Goal: Task Accomplishment & Management: Manage account settings

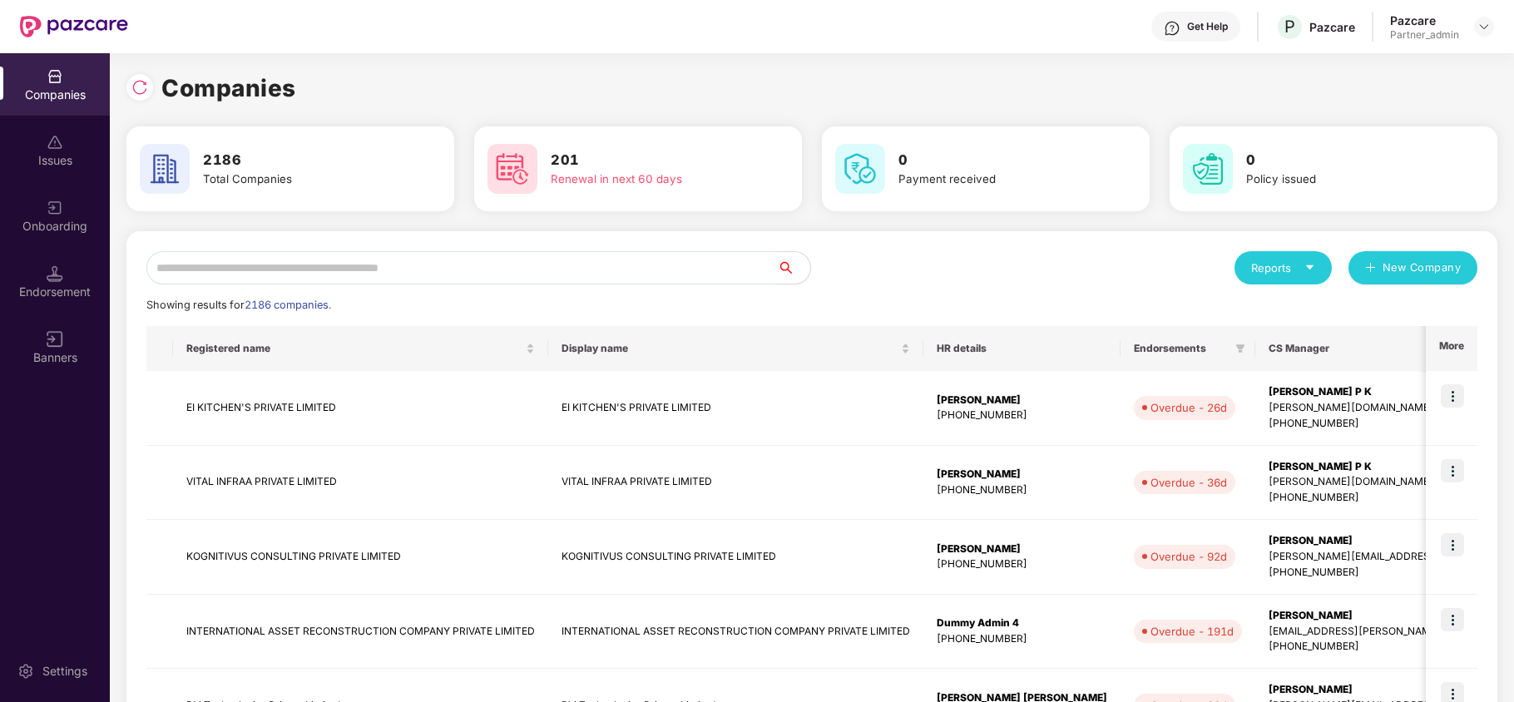
click at [436, 266] on input "text" at bounding box center [461, 267] width 631 height 33
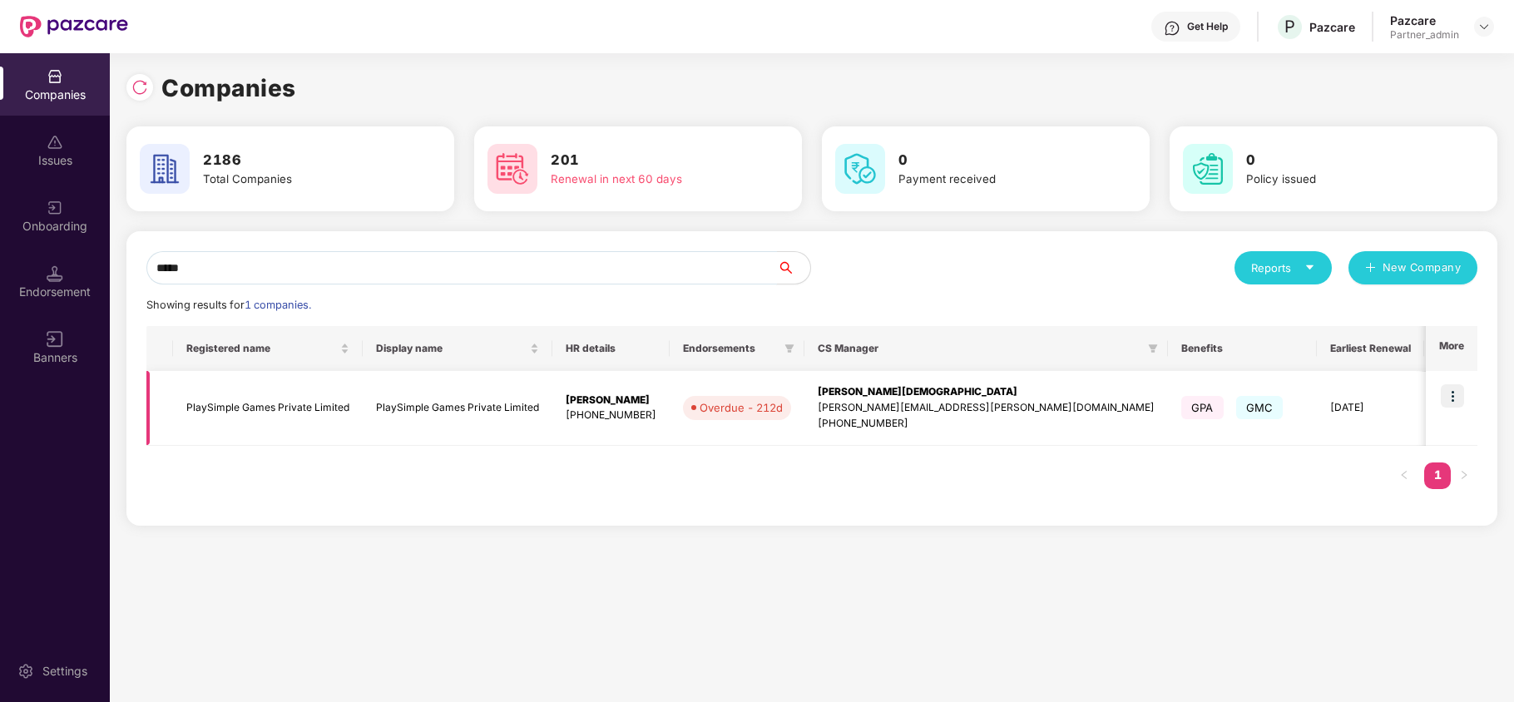
type input "*****"
click at [1448, 403] on img at bounding box center [1452, 395] width 23 height 23
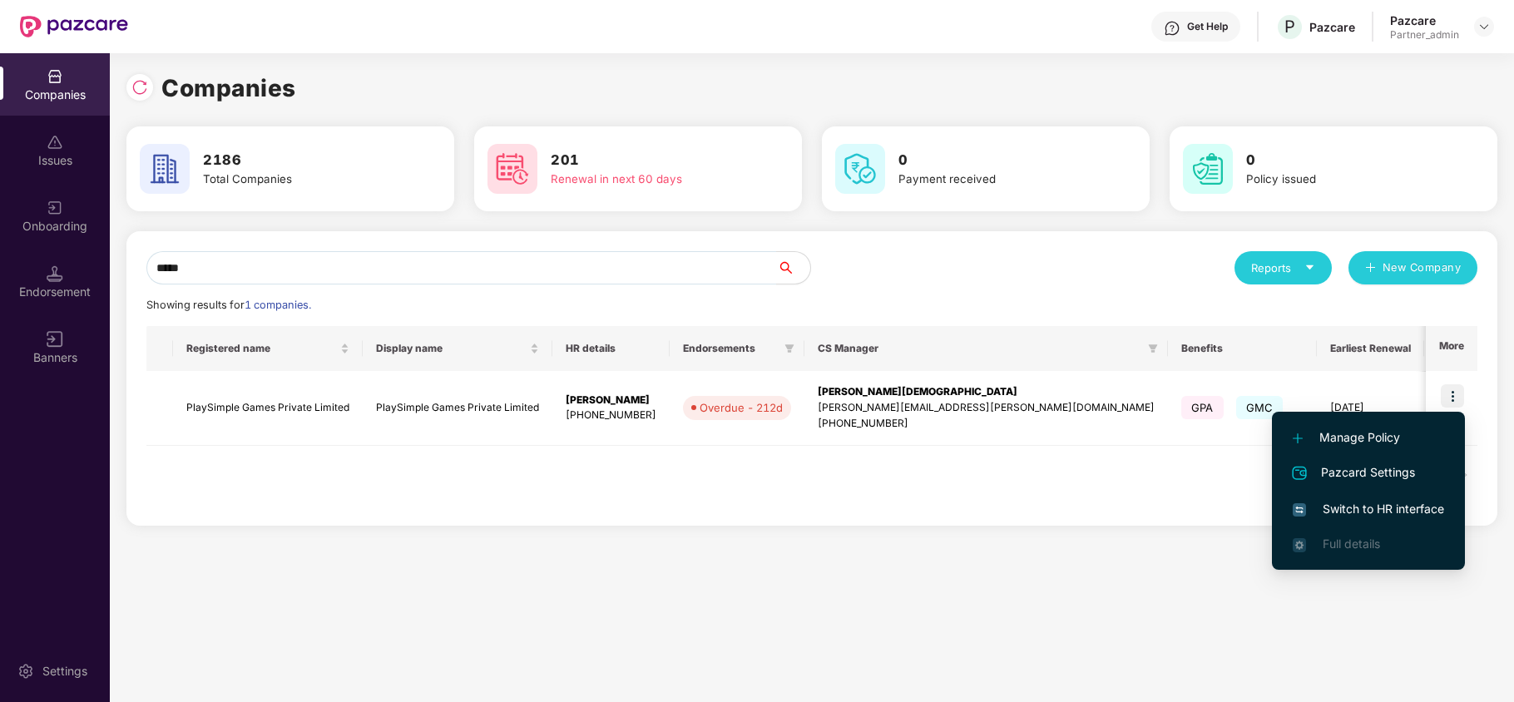
click at [1343, 503] on span "Switch to HR interface" at bounding box center [1368, 509] width 151 height 18
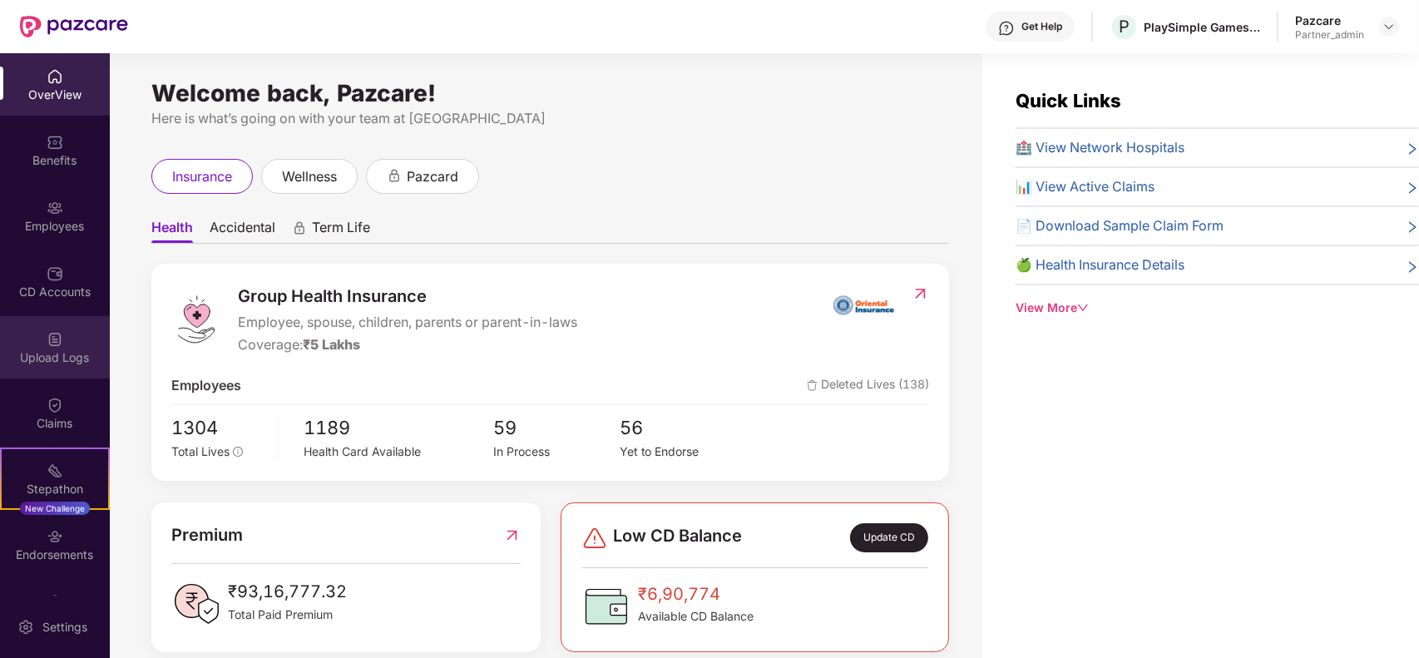
click at [56, 335] on img at bounding box center [55, 339] width 17 height 17
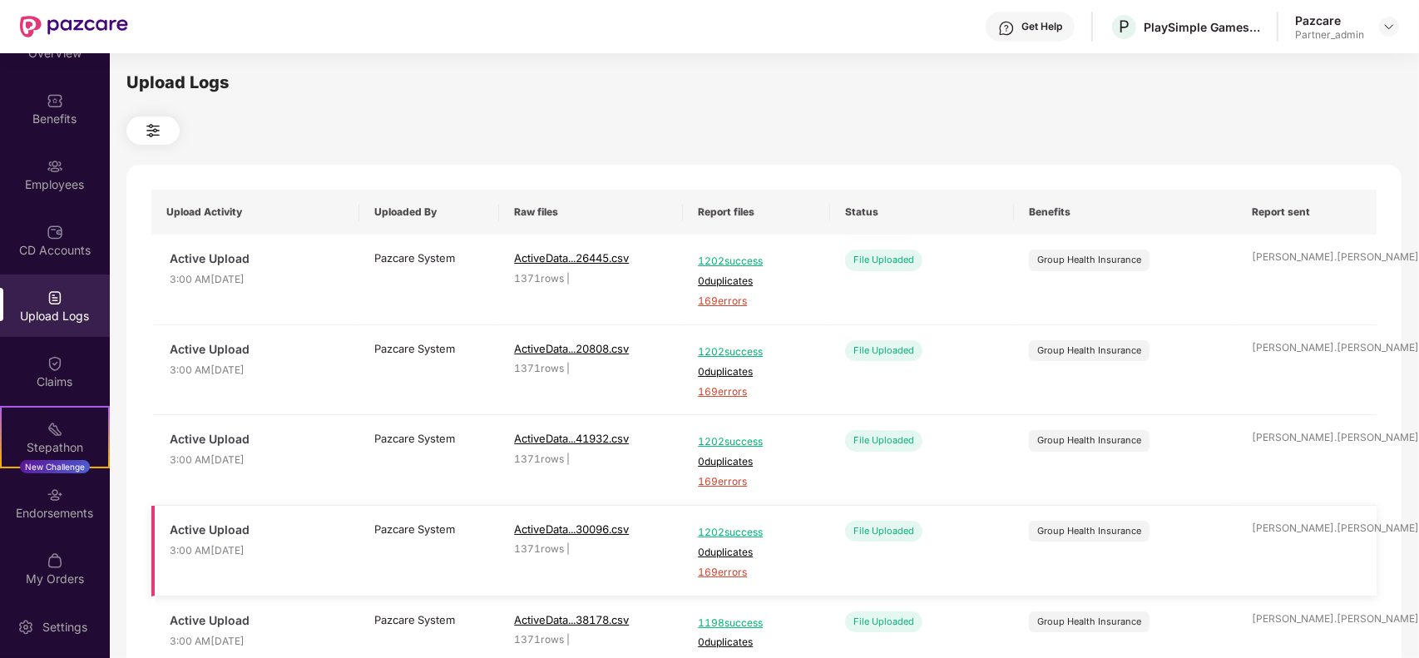
scroll to position [48, 0]
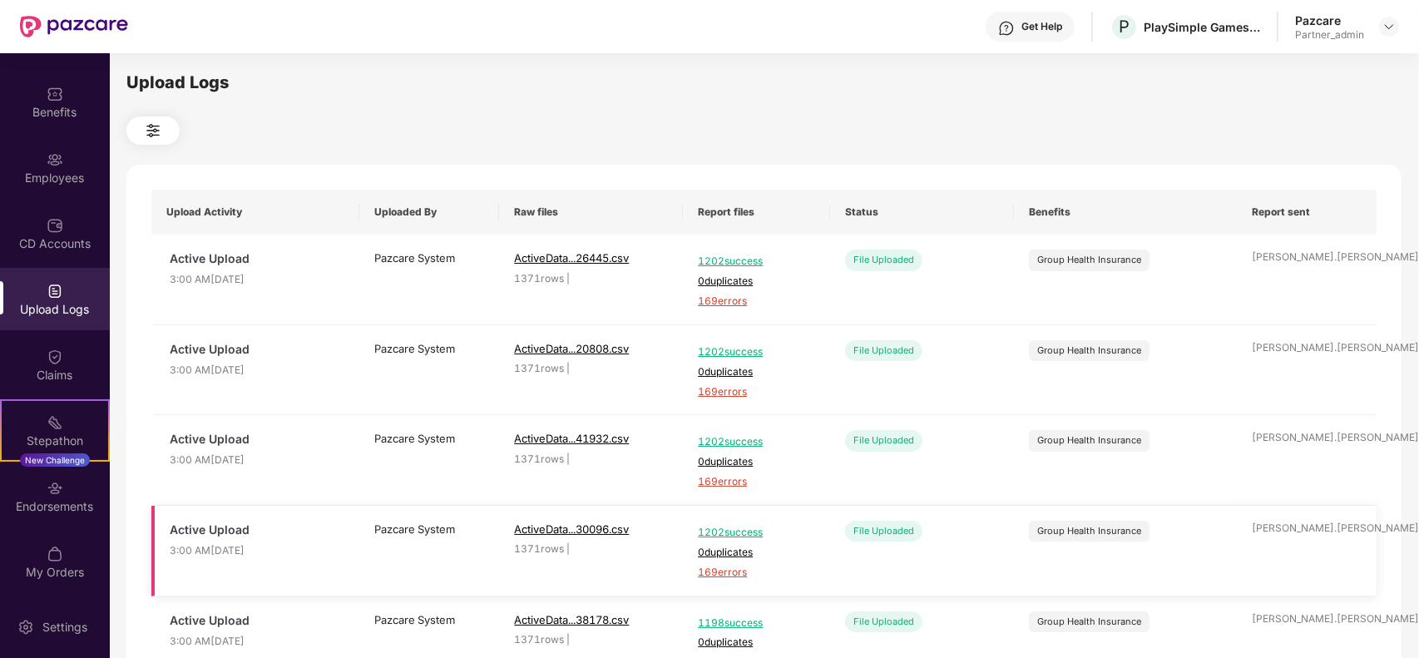
click at [434, 578] on td "Pazcare System lg ..." at bounding box center [429, 551] width 140 height 91
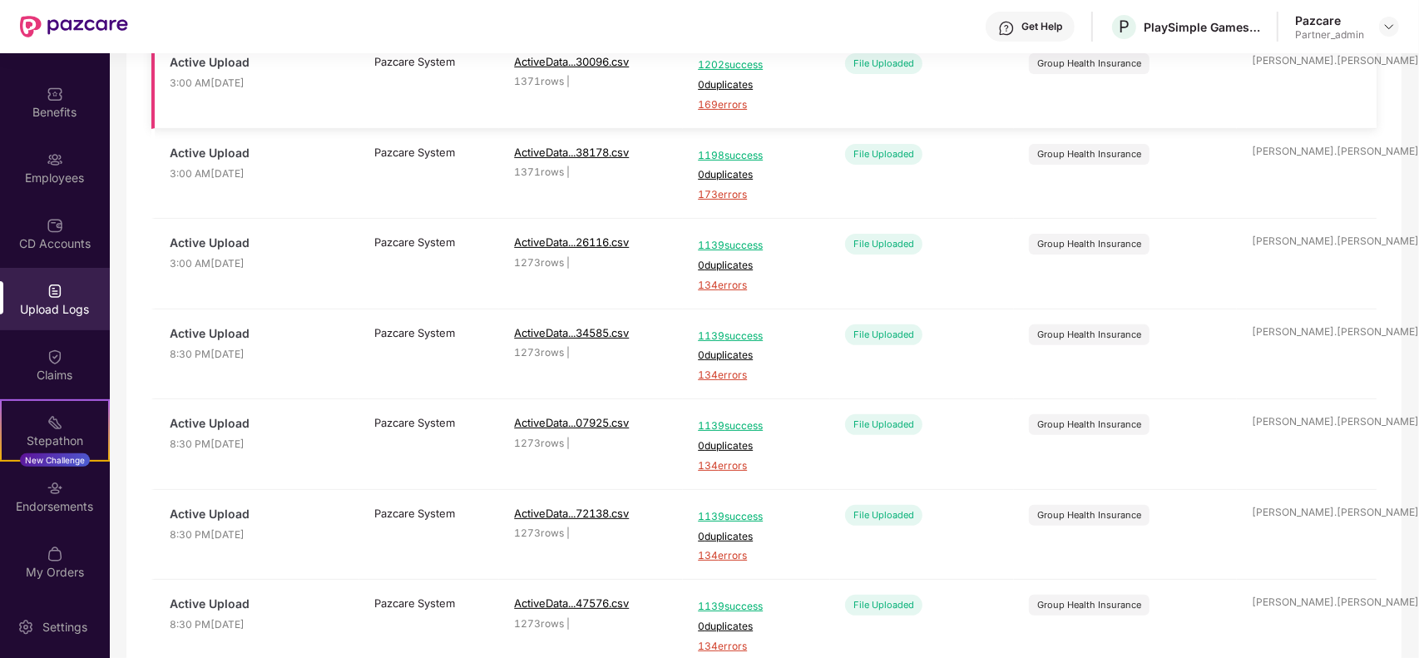
scroll to position [549, 0]
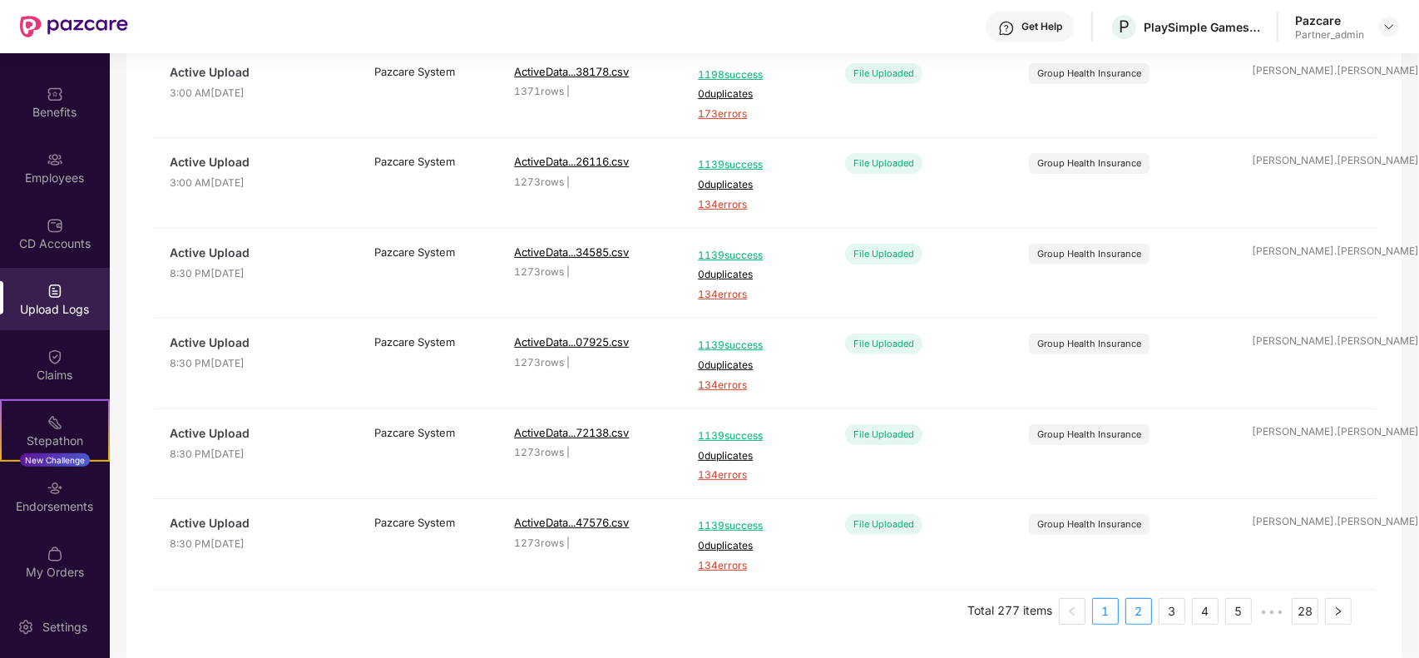
click at [1138, 613] on link "2" at bounding box center [1138, 611] width 25 height 25
click at [1207, 605] on link "4" at bounding box center [1205, 611] width 25 height 25
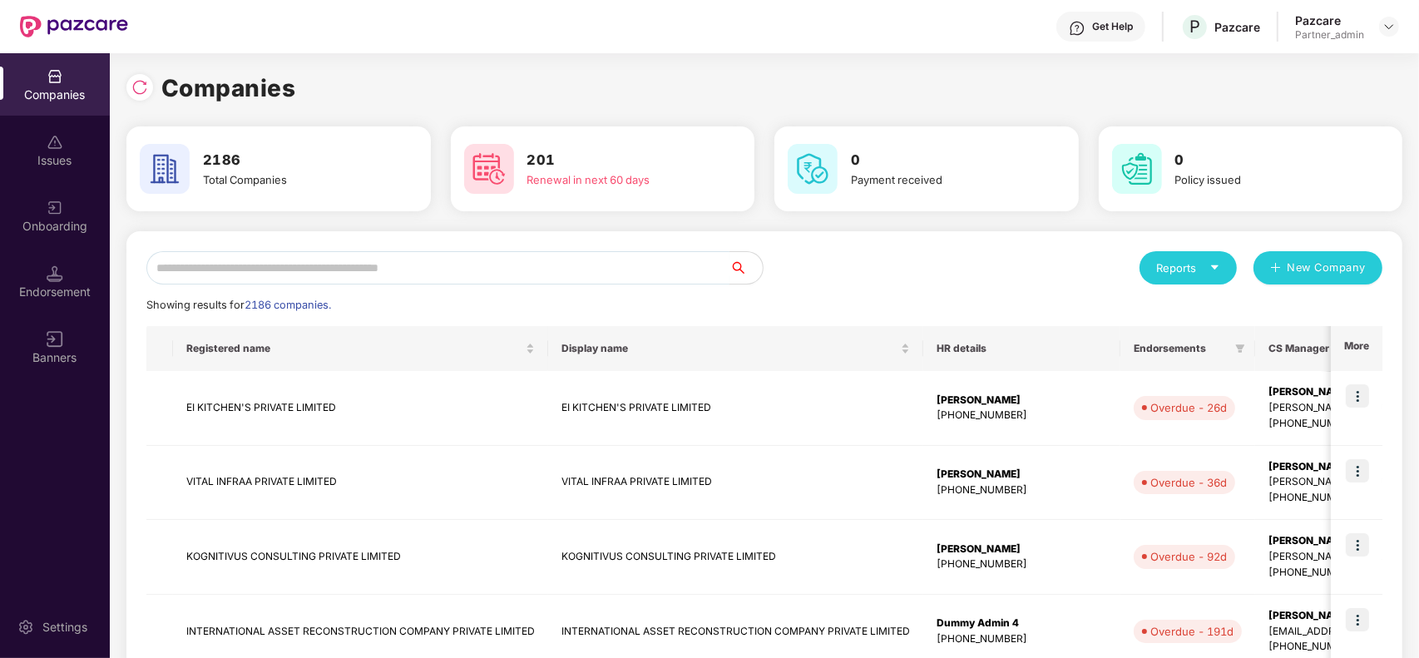
click at [318, 260] on input "text" at bounding box center [437, 267] width 583 height 33
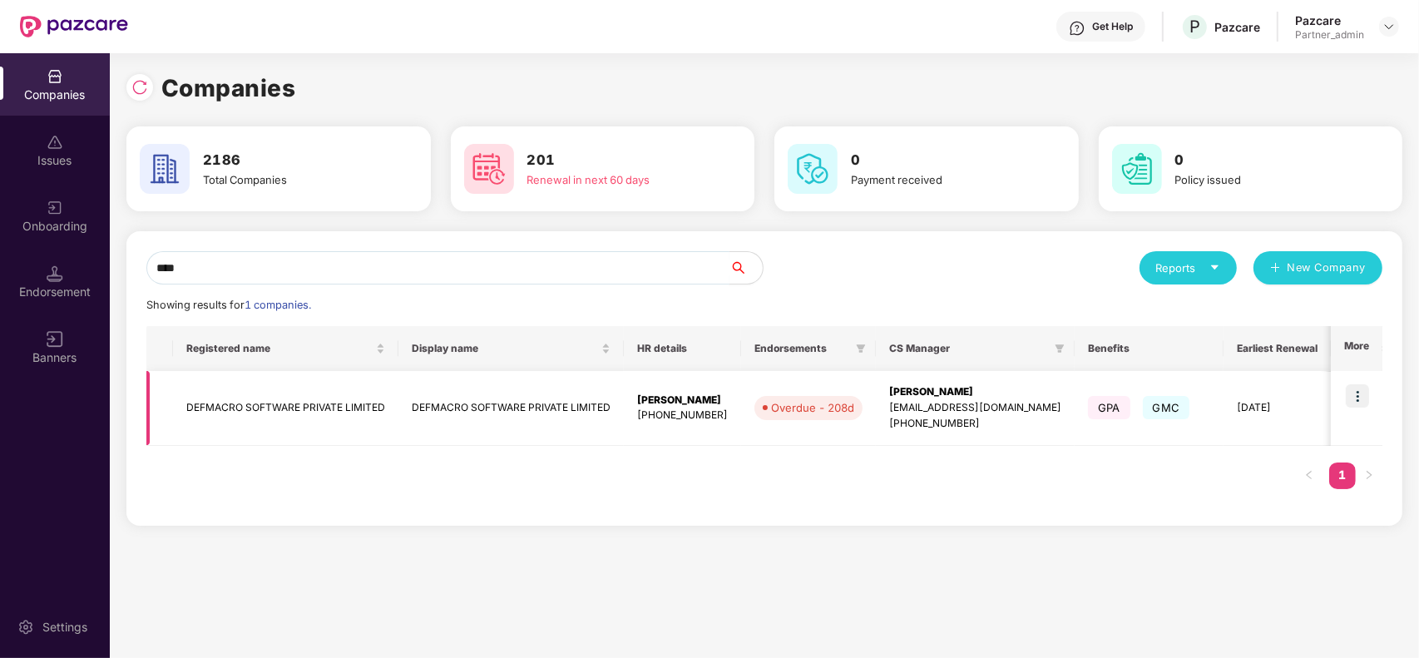
type input "****"
click at [1362, 401] on img at bounding box center [1357, 395] width 23 height 23
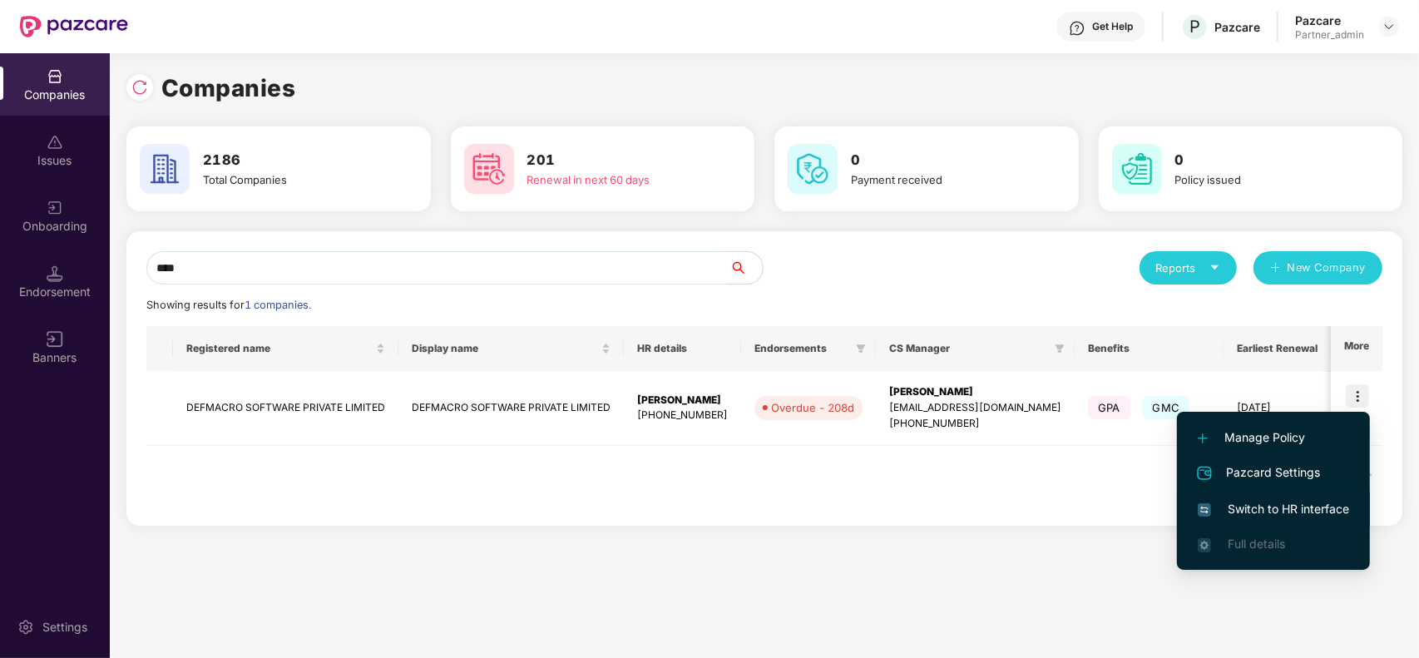
click at [1292, 492] on li "Switch to HR interface" at bounding box center [1273, 509] width 193 height 35
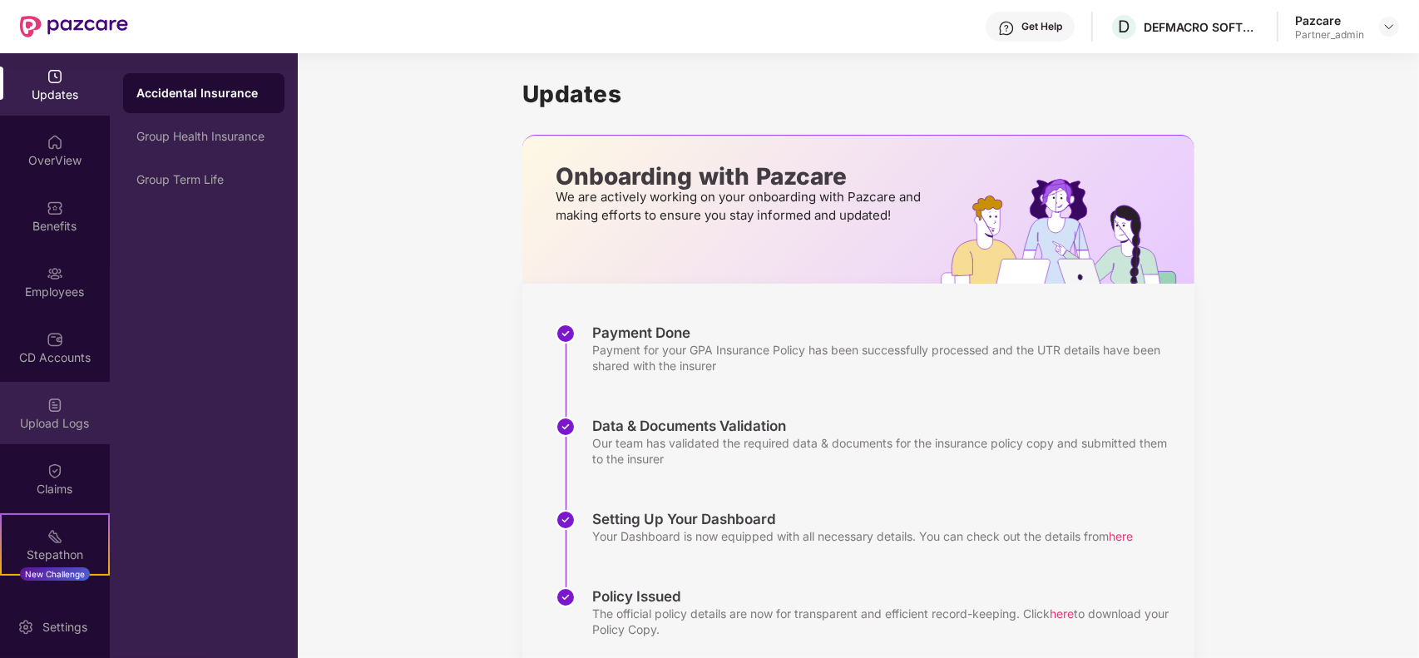
click at [56, 408] on img at bounding box center [55, 405] width 17 height 17
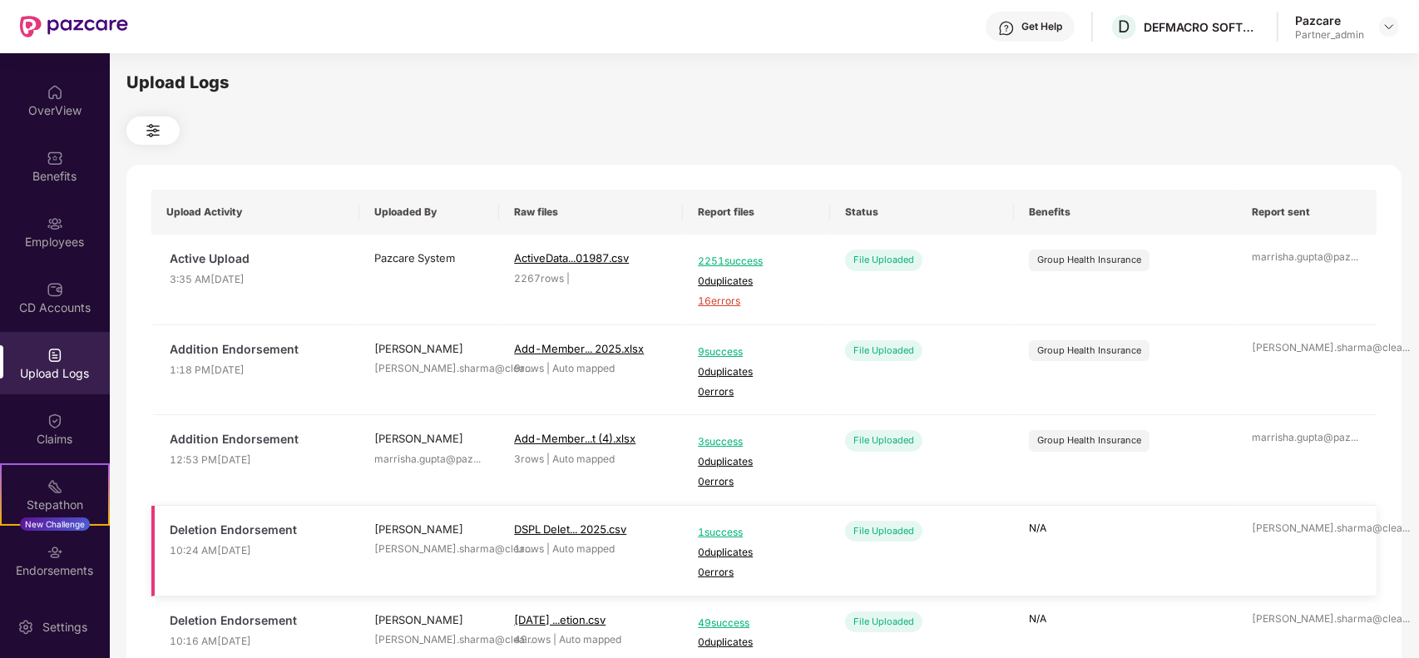
scroll to position [83, 0]
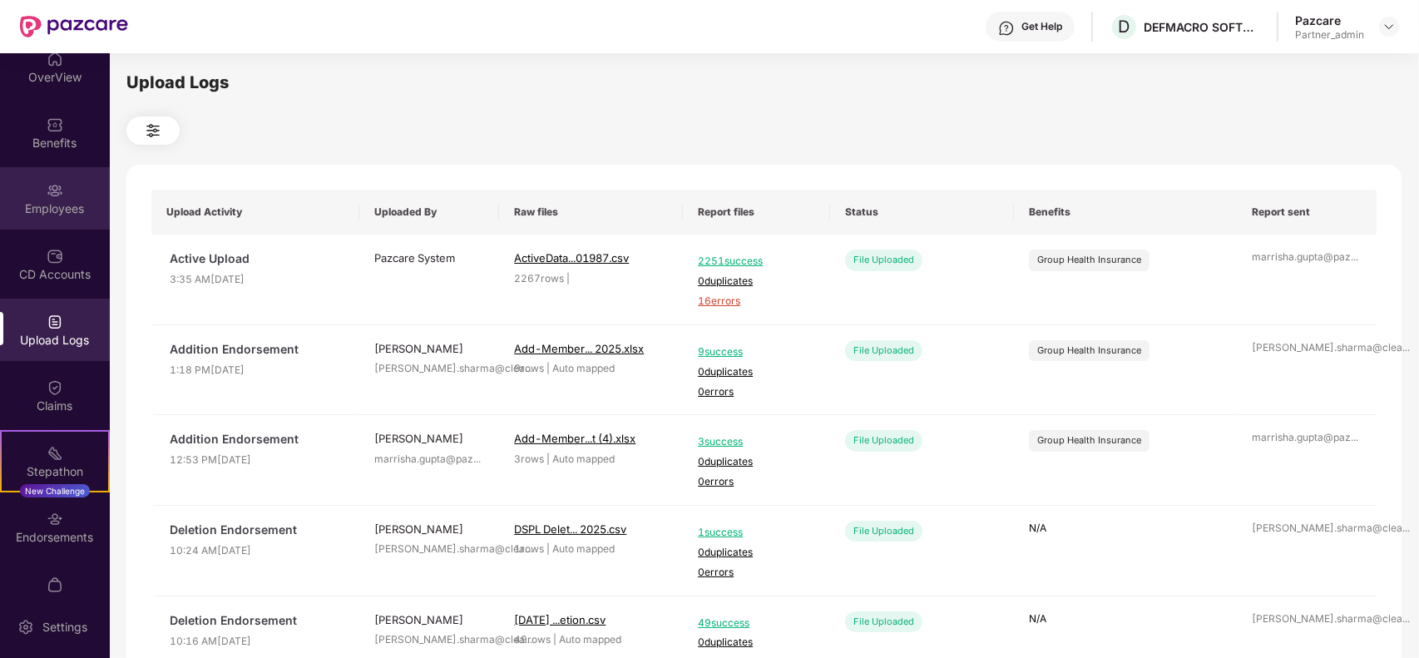
click at [33, 214] on div "Employees" at bounding box center [55, 208] width 110 height 17
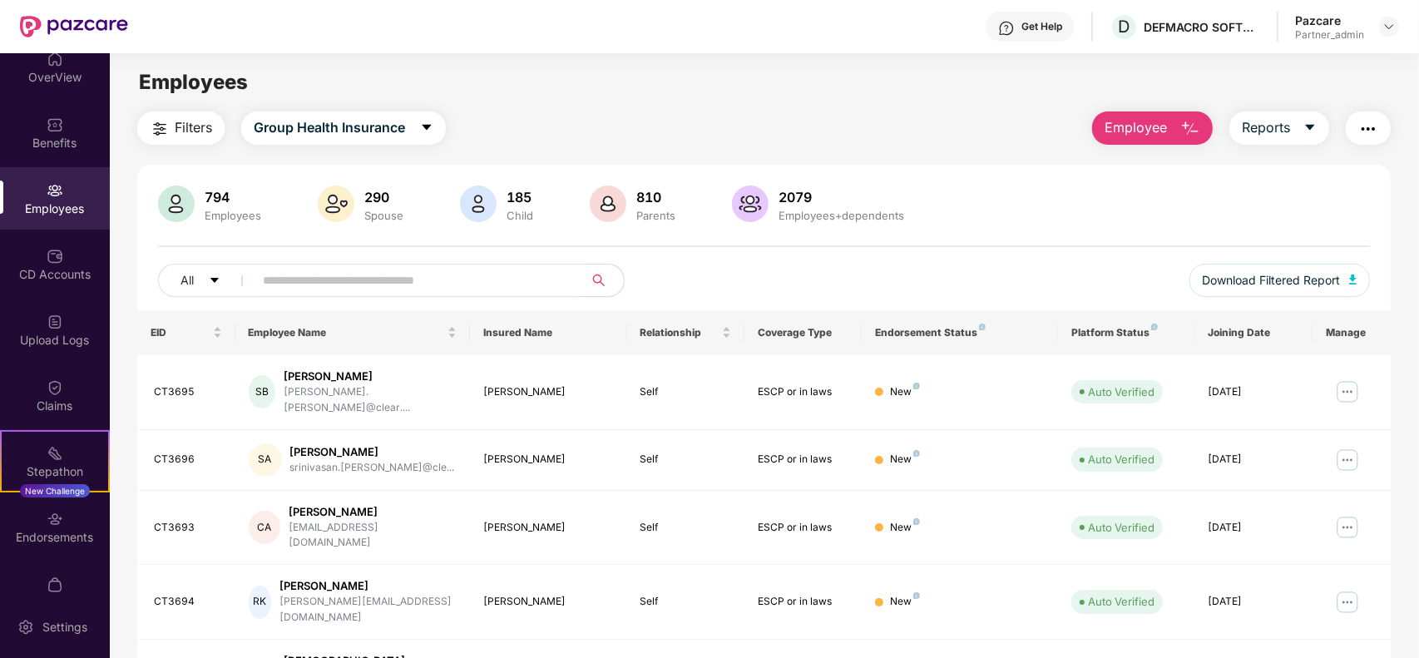
click at [1365, 130] on img "button" at bounding box center [1368, 129] width 20 height 20
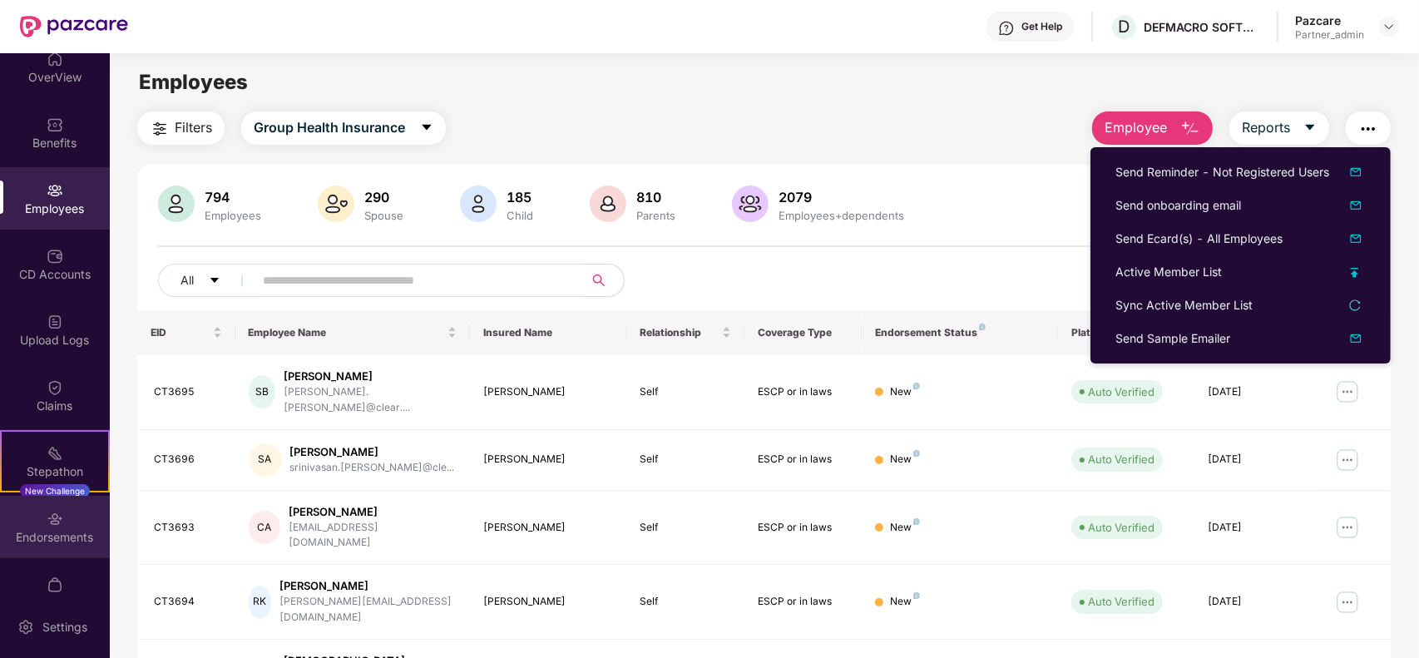
click at [80, 541] on div "Endorsements" at bounding box center [55, 537] width 110 height 17
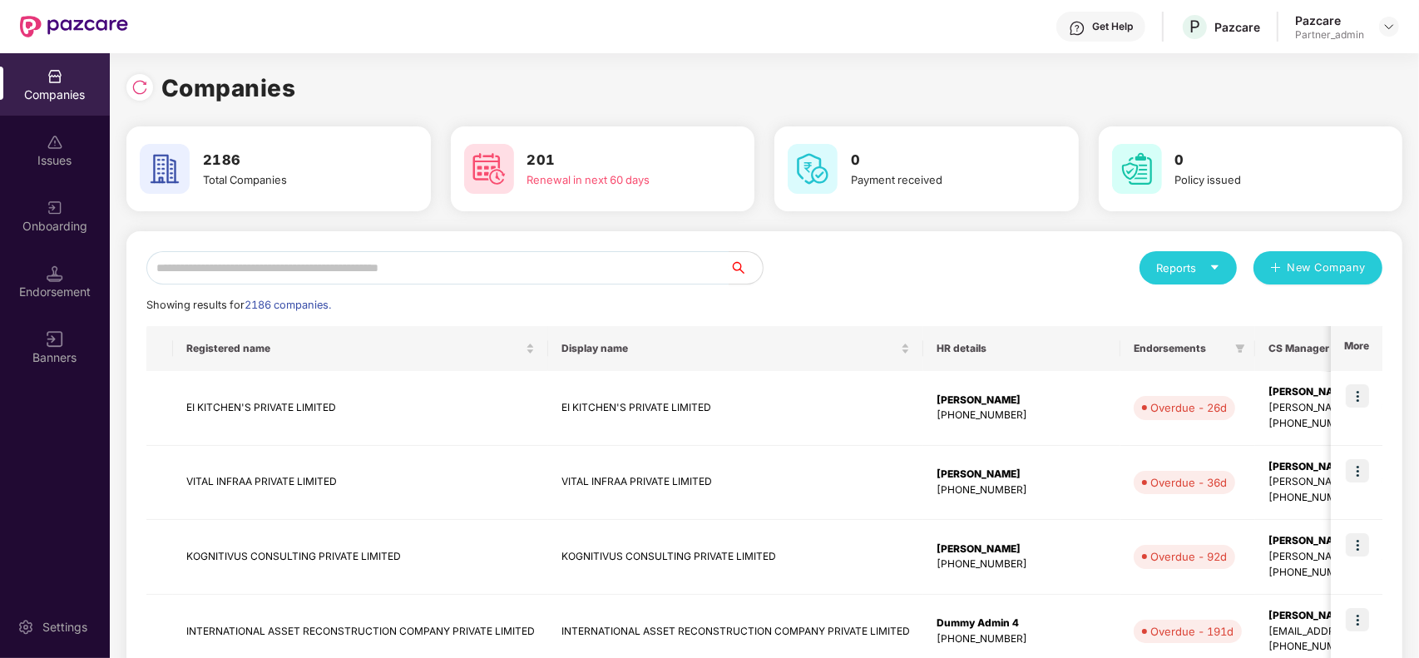
click at [40, 308] on div "Endorsement" at bounding box center [55, 281] width 110 height 62
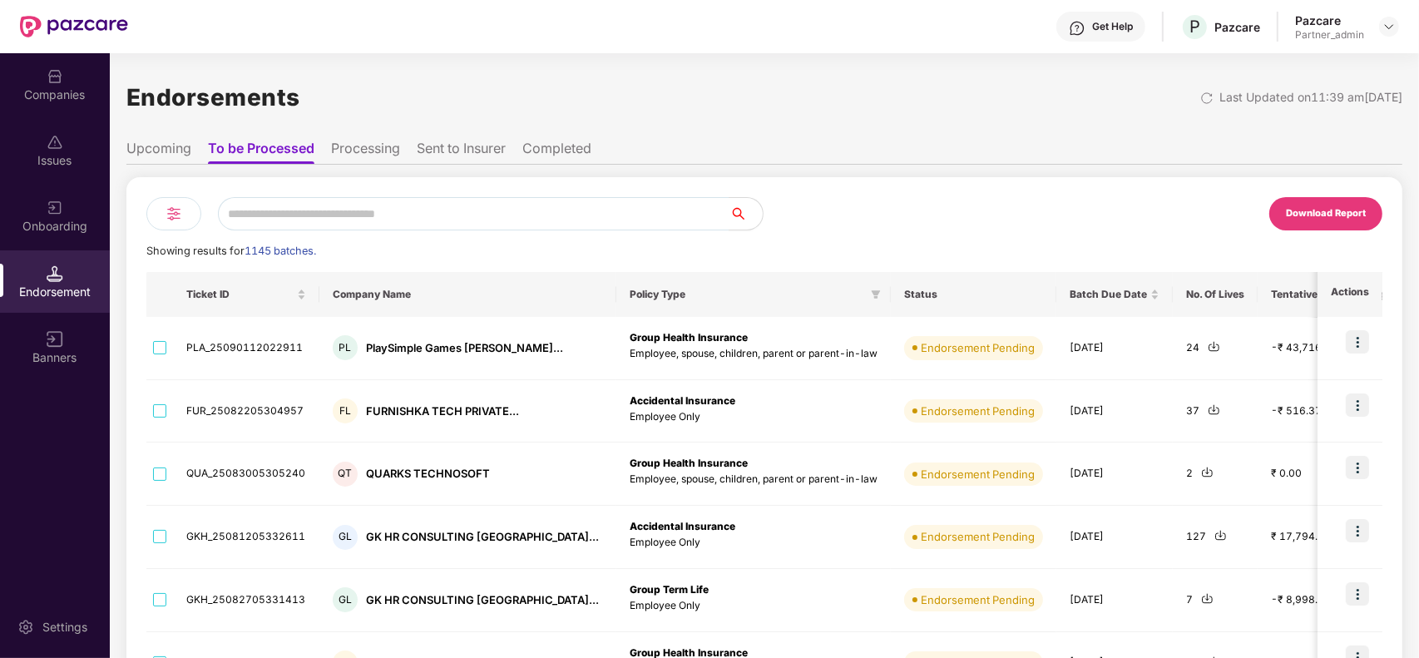
click at [12, 81] on div "Companies" at bounding box center [55, 84] width 110 height 62
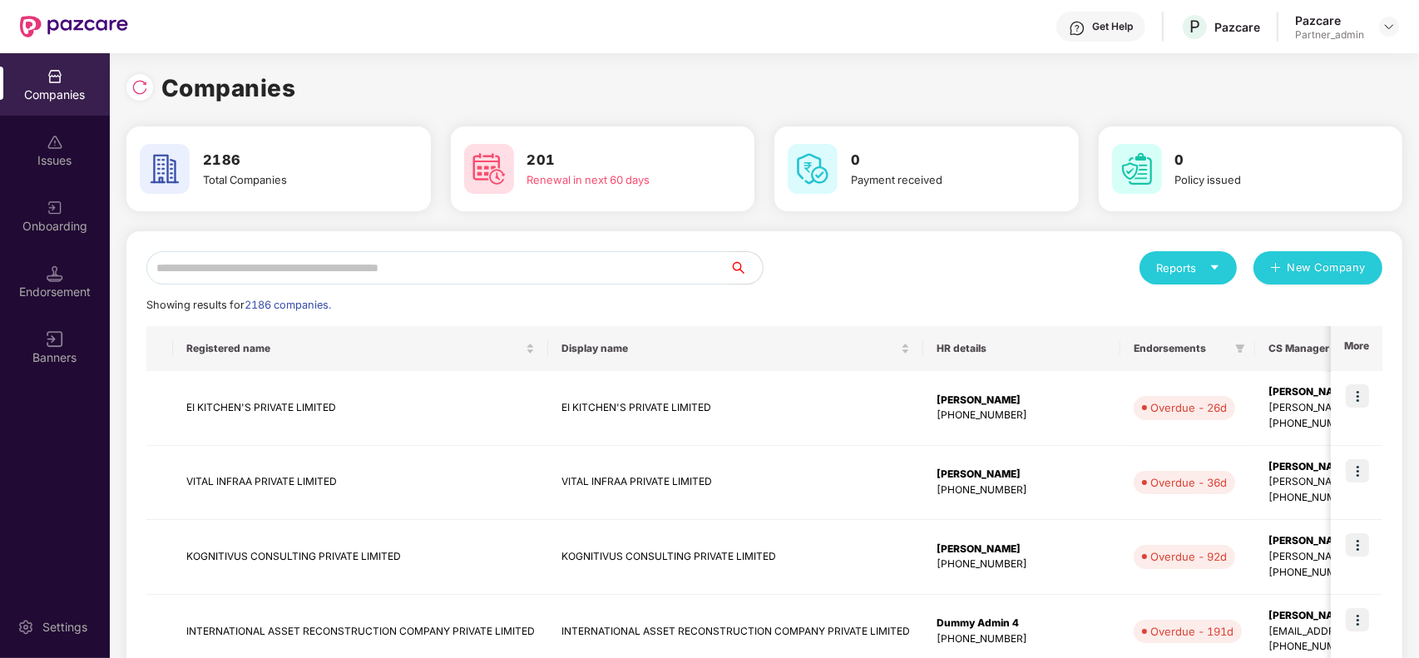
click at [334, 277] on input "text" at bounding box center [437, 267] width 583 height 33
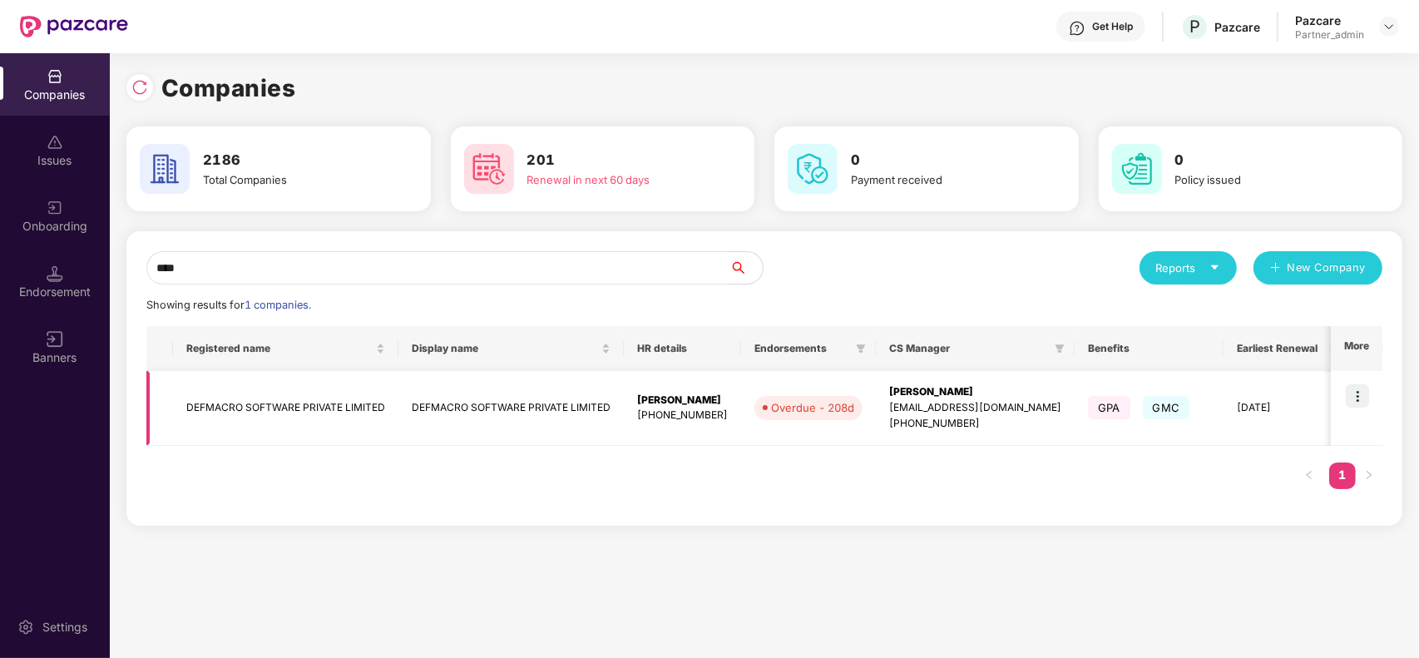
type input "****"
click at [235, 413] on td "DEFMACRO SOFTWARE PRIVATE LIMITED" at bounding box center [285, 408] width 225 height 75
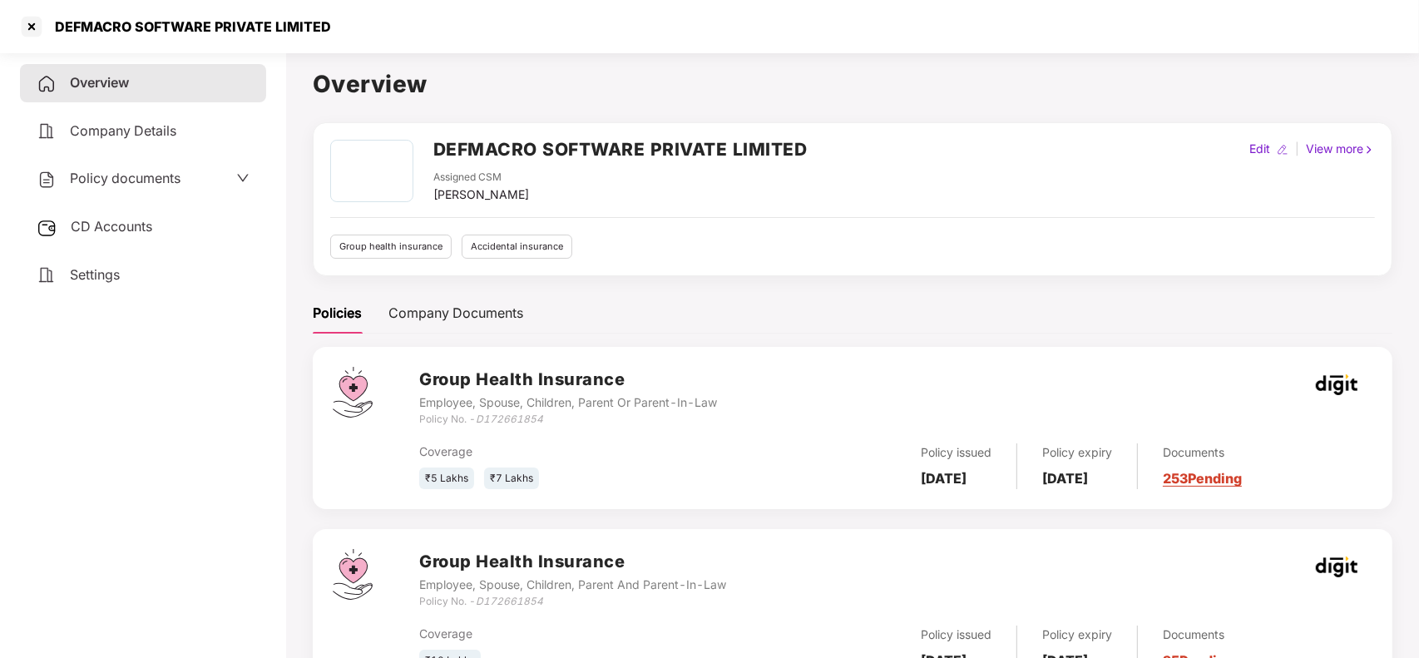
click at [87, 175] on span "Policy documents" at bounding box center [125, 178] width 111 height 17
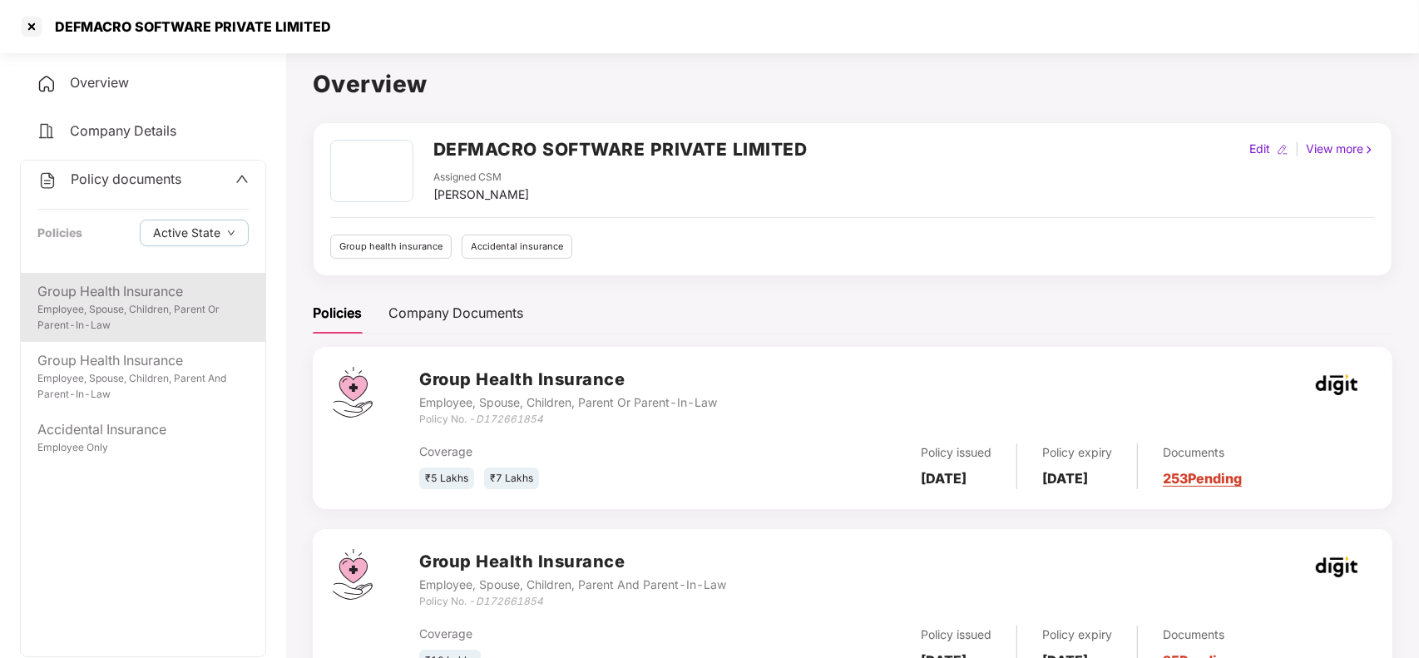
click at [151, 302] on div "Employee, Spouse, Children, Parent Or Parent-In-Law" at bounding box center [142, 318] width 211 height 32
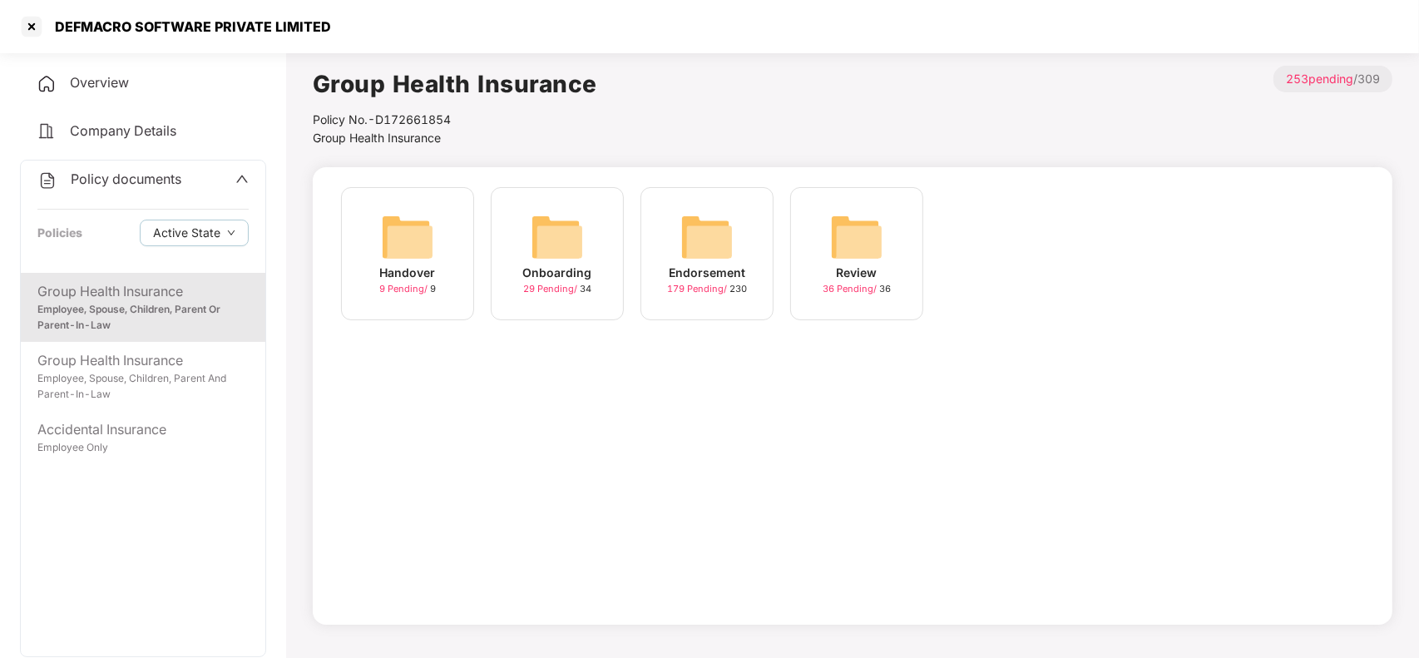
click at [543, 252] on img at bounding box center [557, 236] width 53 height 53
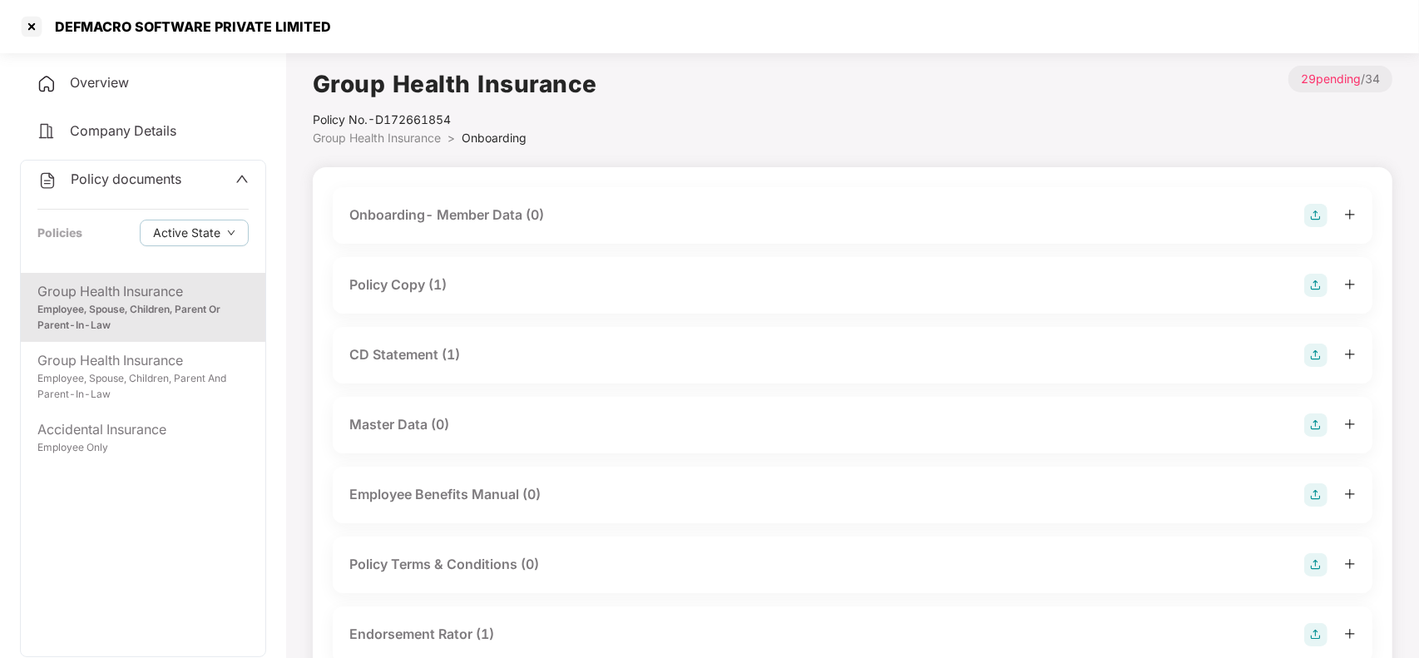
click at [403, 135] on span "Group Health Insurance" at bounding box center [377, 138] width 128 height 14
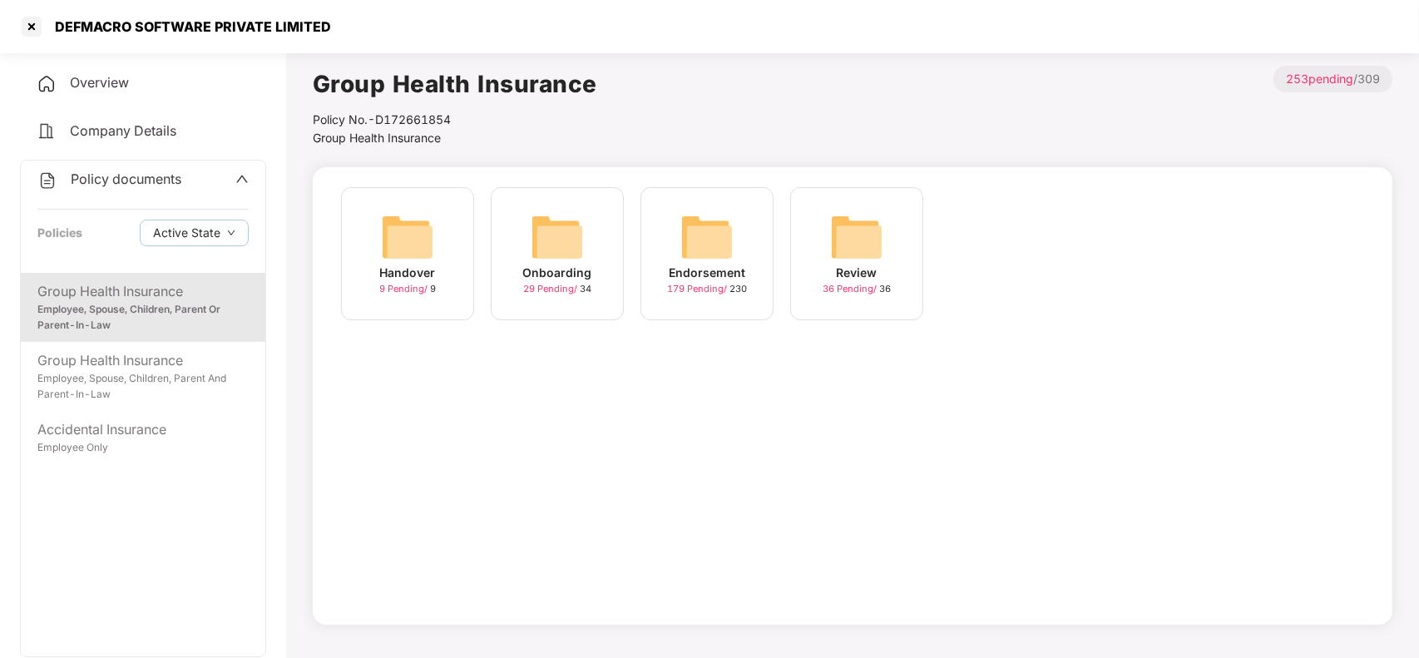
click at [695, 264] on div "Endorsement" at bounding box center [707, 273] width 77 height 18
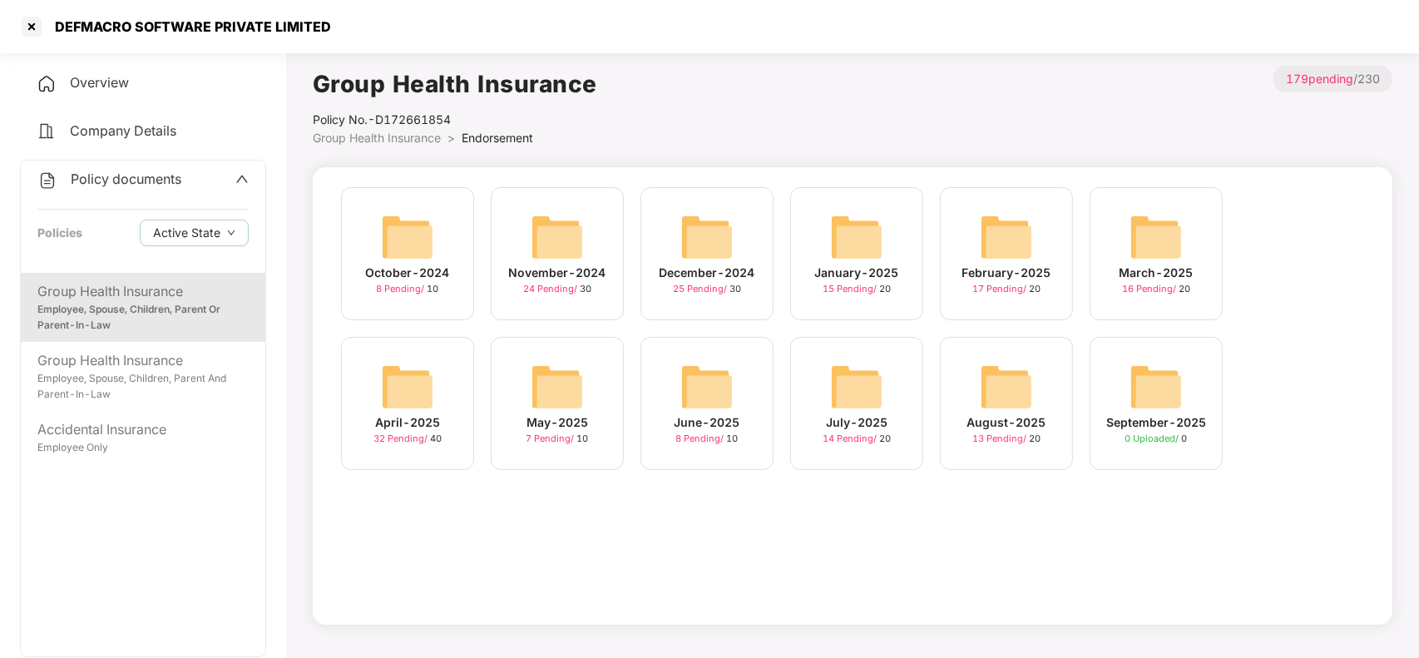
click at [996, 384] on img at bounding box center [1006, 386] width 53 height 53
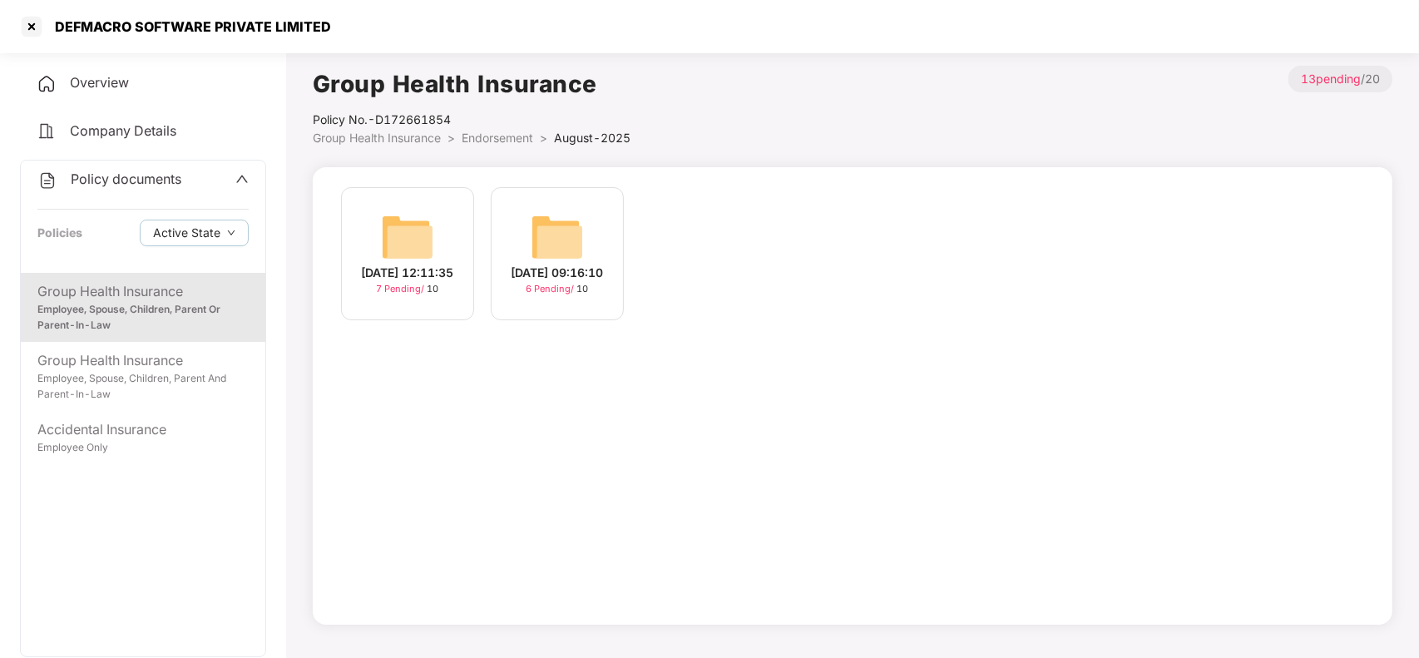
click at [492, 131] on span "Endorsement" at bounding box center [498, 138] width 72 height 14
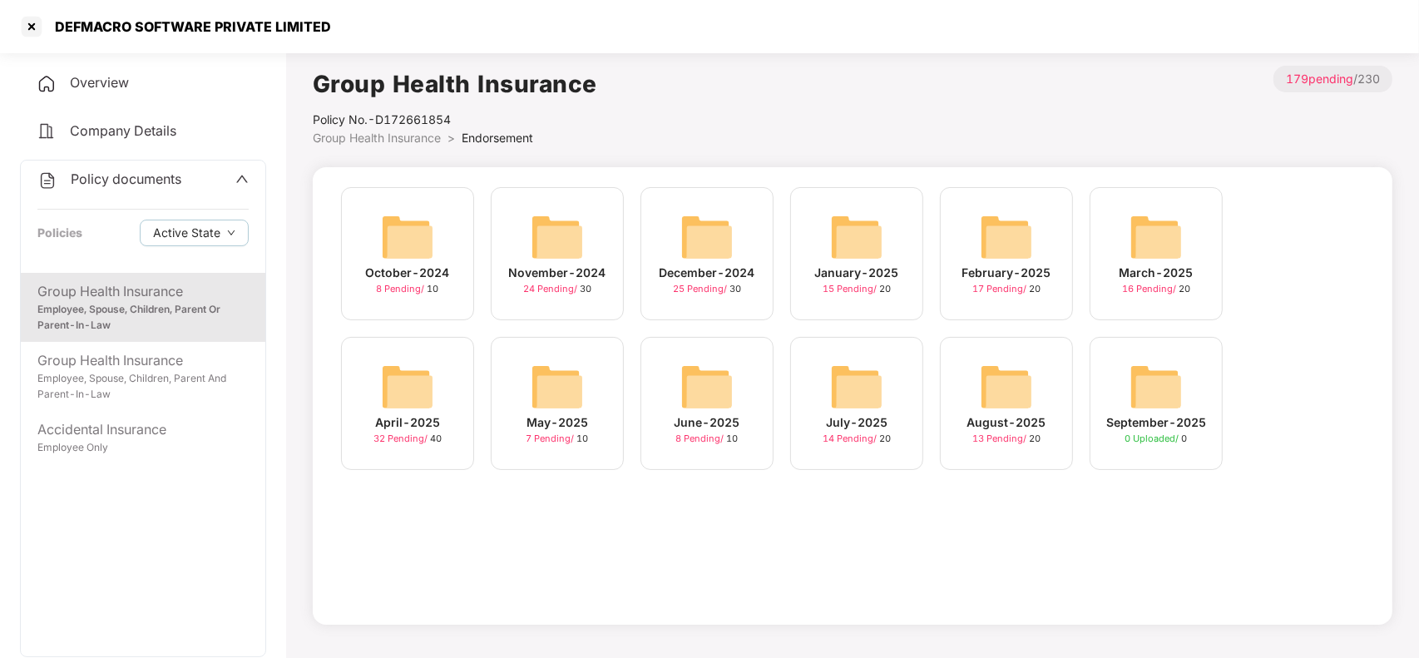
click at [580, 384] on img at bounding box center [557, 386] width 53 height 53
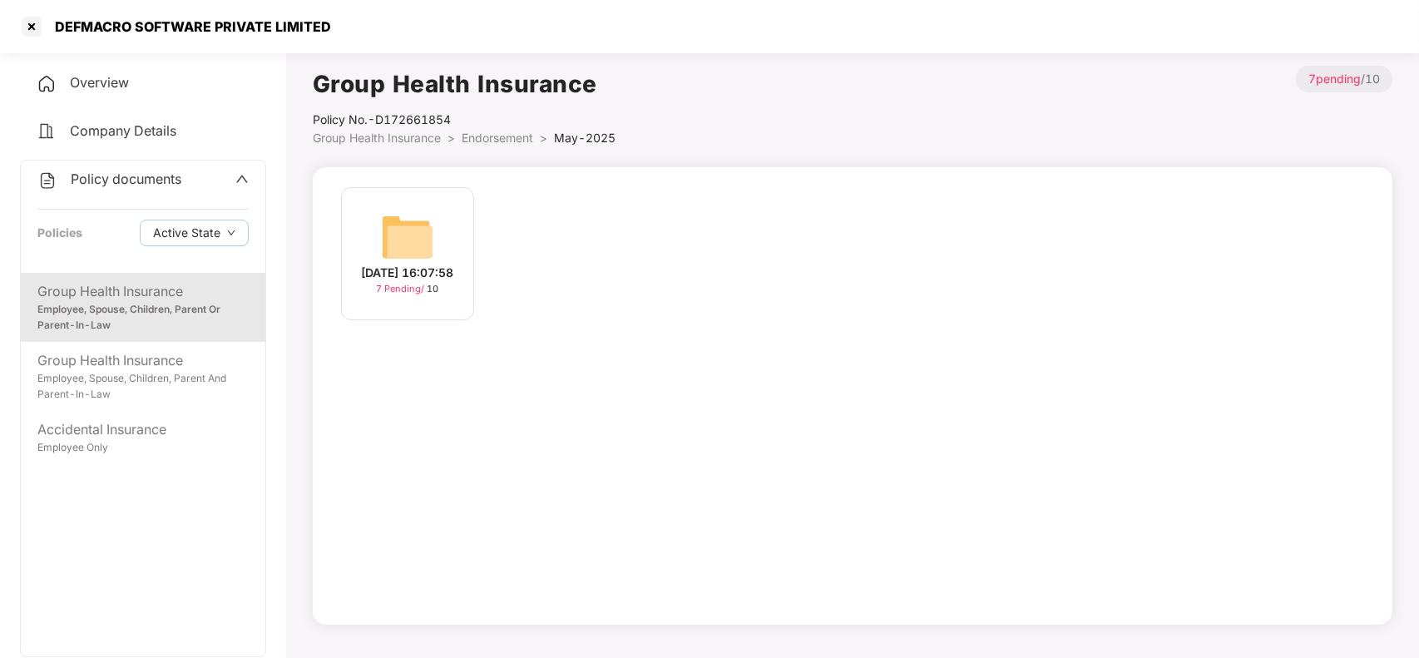
click at [475, 137] on li "Endorsement >" at bounding box center [508, 138] width 92 height 18
click at [475, 137] on span "Endorsement" at bounding box center [498, 138] width 72 height 14
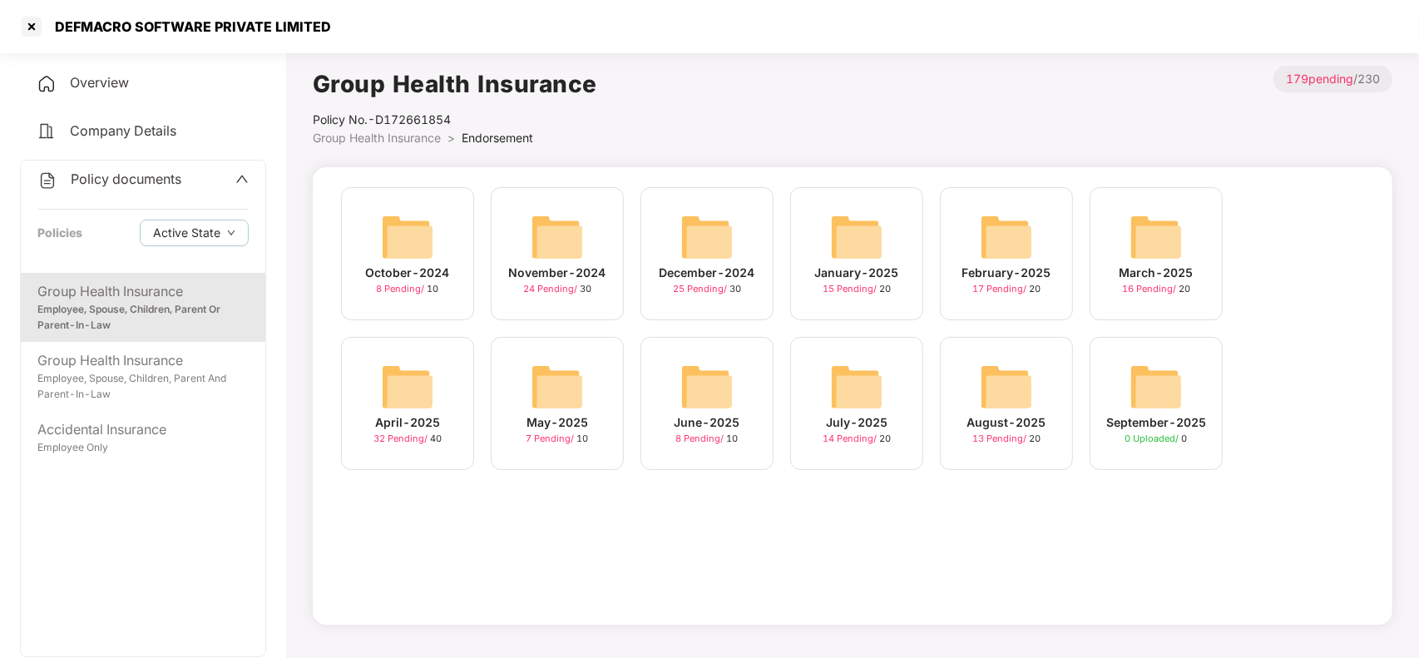
click at [1171, 246] on img at bounding box center [1156, 236] width 53 height 53
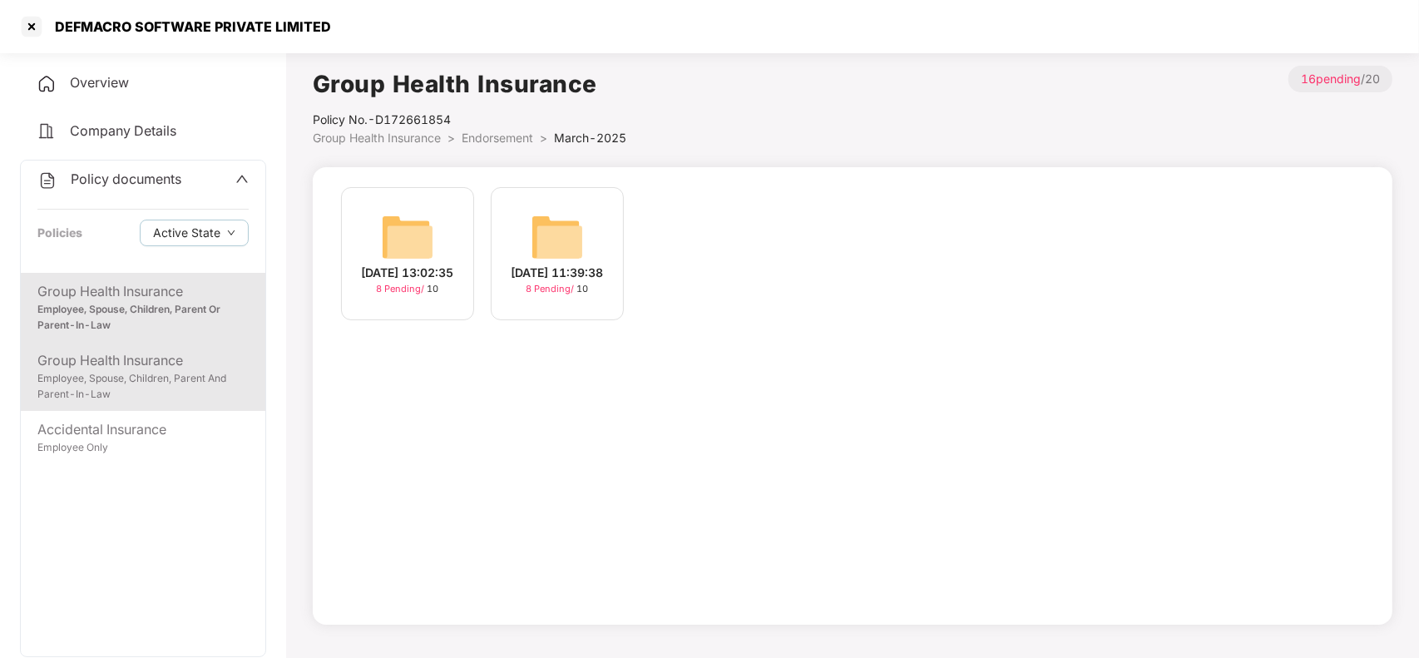
click at [210, 396] on div "Employee, Spouse, Children, Parent And Parent-In-Law" at bounding box center [142, 387] width 211 height 32
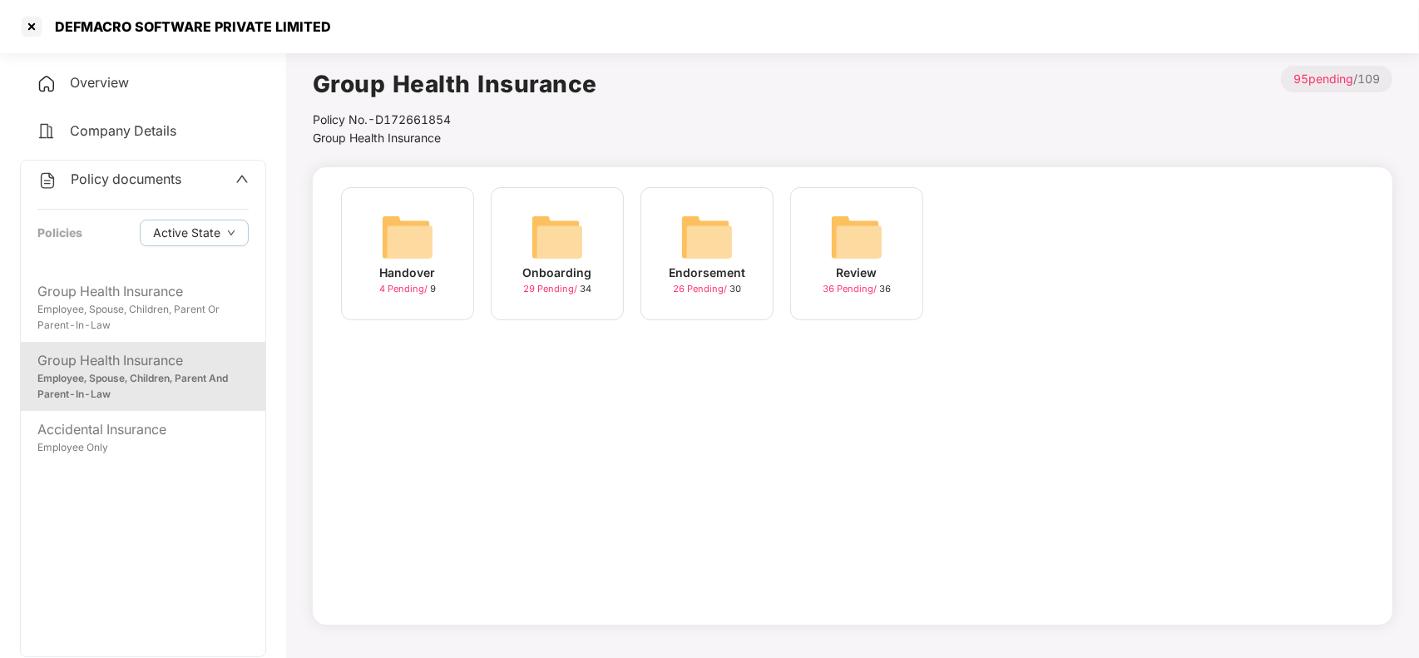
click at [703, 251] on img at bounding box center [706, 236] width 53 height 53
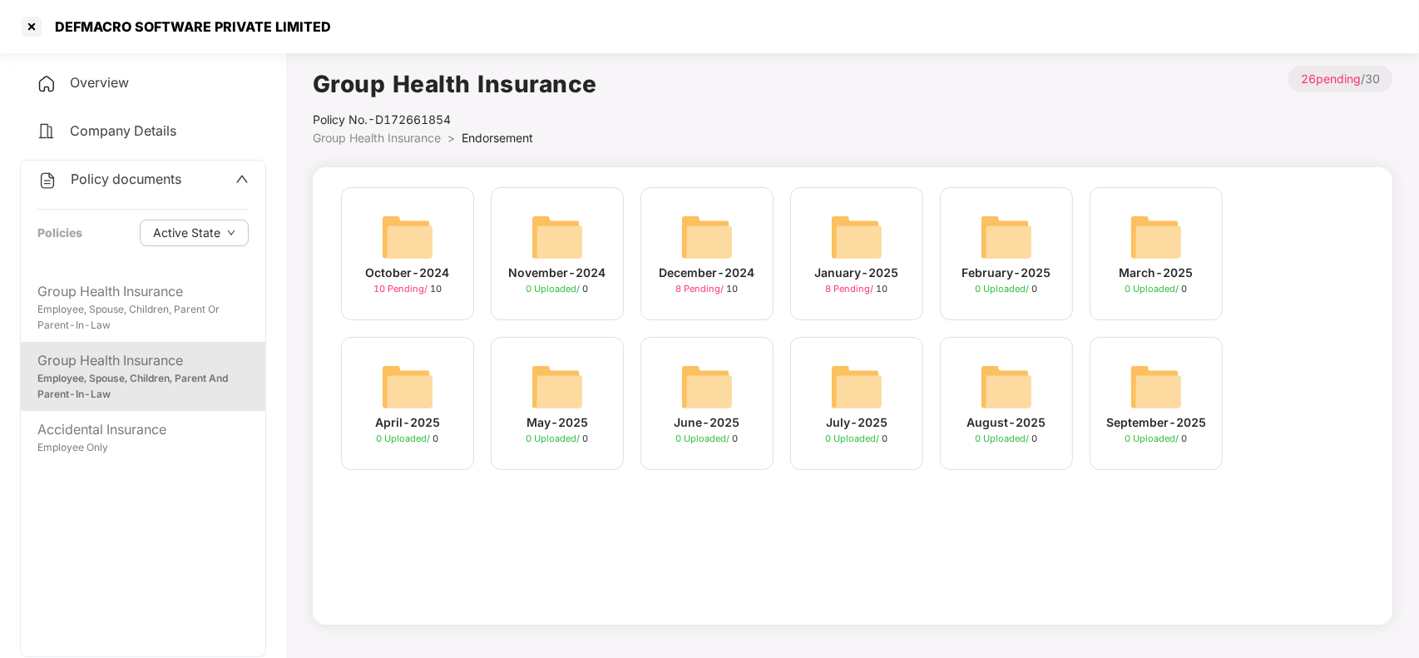
click at [172, 185] on span "Policy documents" at bounding box center [126, 179] width 111 height 17
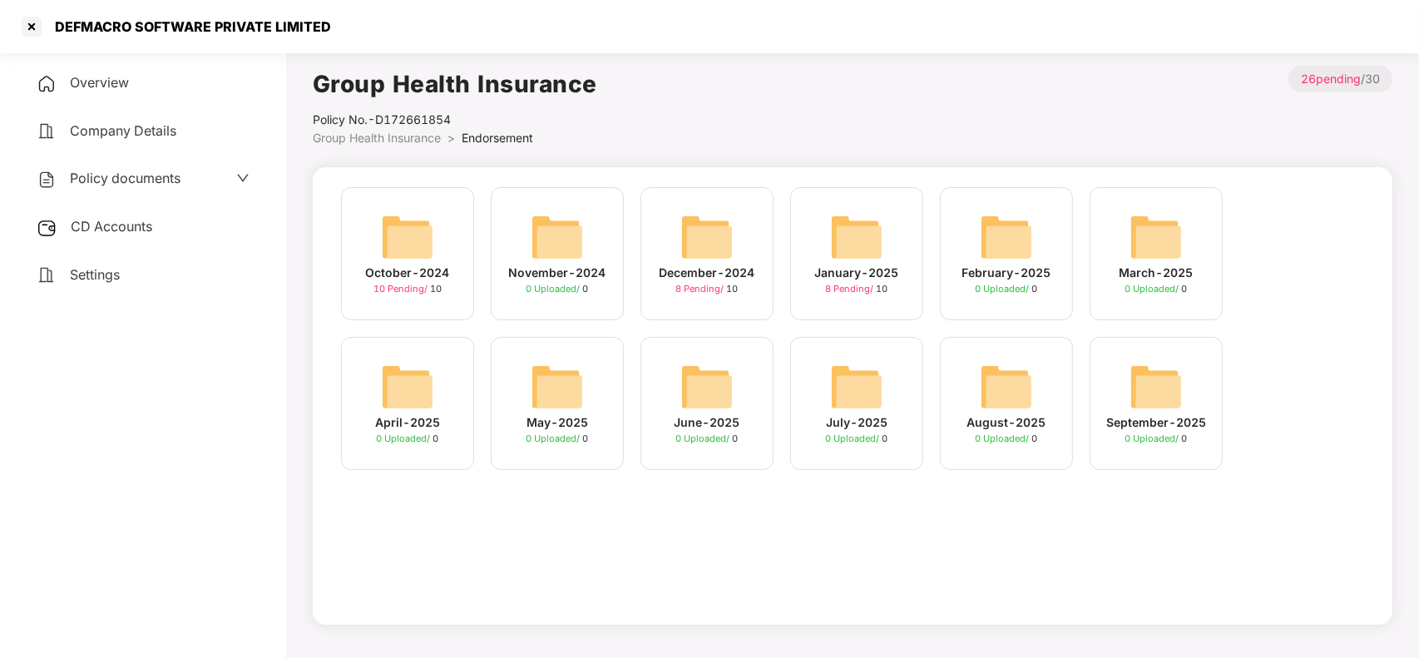
click at [137, 234] on div "CD Accounts" at bounding box center [143, 227] width 246 height 38
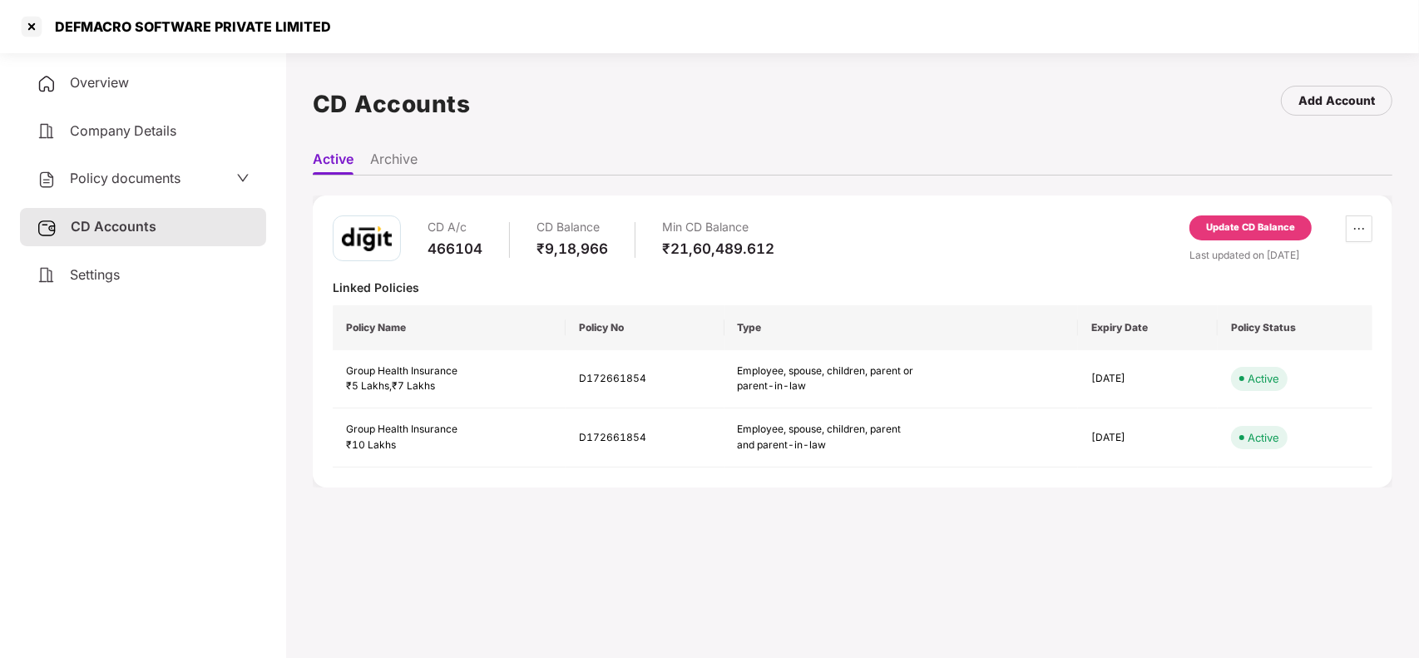
click at [1244, 229] on div "Update CD Balance" at bounding box center [1250, 227] width 89 height 15
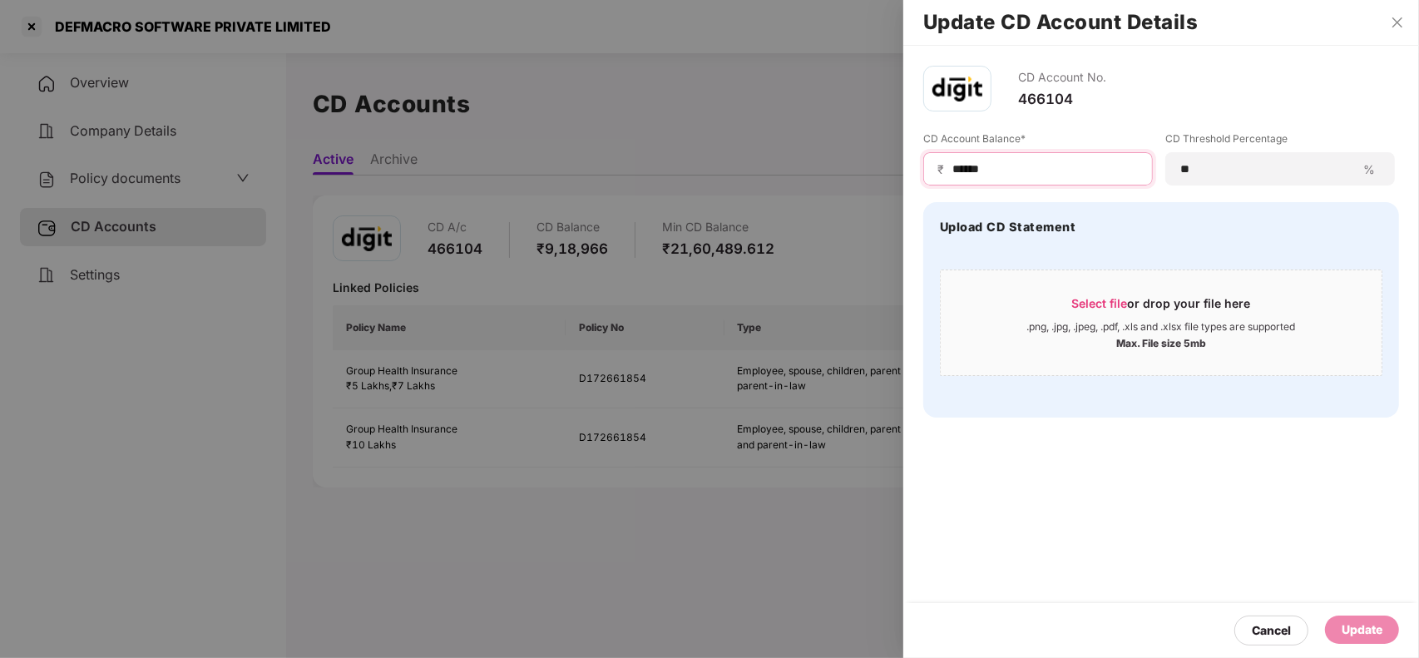
click at [1065, 171] on input "******" at bounding box center [1045, 169] width 188 height 17
type input "*****"
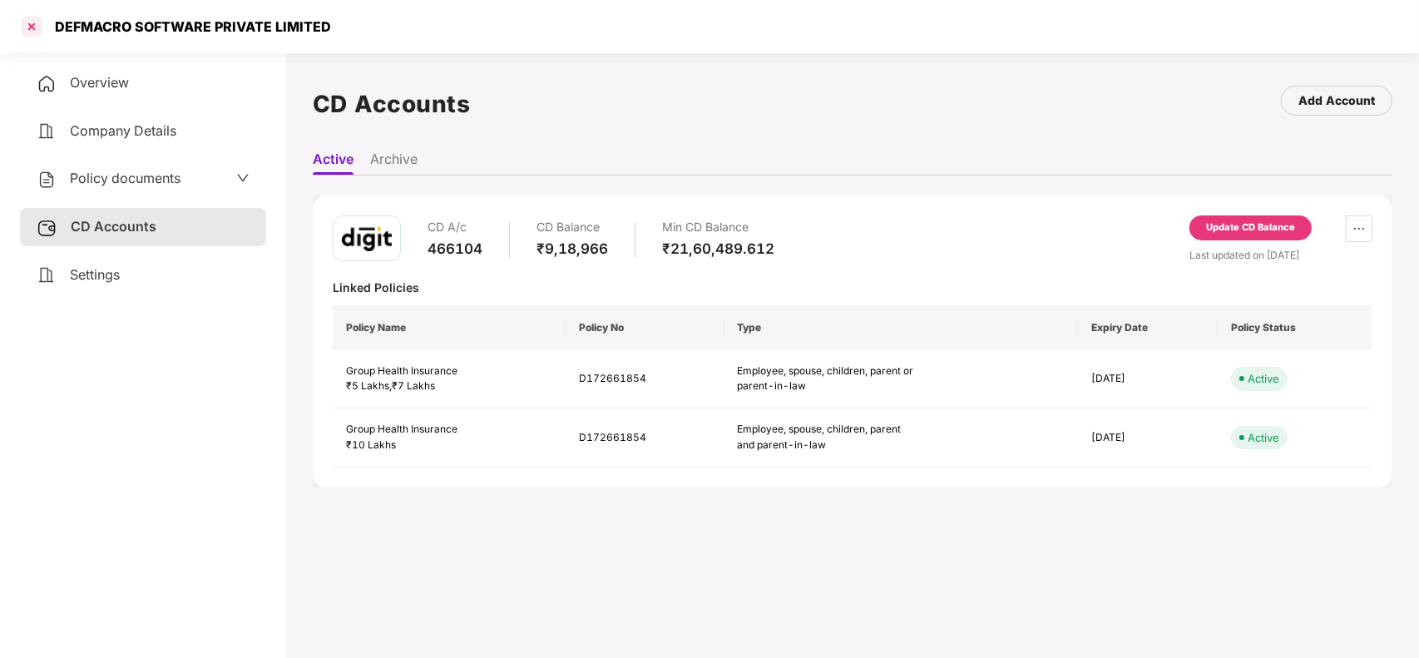
click at [25, 23] on div at bounding box center [31, 26] width 27 height 27
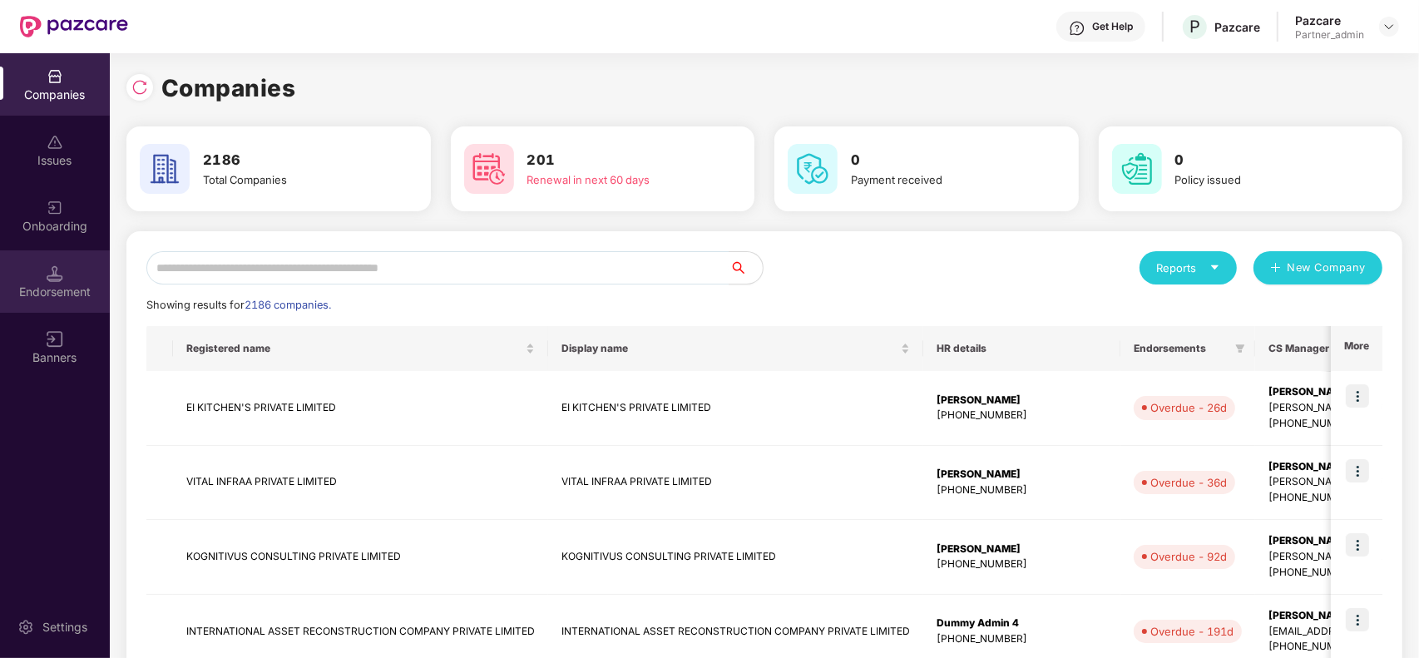
click at [68, 299] on div "Endorsement" at bounding box center [55, 292] width 110 height 17
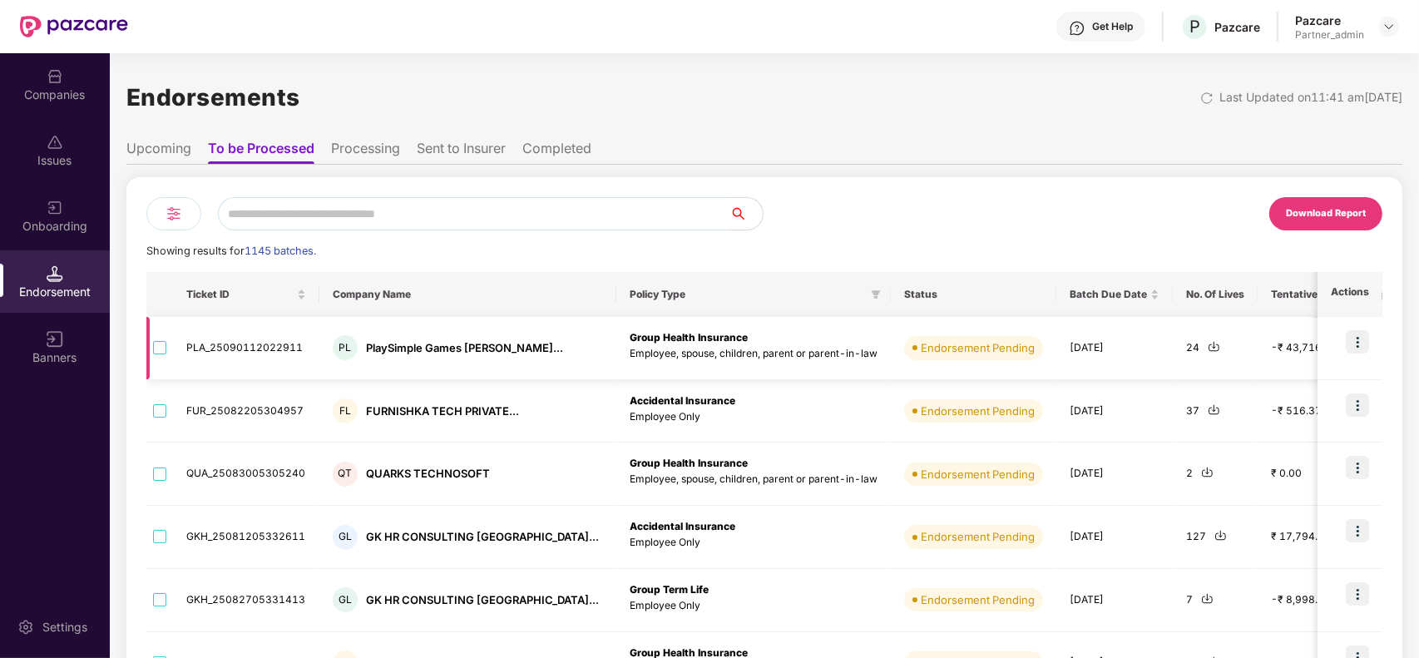
click at [1208, 343] on img at bounding box center [1214, 346] width 12 height 12
click at [47, 96] on div "Companies" at bounding box center [55, 95] width 110 height 17
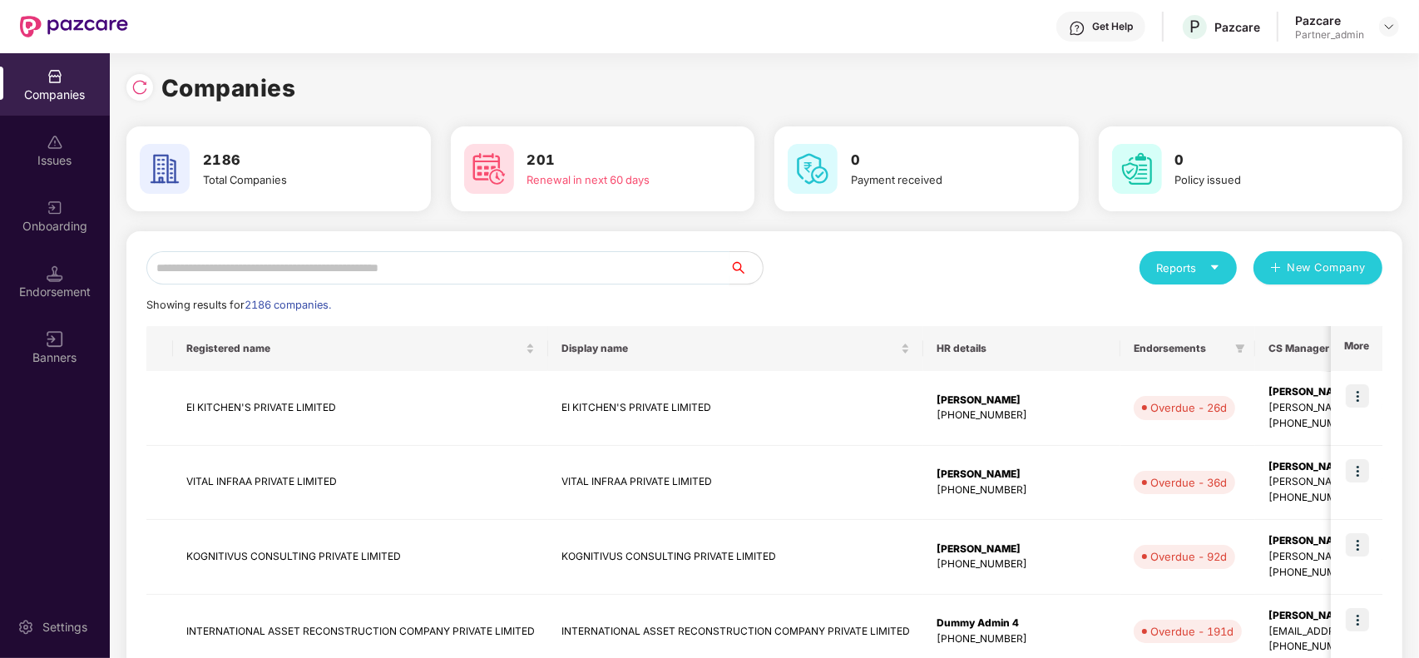
click at [395, 260] on input "text" at bounding box center [437, 267] width 583 height 33
paste input "**********"
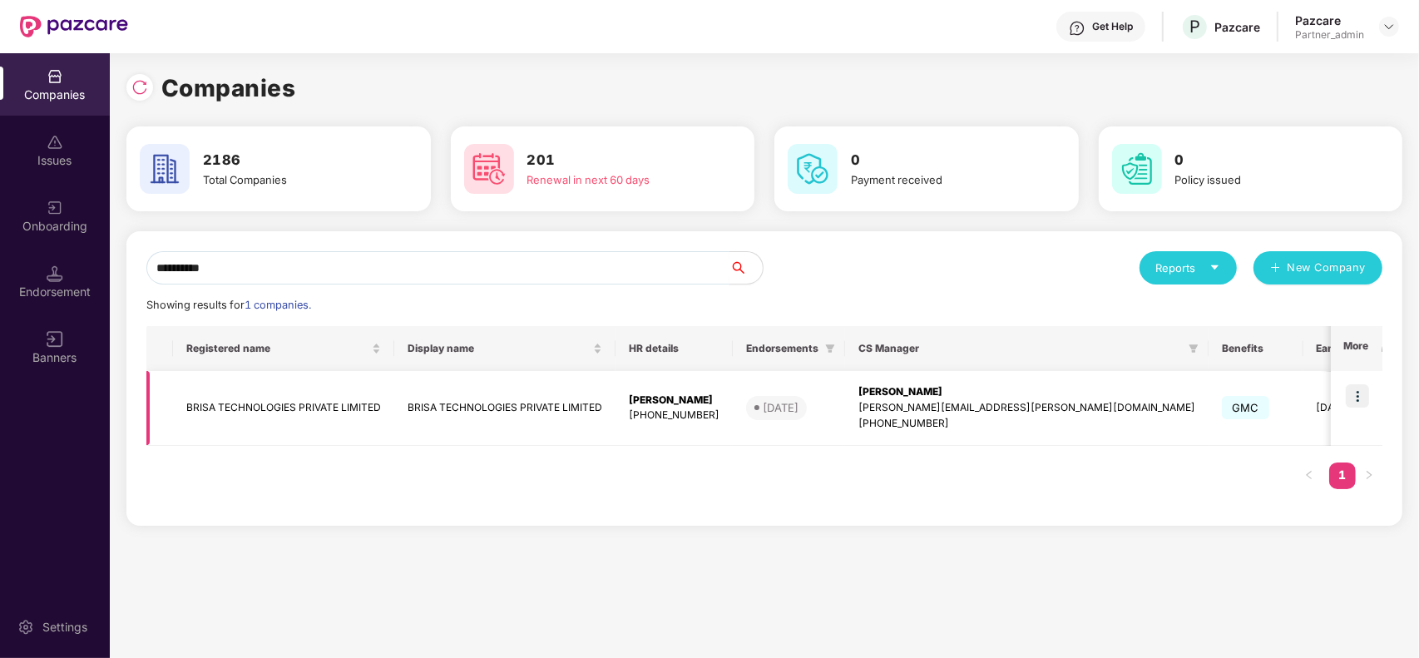
type input "**********"
click at [1357, 395] on img at bounding box center [1357, 395] width 23 height 23
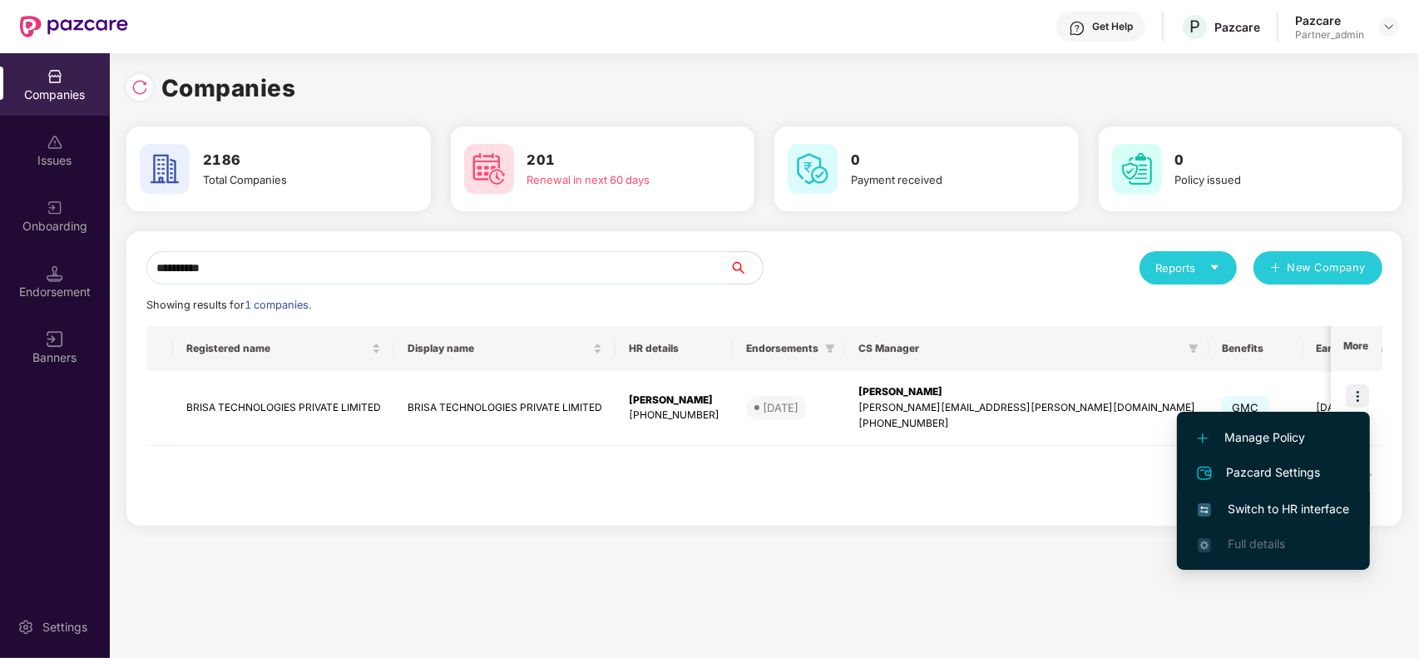
click at [1279, 504] on span "Switch to HR interface" at bounding box center [1273, 509] width 151 height 18
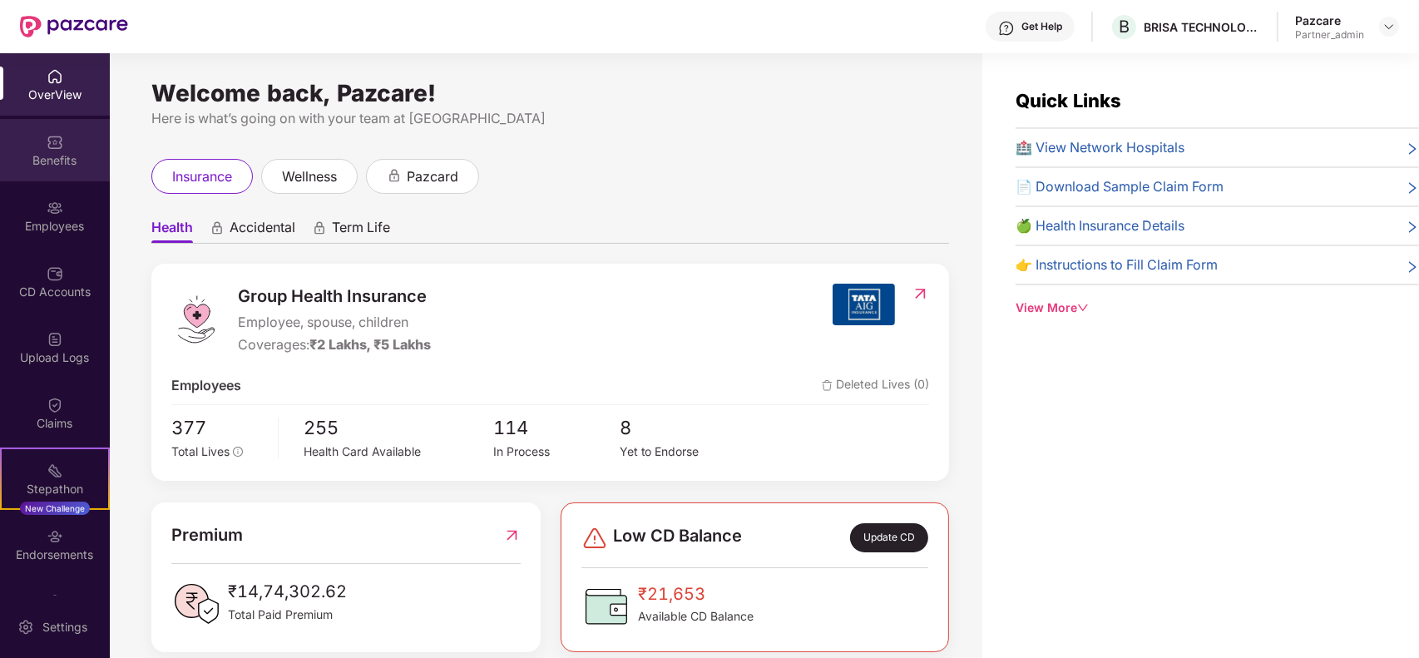
click at [47, 140] on img at bounding box center [55, 142] width 17 height 17
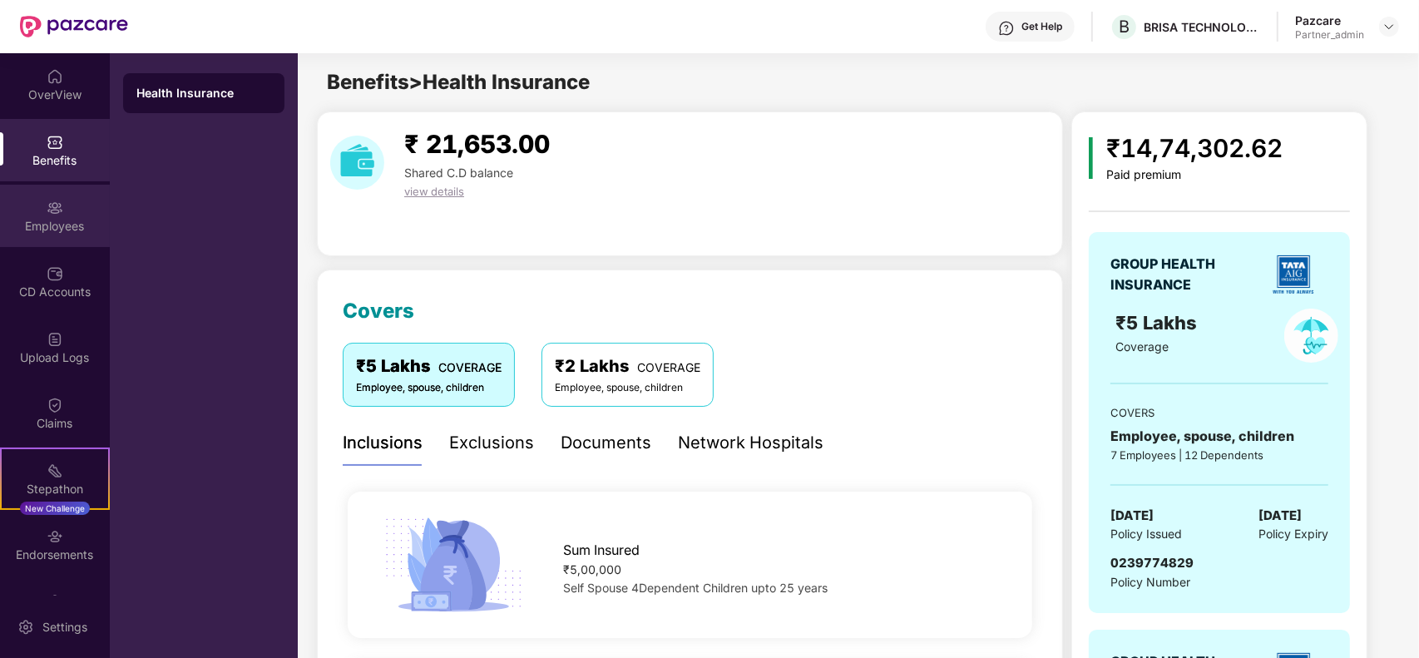
click at [67, 212] on div "Employees" at bounding box center [55, 216] width 110 height 62
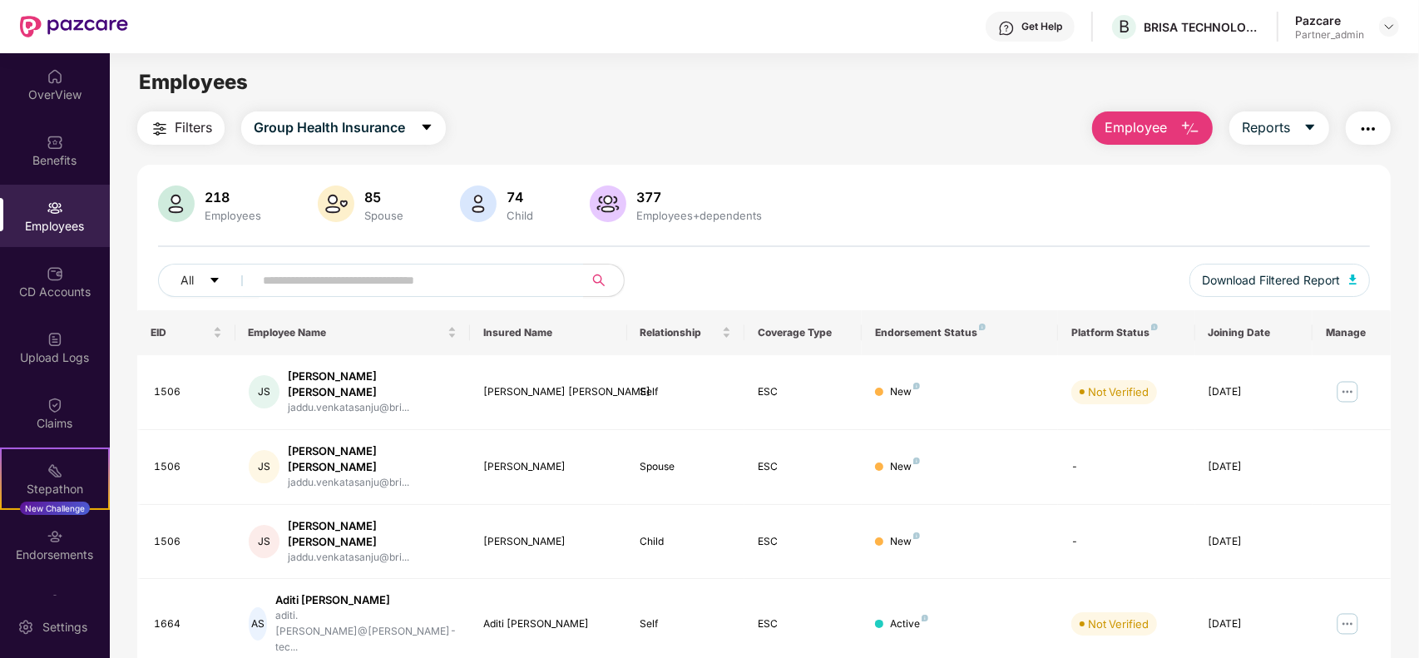
click at [175, 125] on span "Filters" at bounding box center [193, 127] width 37 height 21
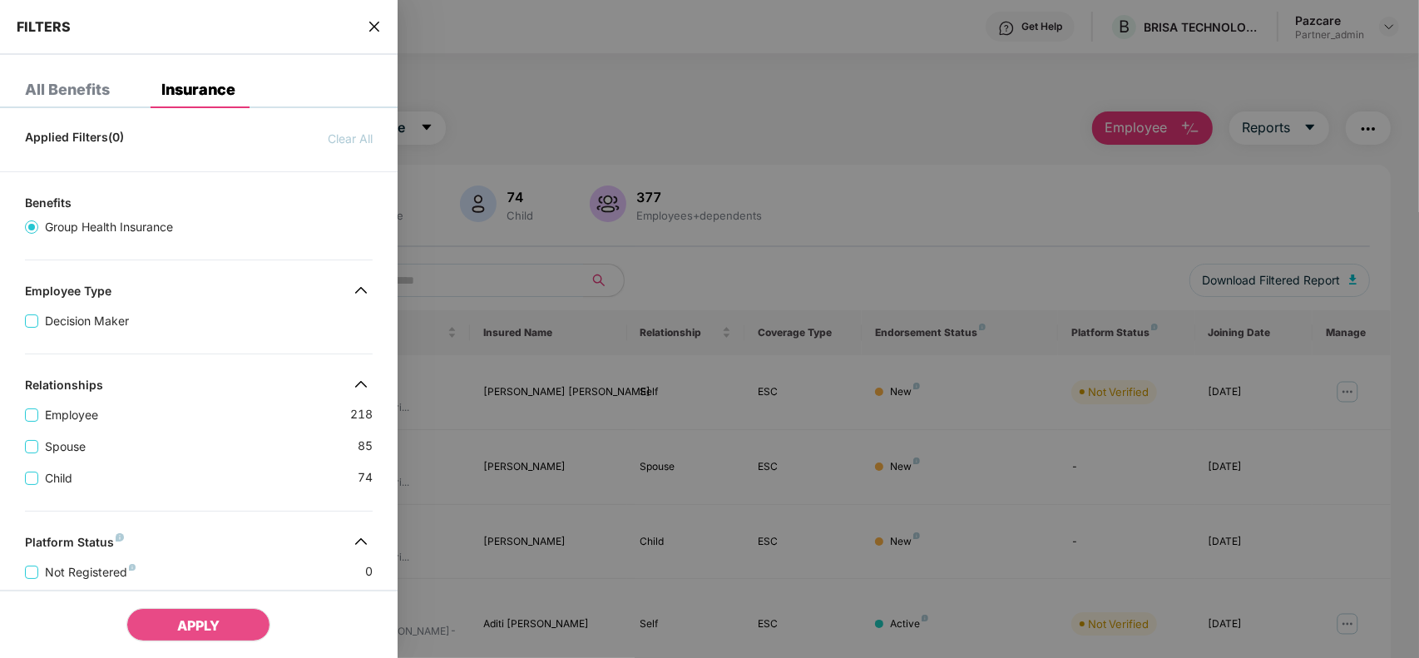
scroll to position [408, 0]
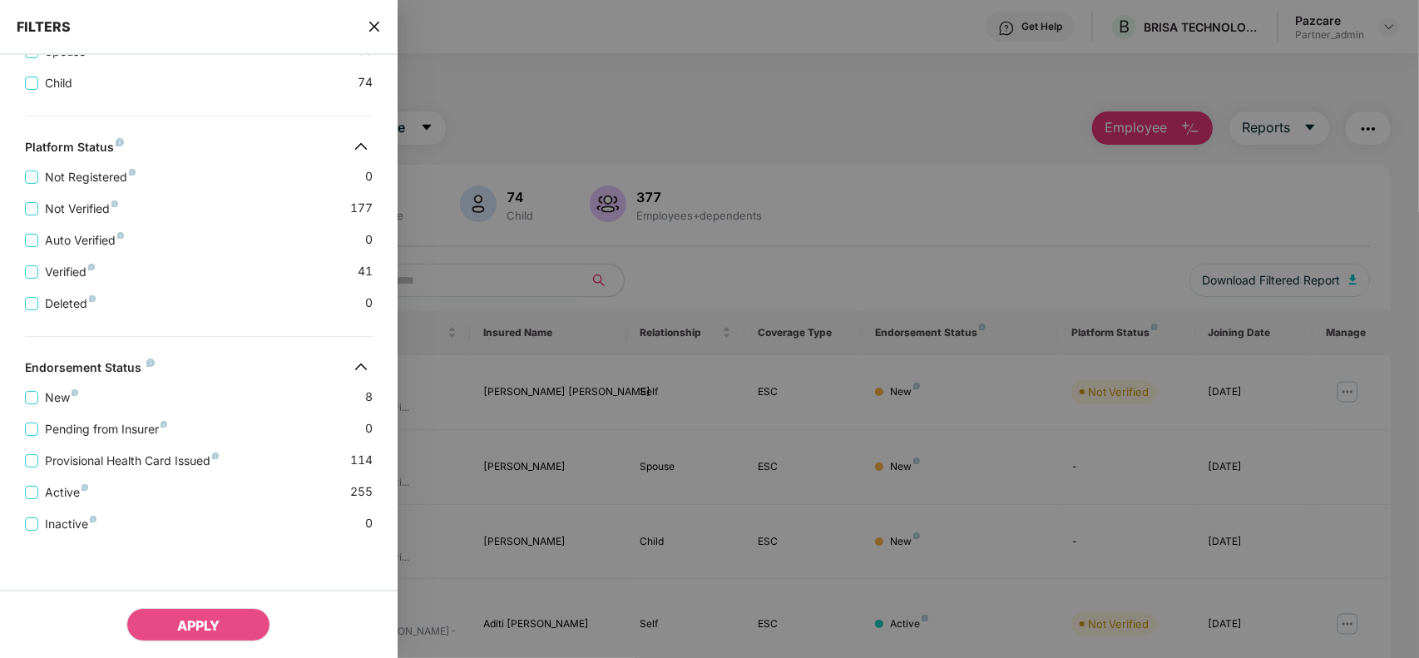
click at [375, 31] on icon "close" at bounding box center [374, 26] width 13 height 13
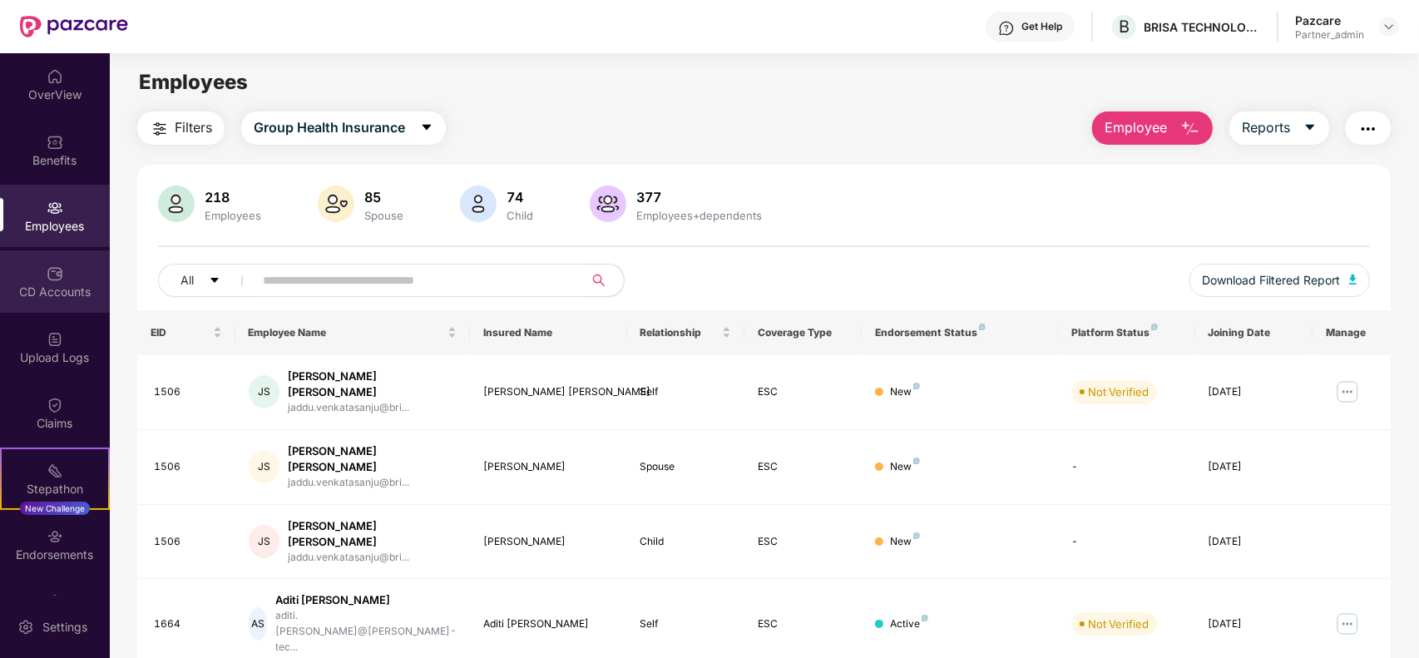
click at [69, 284] on div "CD Accounts" at bounding box center [55, 292] width 110 height 17
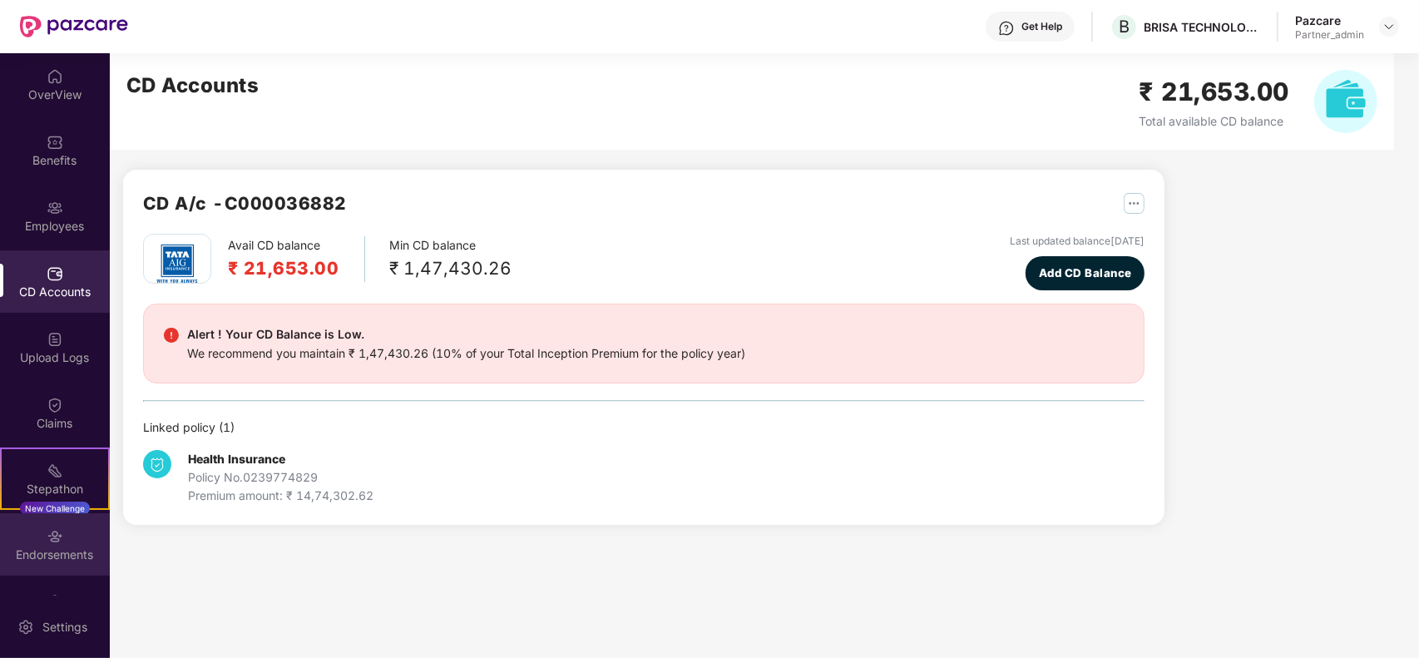
click at [67, 547] on div "Endorsements" at bounding box center [55, 554] width 110 height 17
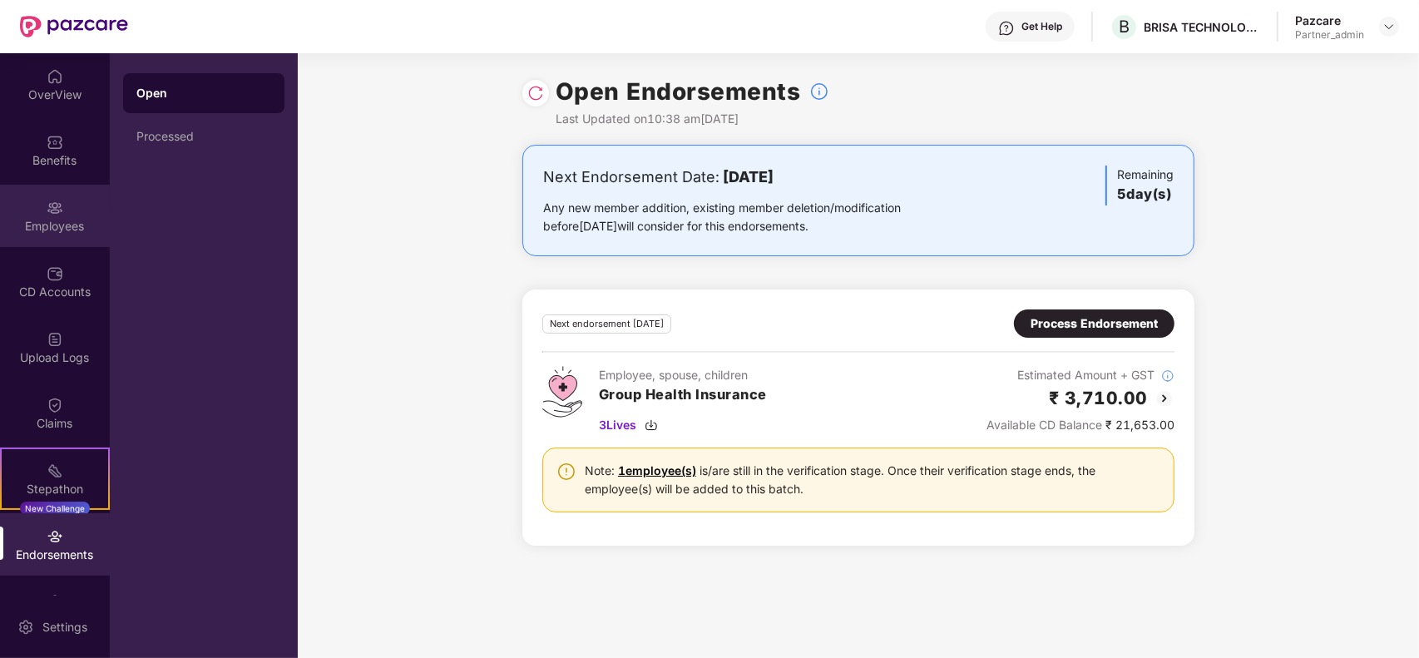
click at [51, 233] on div "Employees" at bounding box center [55, 226] width 110 height 17
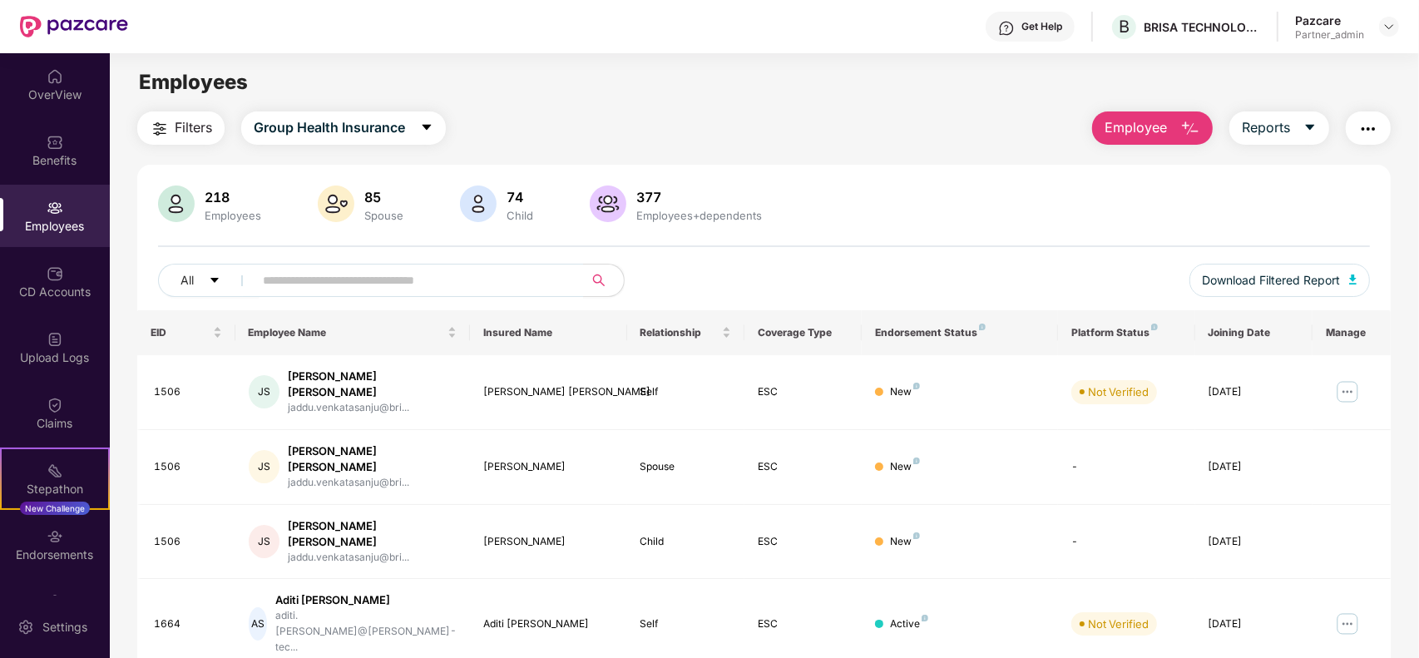
click at [193, 118] on span "Filters" at bounding box center [193, 127] width 37 height 21
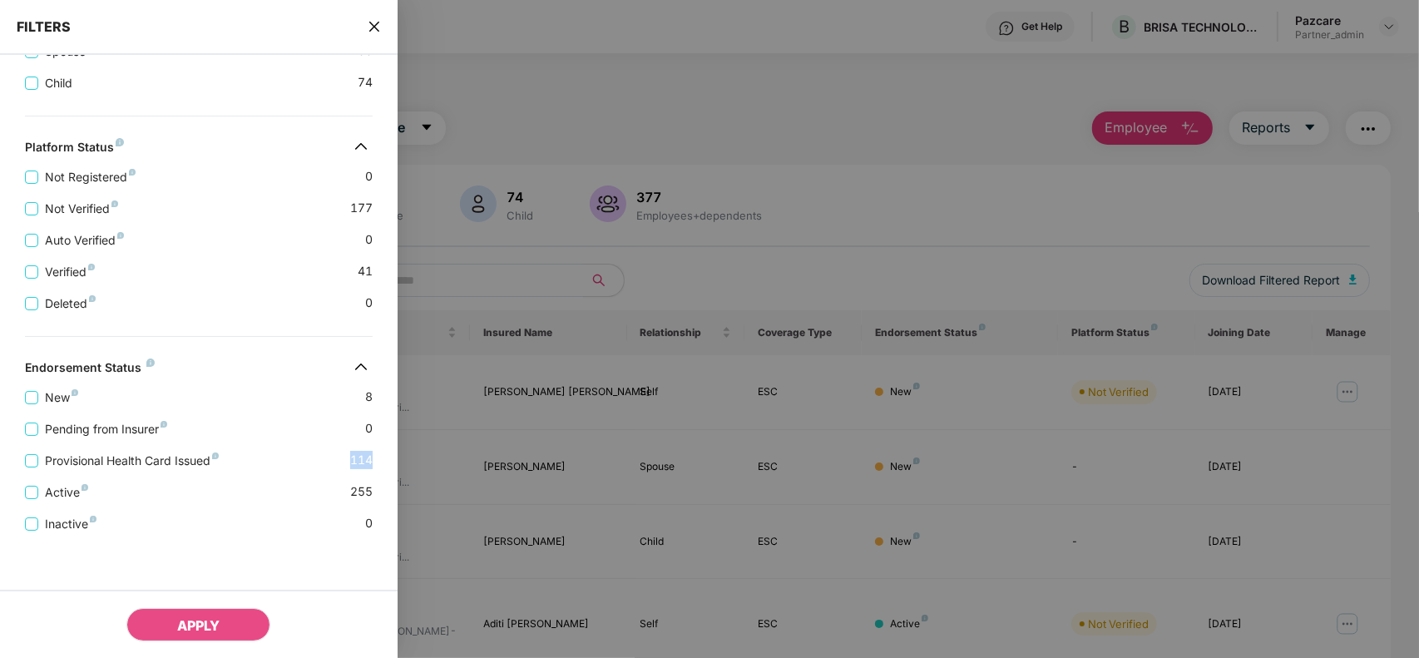
drag, startPoint x: 371, startPoint y: 453, endPoint x: 345, endPoint y: 457, distance: 26.1
click at [345, 457] on div "Provisional Health Card Issued 114" at bounding box center [199, 454] width 348 height 32
click at [371, 460] on span "114" at bounding box center [361, 460] width 22 height 19
drag, startPoint x: 372, startPoint y: 460, endPoint x: 326, endPoint y: 462, distance: 45.8
click at [326, 462] on div "New 8 Pending from Insurer 0 Provisional Health Card Issued 114 Active 255 Inac…" at bounding box center [199, 454] width 398 height 158
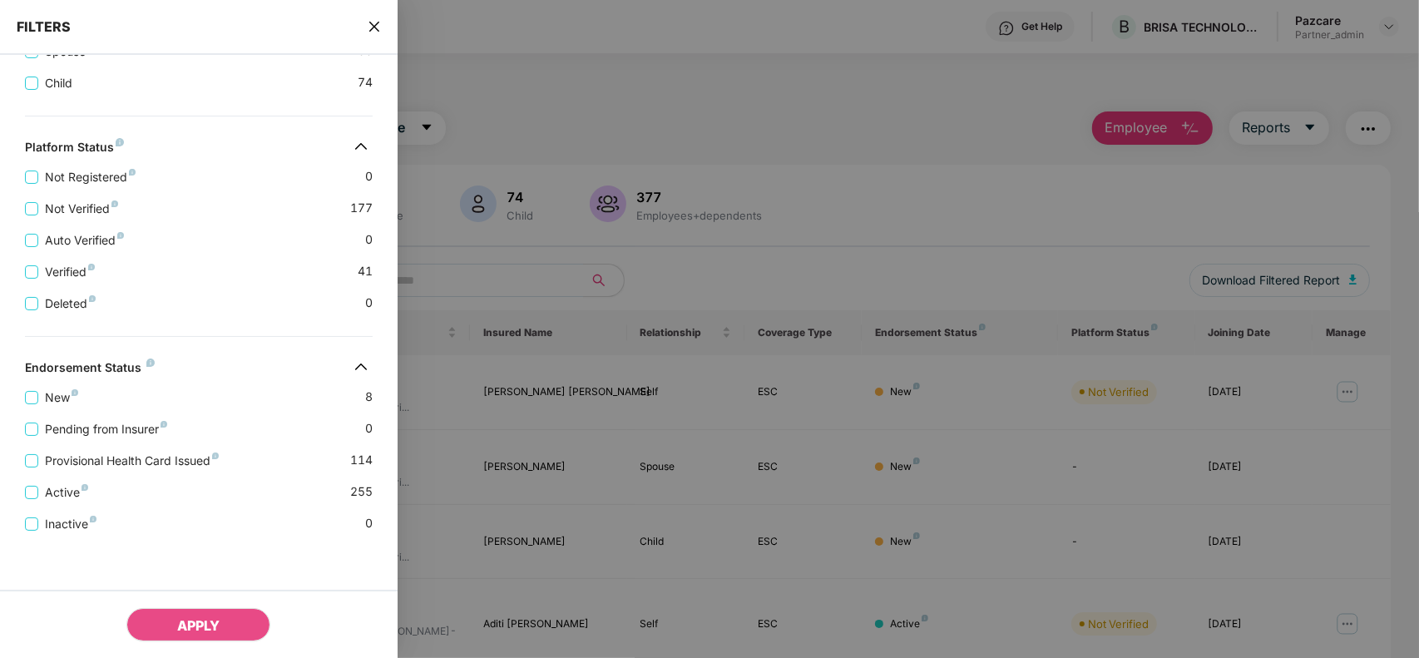
click at [375, 30] on icon "close" at bounding box center [374, 26] width 13 height 13
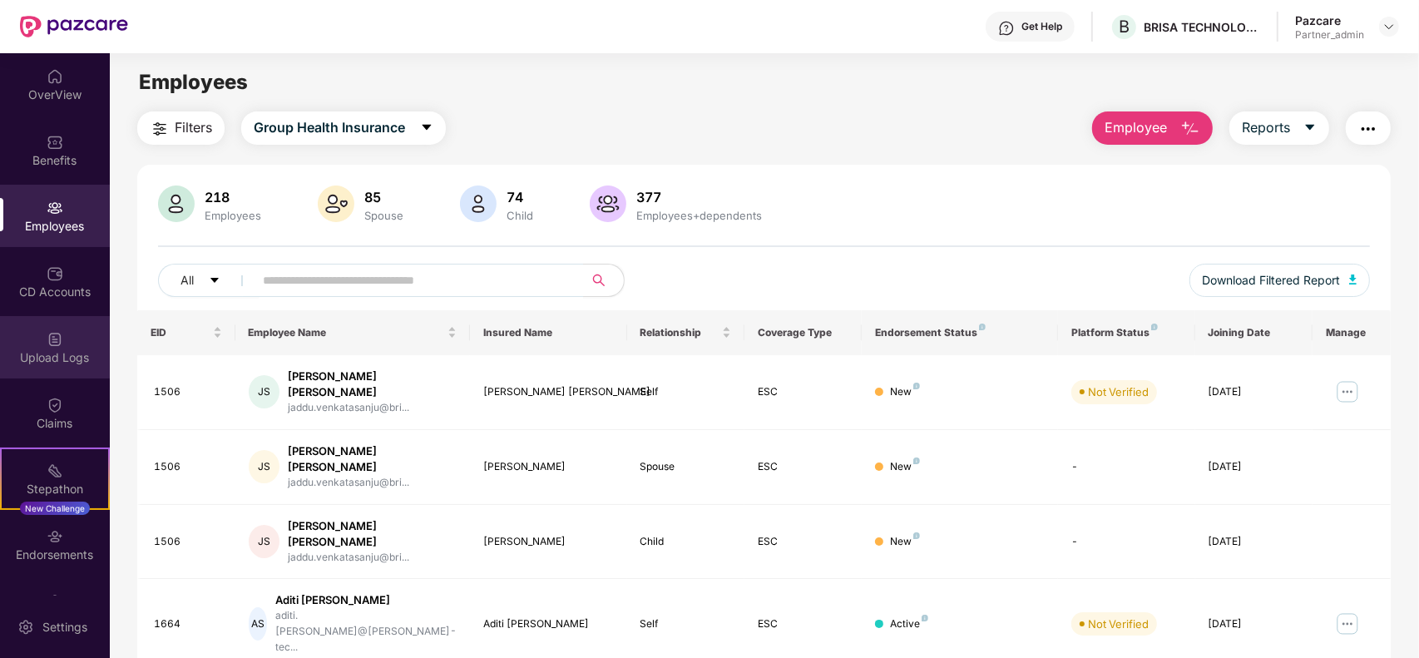
click at [52, 366] on div "Upload Logs" at bounding box center [55, 347] width 110 height 62
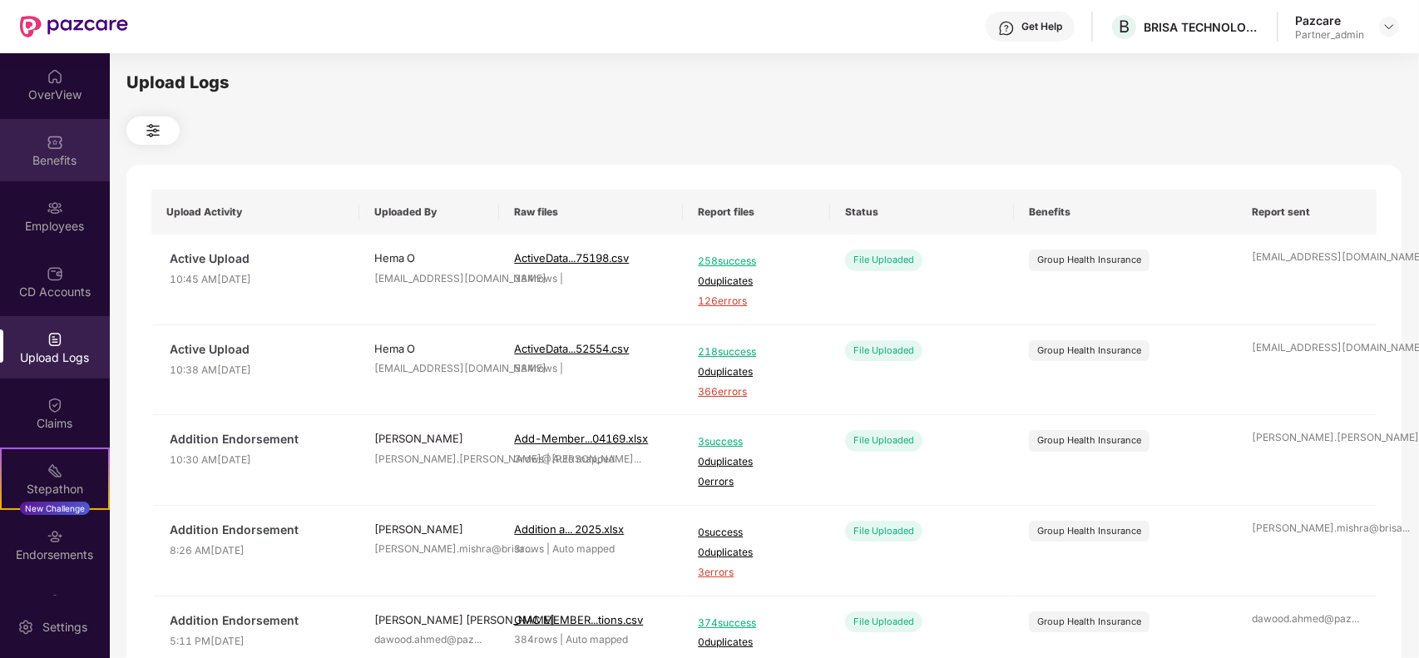
click at [46, 167] on div "Benefits" at bounding box center [55, 160] width 110 height 17
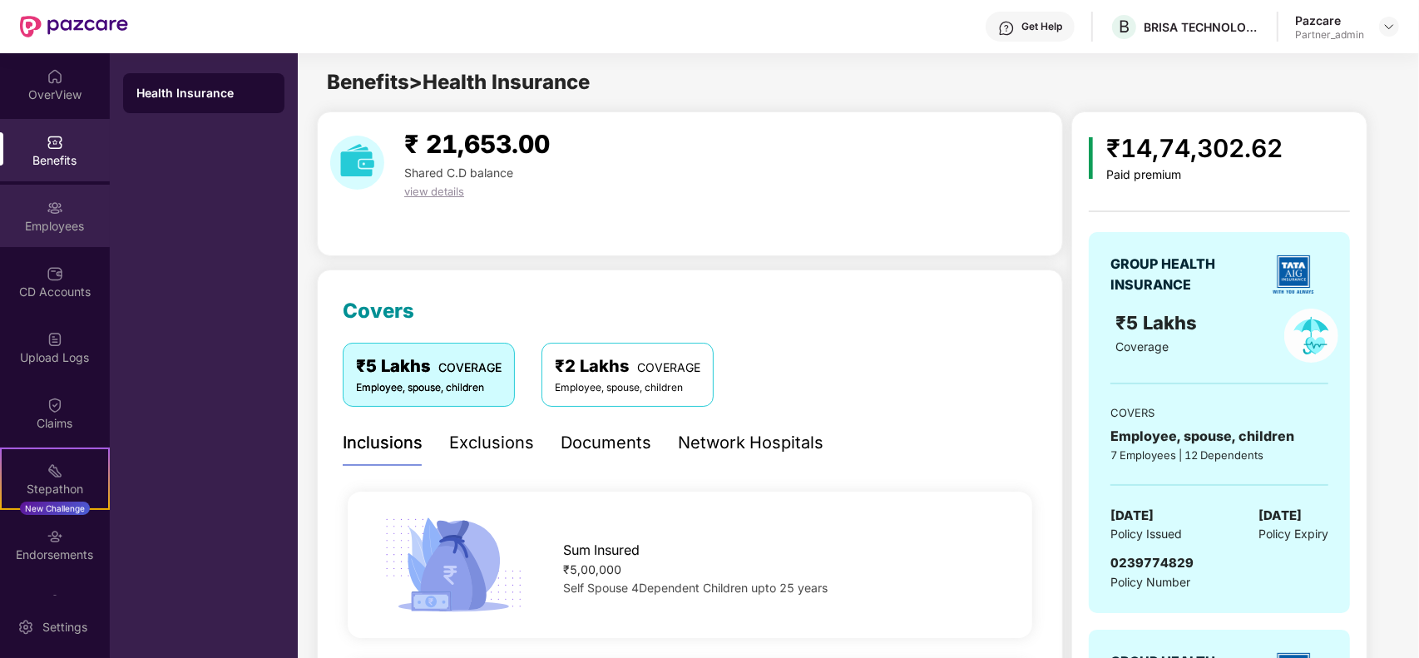
click at [38, 230] on div "Employees" at bounding box center [55, 226] width 110 height 17
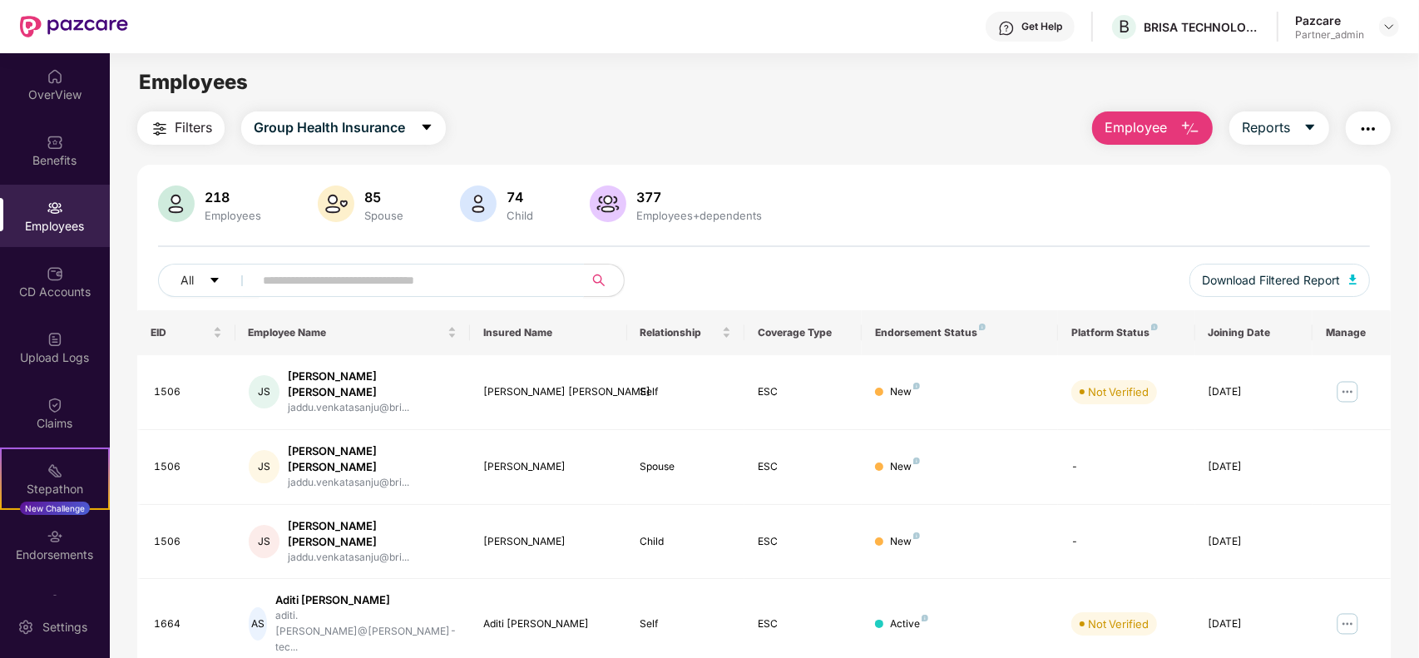
click at [454, 280] on input "text" at bounding box center [412, 280] width 299 height 25
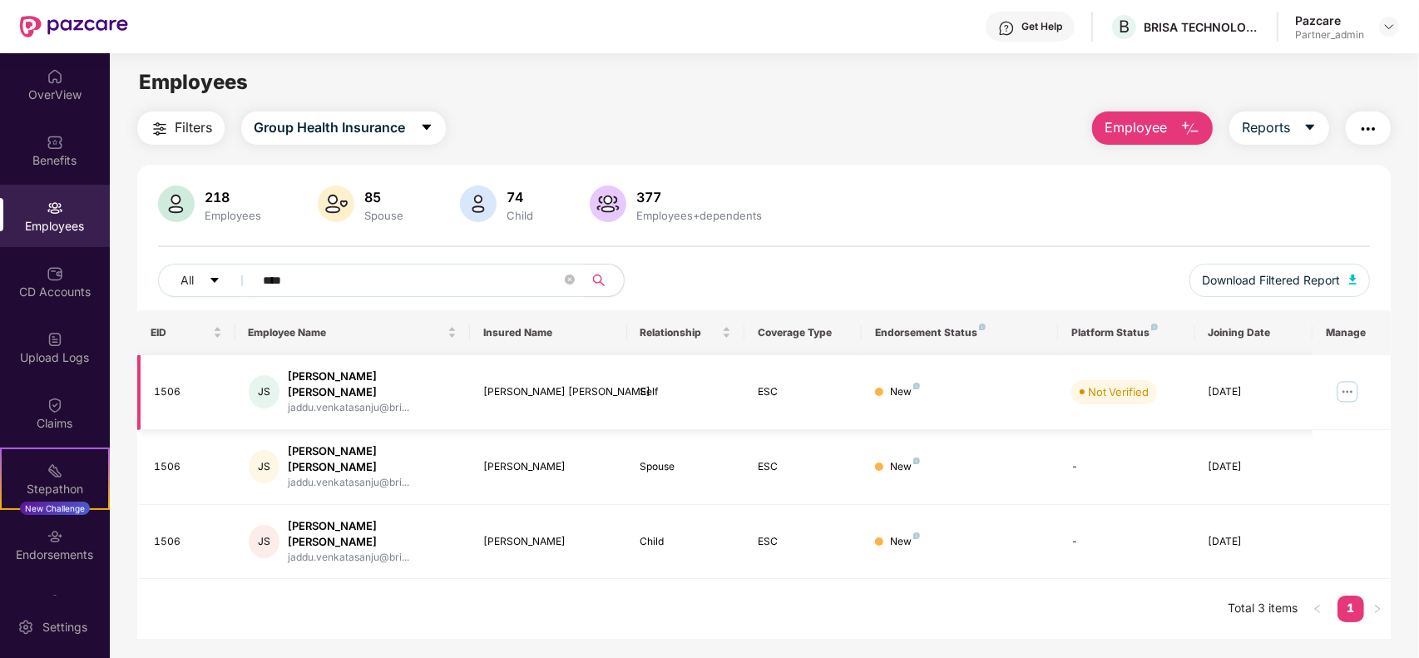
type input "****"
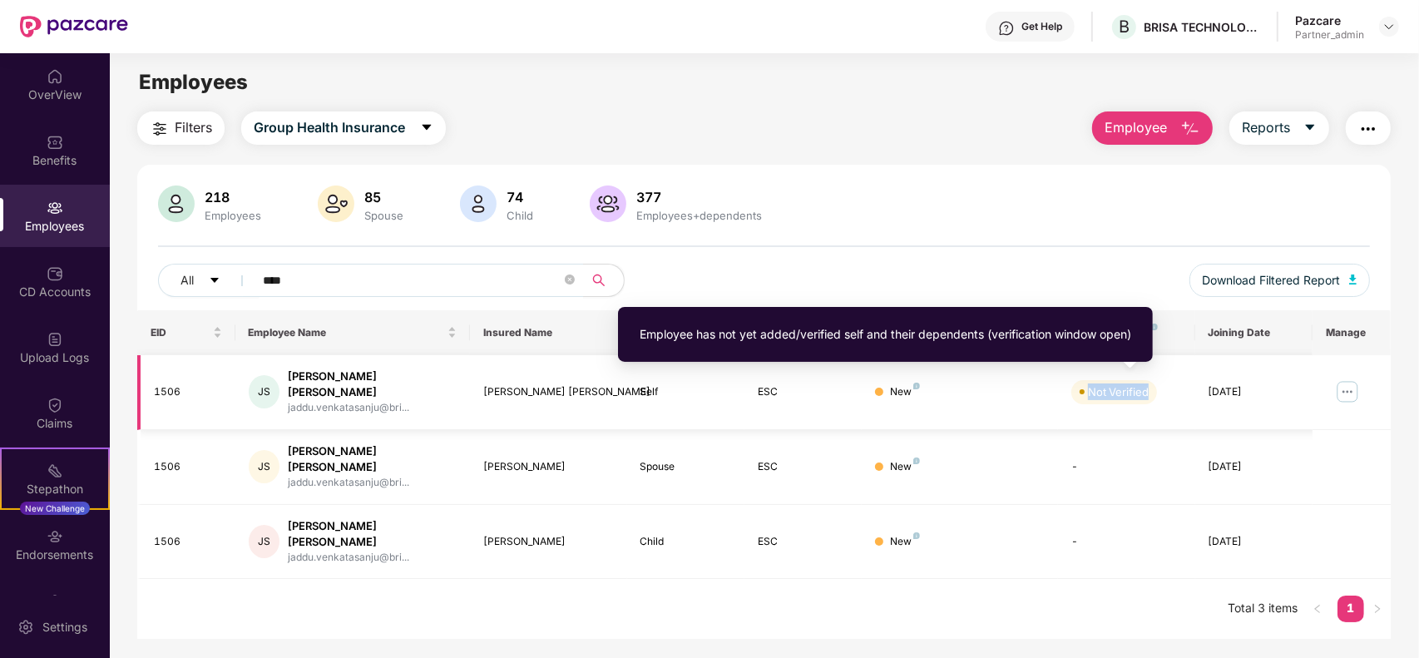
drag, startPoint x: 1158, startPoint y: 381, endPoint x: 1084, endPoint y: 396, distance: 75.5
click at [1082, 395] on div "Not Verified" at bounding box center [1126, 391] width 111 height 23
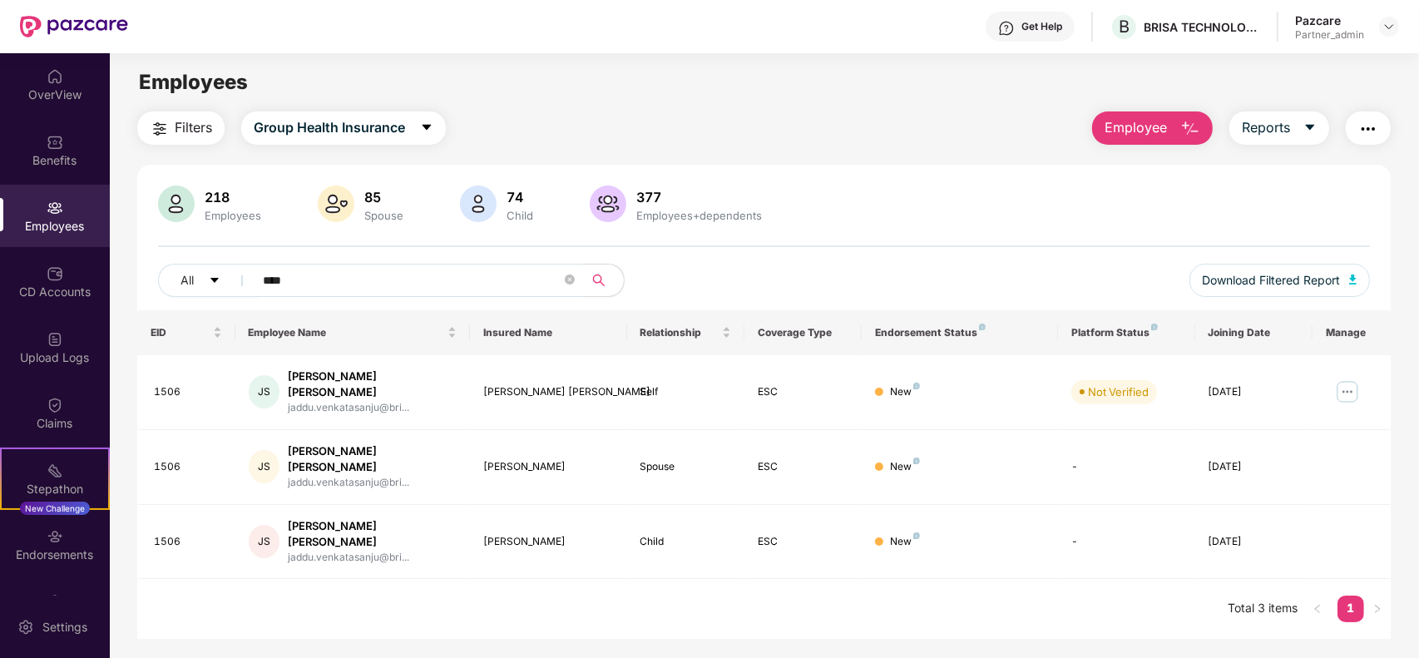
click at [1120, 580] on div "EID Employee Name Insured Name Relationship Coverage Type Endorsement Status Pl…" at bounding box center [764, 474] width 1254 height 329
drag, startPoint x: 1156, startPoint y: 388, endPoint x: 1087, endPoint y: 395, distance: 69.4
click at [1087, 395] on span "Not Verified" at bounding box center [1114, 391] width 86 height 23
click at [1393, 27] on img at bounding box center [1388, 26] width 13 height 13
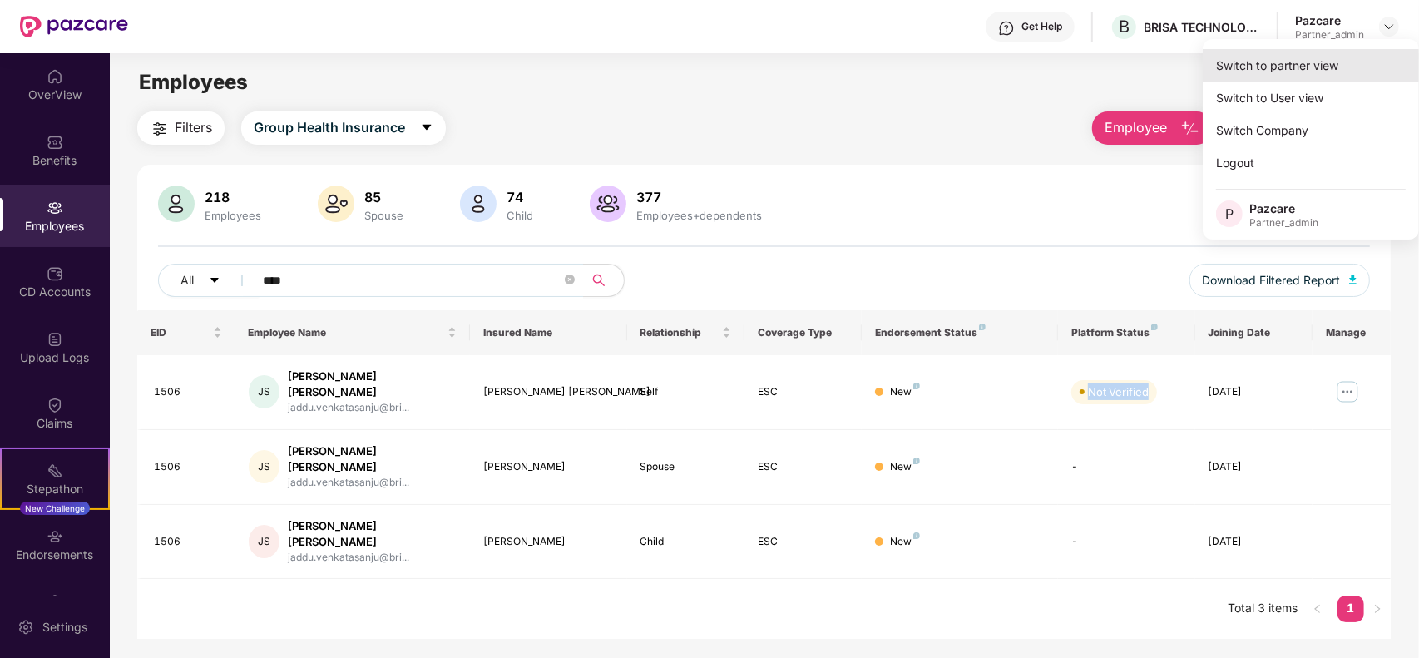
click at [1307, 67] on div "Switch to partner view" at bounding box center [1311, 65] width 216 height 32
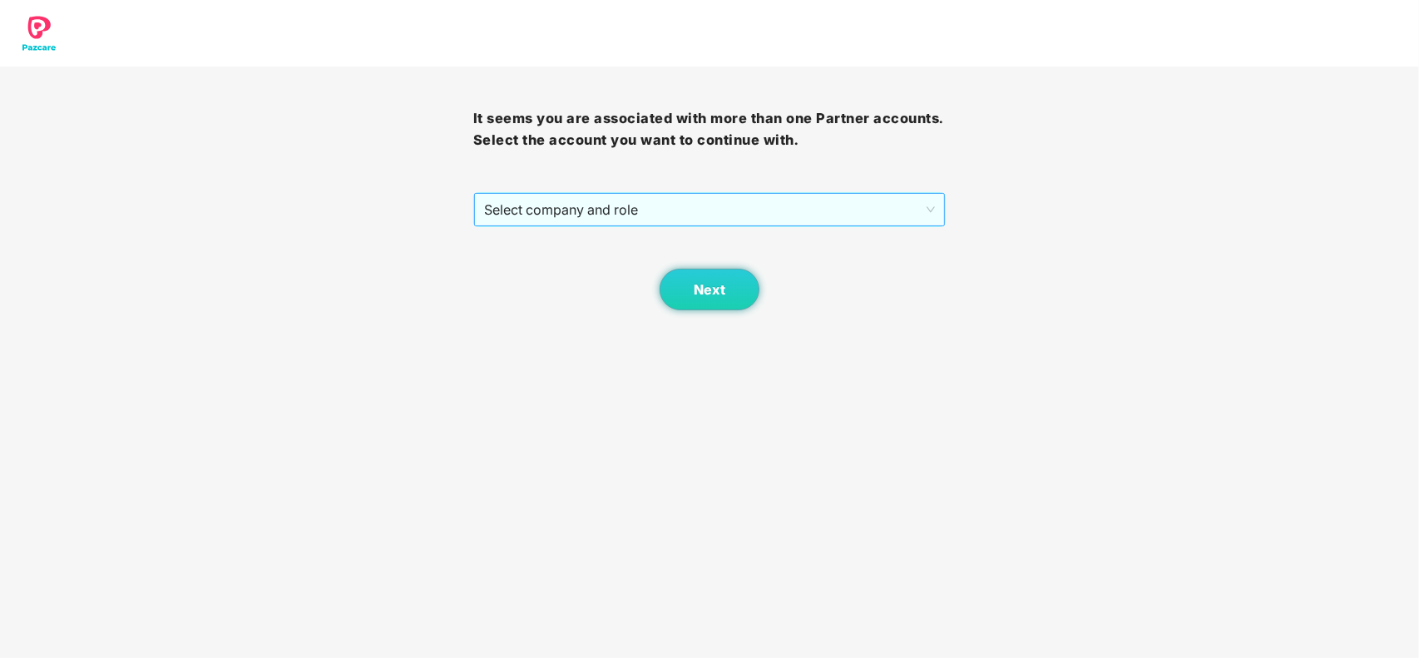
click at [514, 208] on span "Select company and role" at bounding box center [710, 210] width 452 height 32
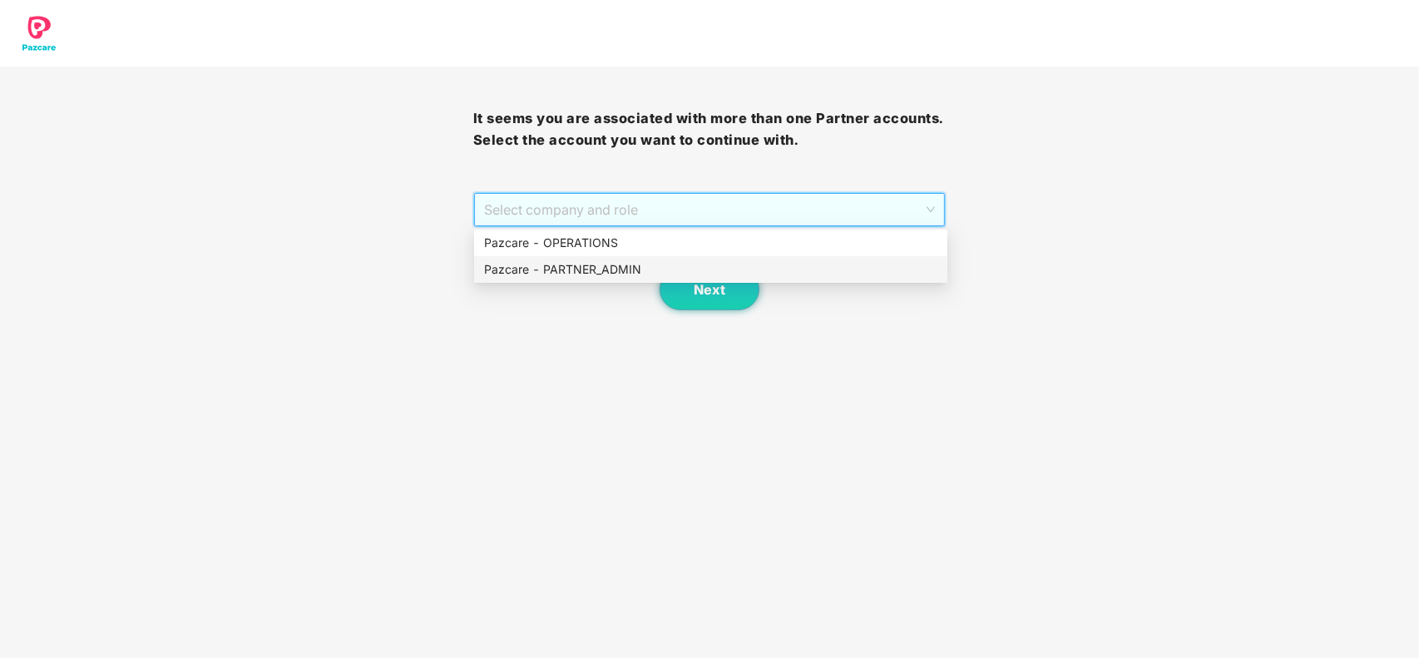
click at [522, 271] on div "Pazcare - PARTNER_ADMIN" at bounding box center [710, 269] width 453 height 18
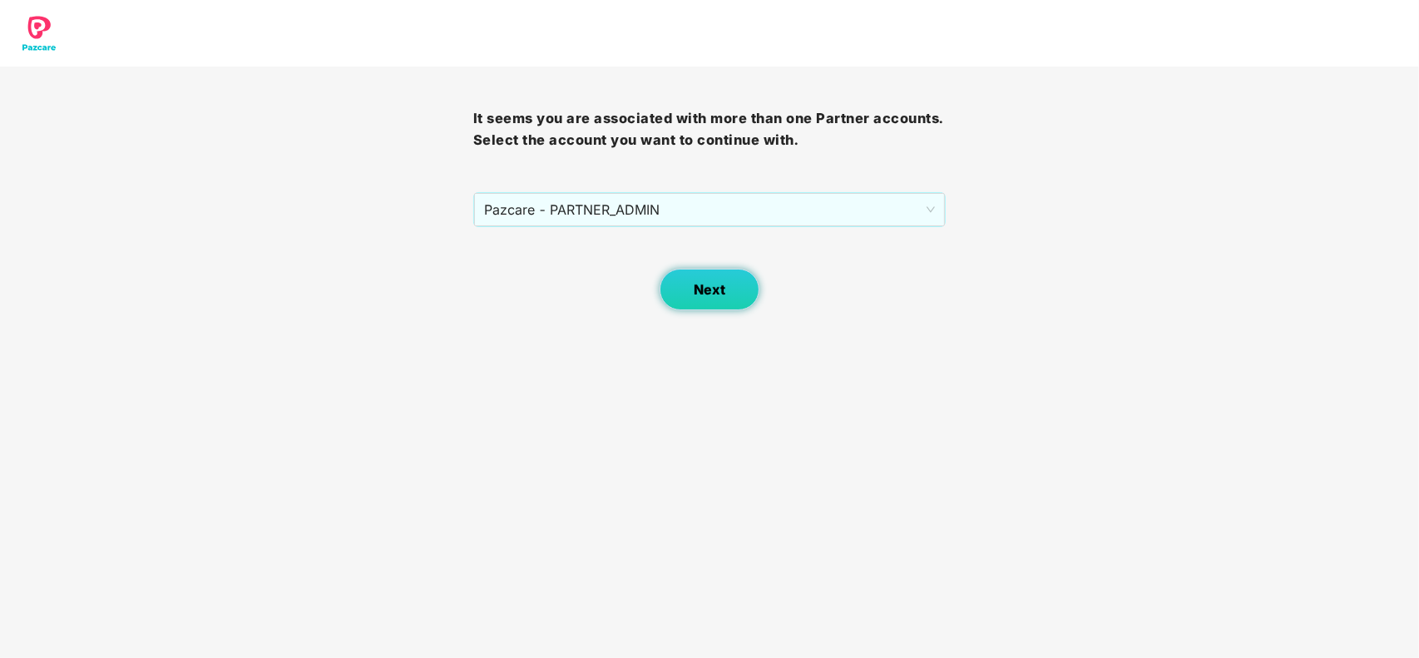
click at [691, 287] on button "Next" at bounding box center [710, 290] width 100 height 42
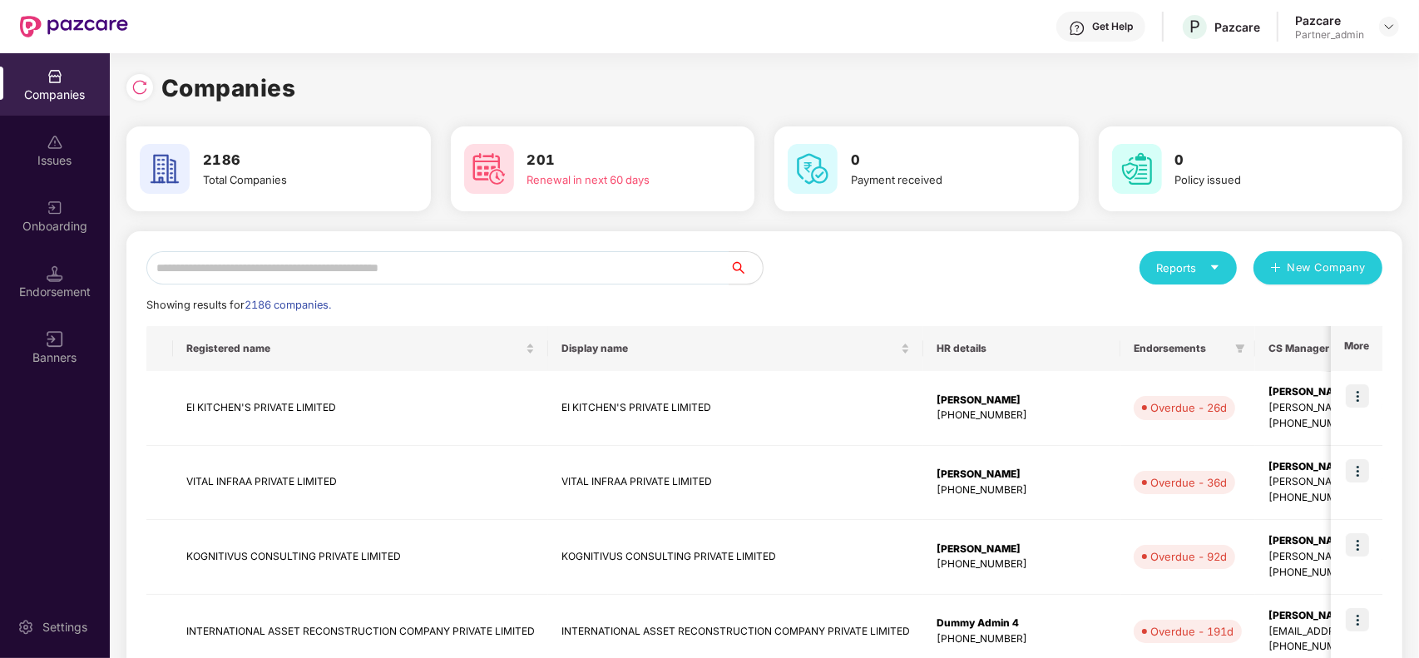
click at [809, 93] on div "Companies" at bounding box center [764, 88] width 1276 height 37
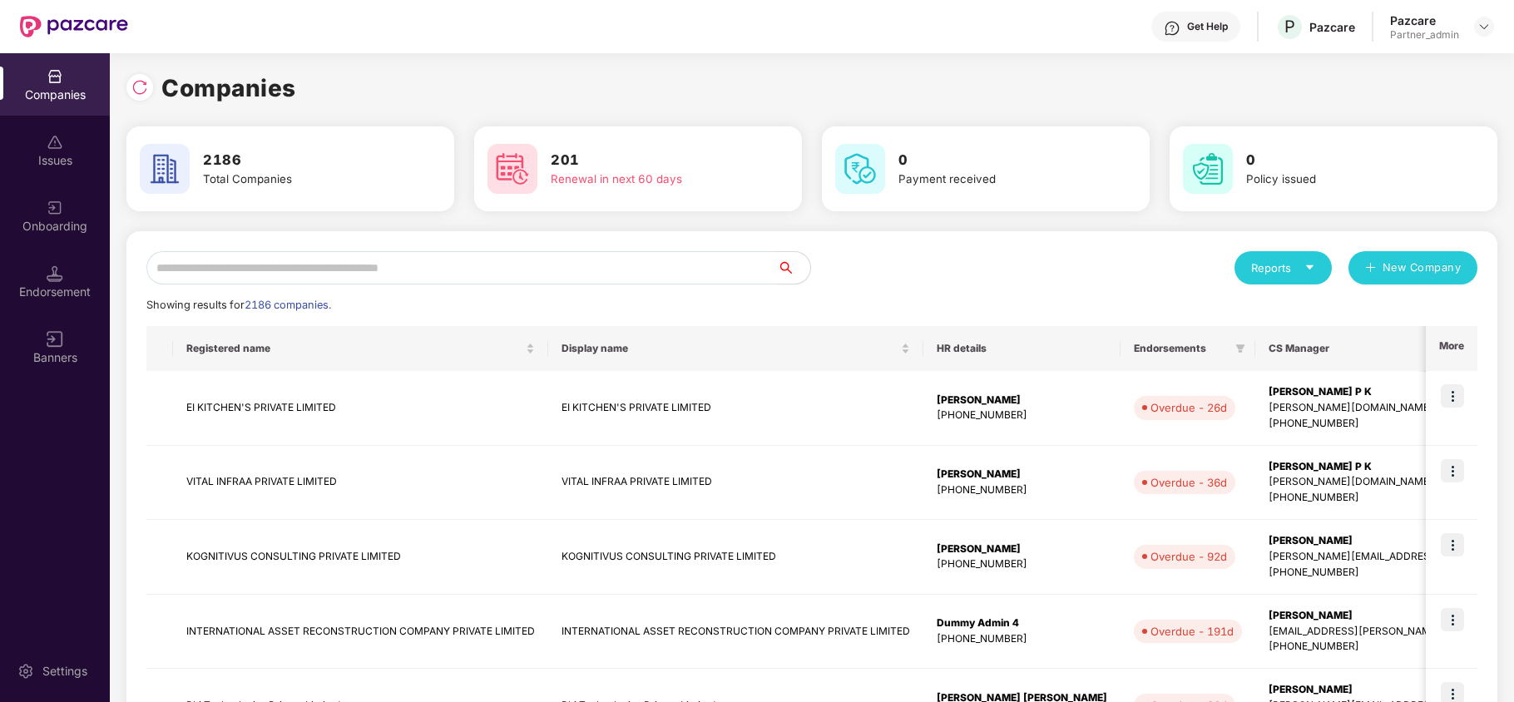
click at [1304, 263] on icon "caret-down" at bounding box center [1309, 267] width 11 height 11
click at [1278, 308] on div "Companies" at bounding box center [1274, 312] width 61 height 18
click at [1298, 271] on div "Reports" at bounding box center [1283, 268] width 64 height 17
click at [1269, 309] on div "Companies" at bounding box center [1274, 312] width 61 height 18
click at [62, 265] on img at bounding box center [55, 273] width 17 height 17
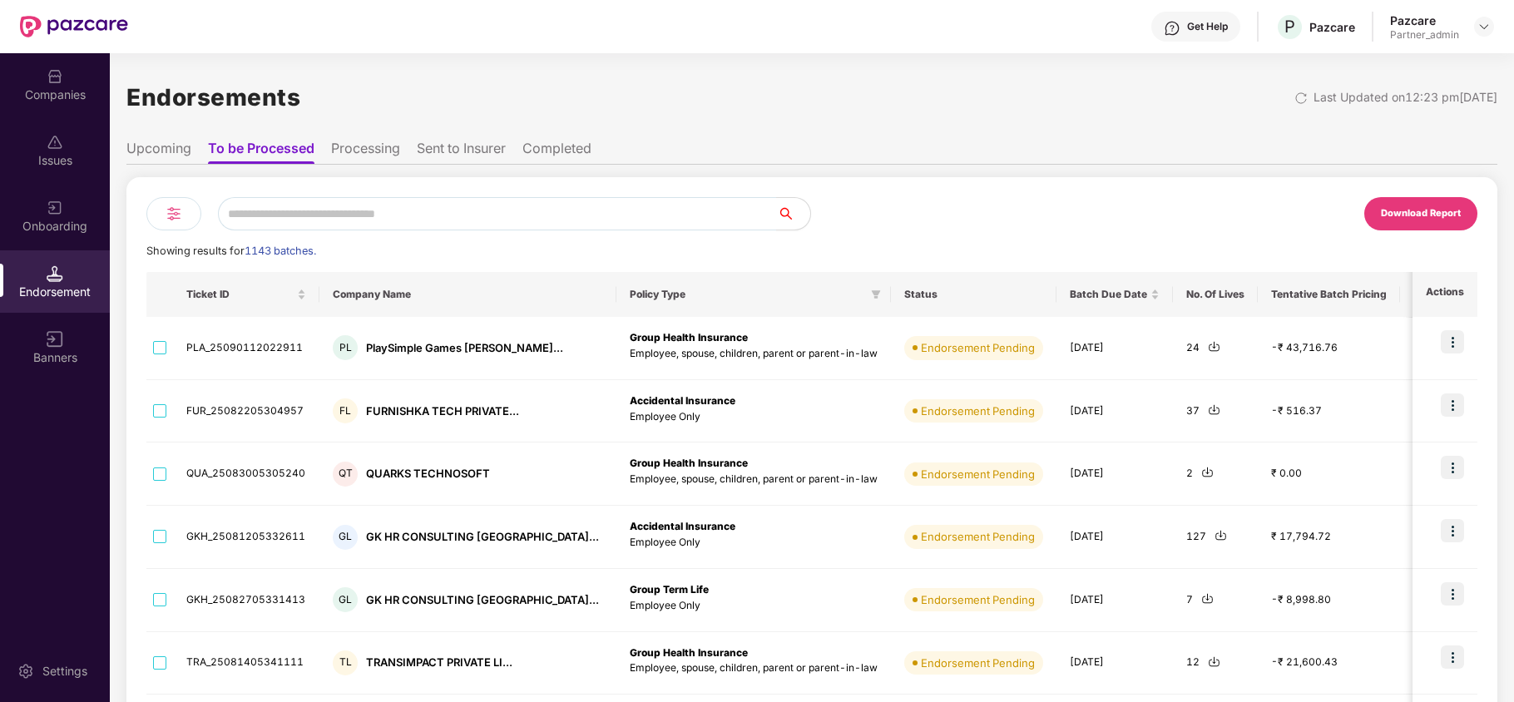
click at [1415, 217] on div "Download Report" at bounding box center [1421, 213] width 80 height 15
click at [165, 216] on img at bounding box center [174, 214] width 20 height 20
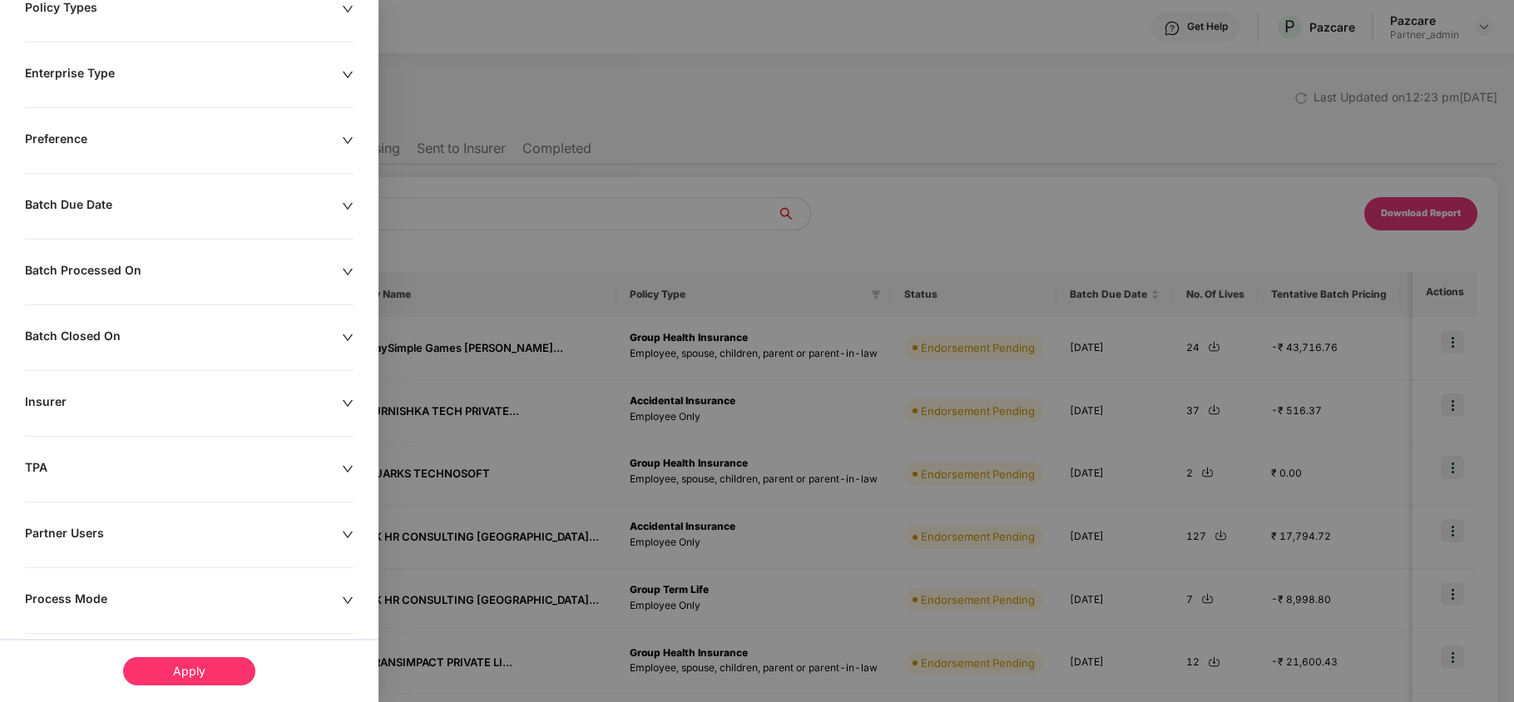
scroll to position [236, 0]
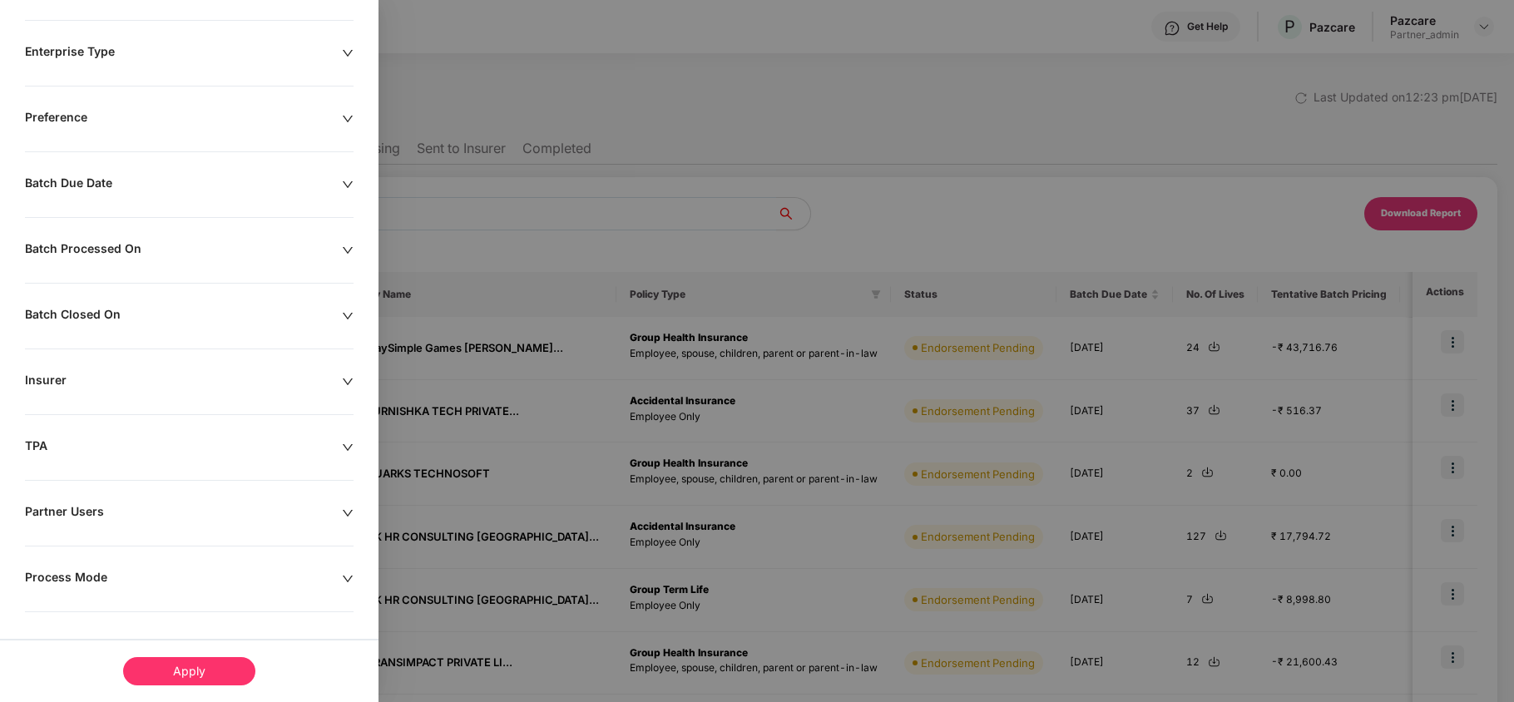
click at [107, 246] on div "Batch Processed On" at bounding box center [183, 250] width 317 height 18
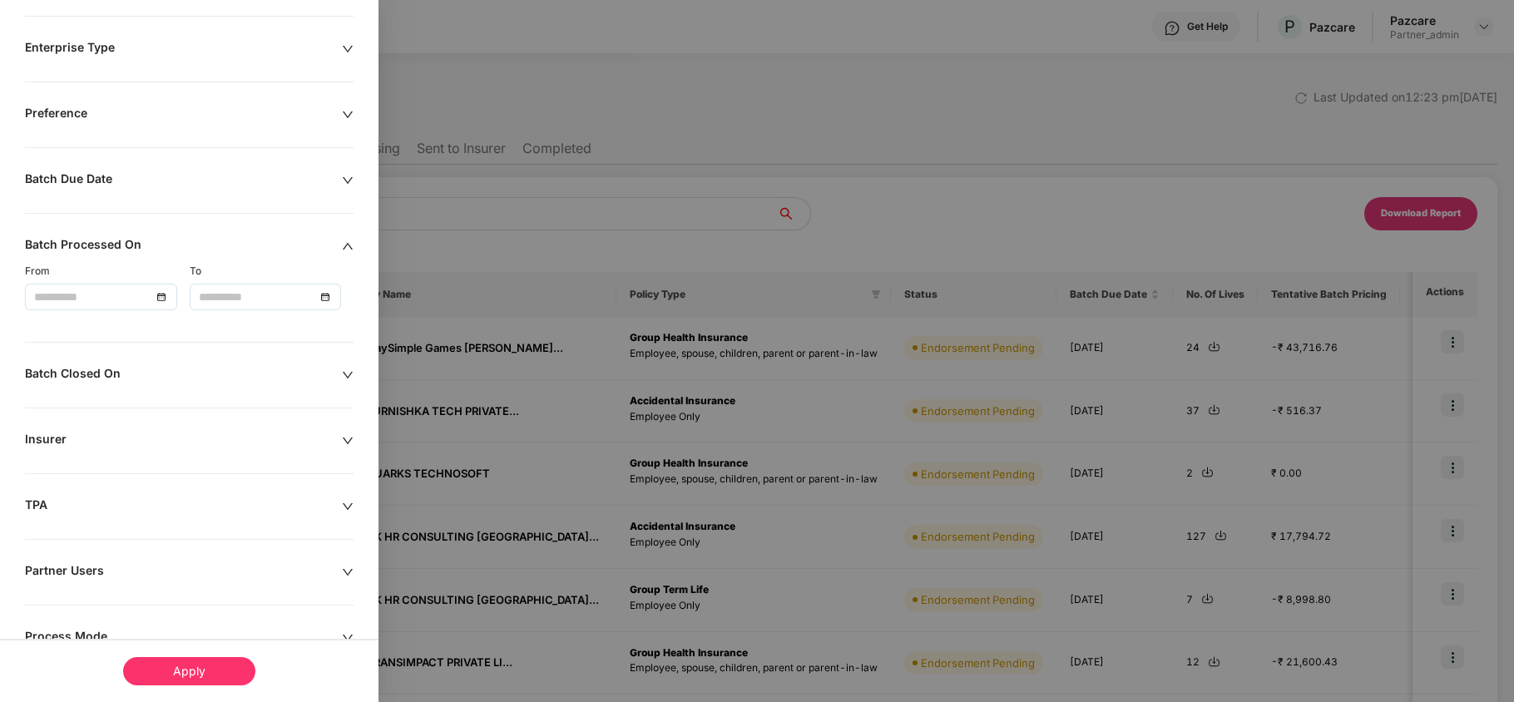
click at [94, 178] on div "Batch Due Date" at bounding box center [183, 180] width 317 height 18
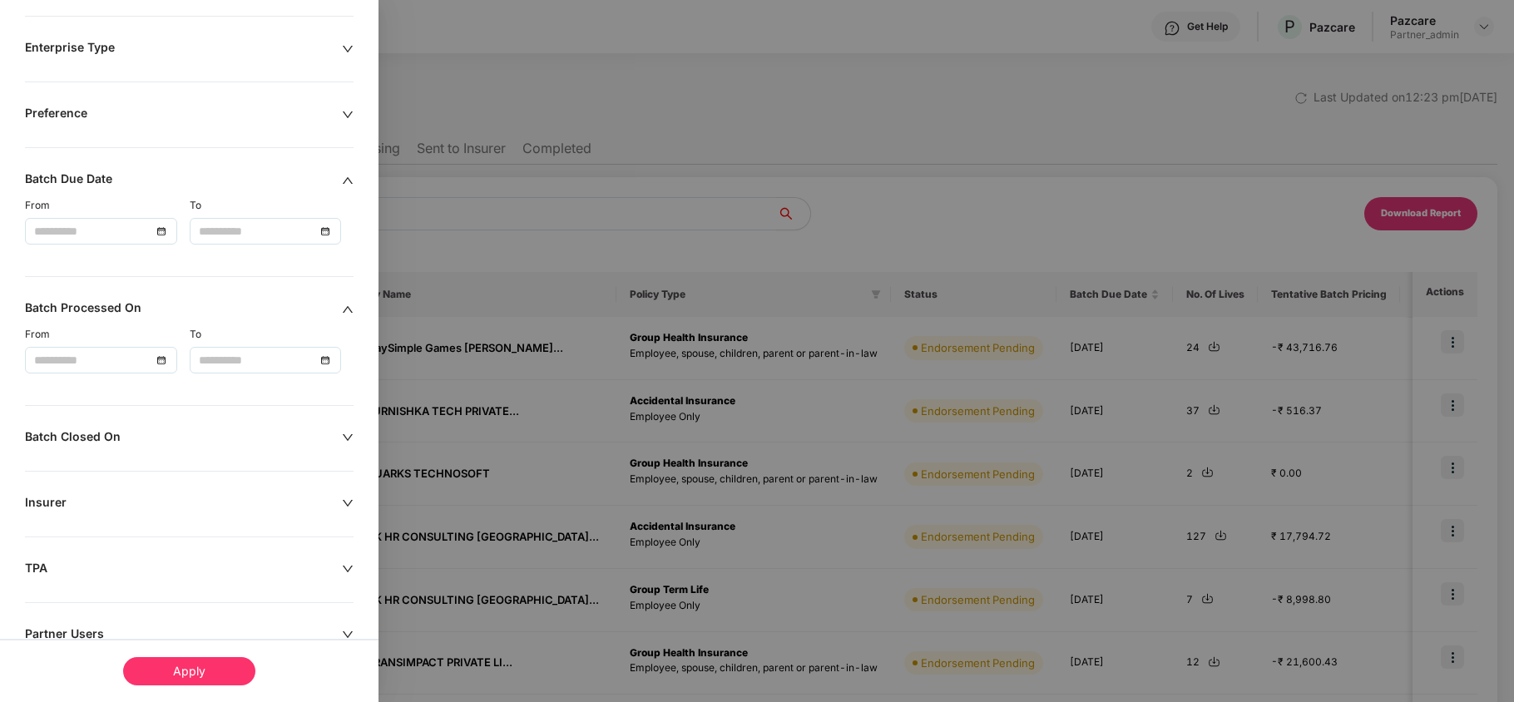
click at [156, 233] on div at bounding box center [101, 231] width 134 height 18
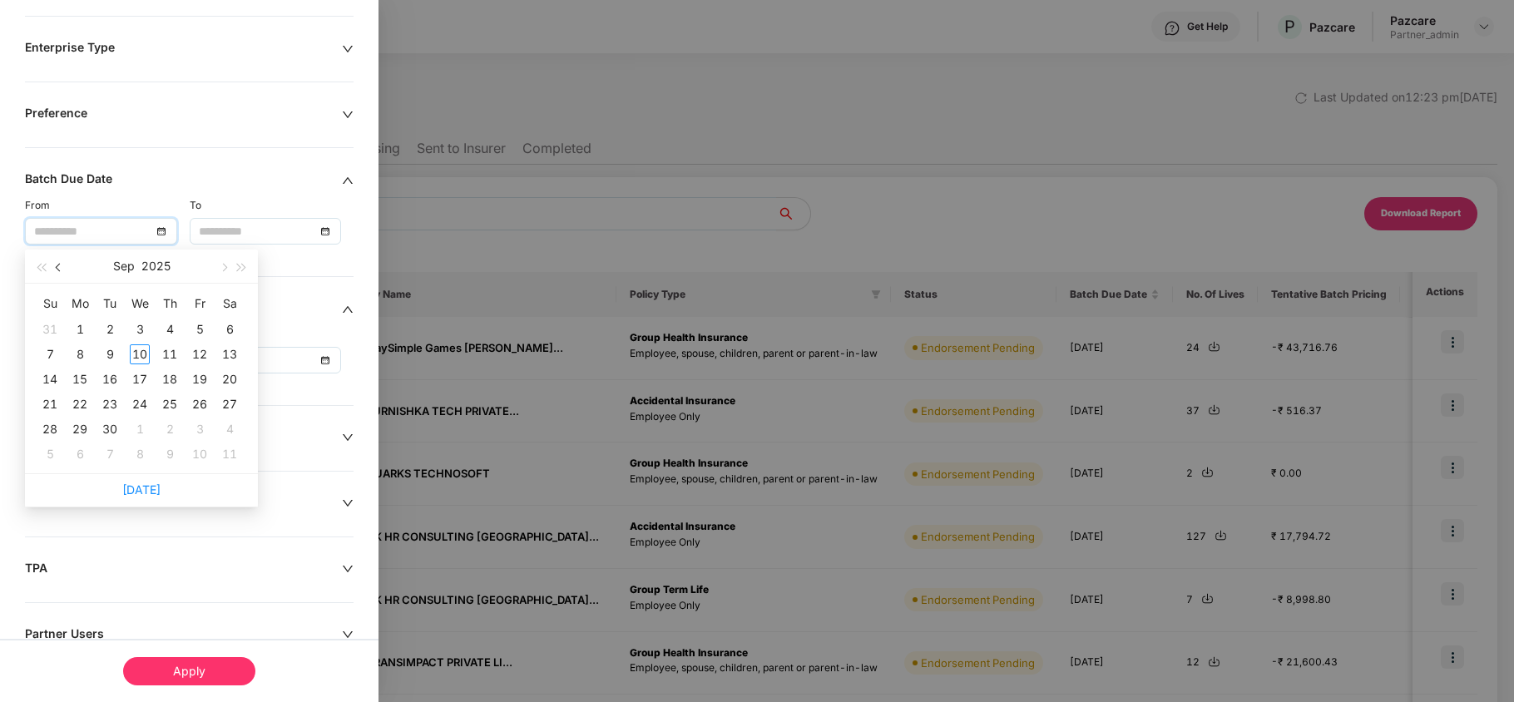
click at [60, 265] on span "button" at bounding box center [60, 268] width 8 height 8
type input "**********"
click at [77, 427] on div "25" at bounding box center [80, 429] width 20 height 20
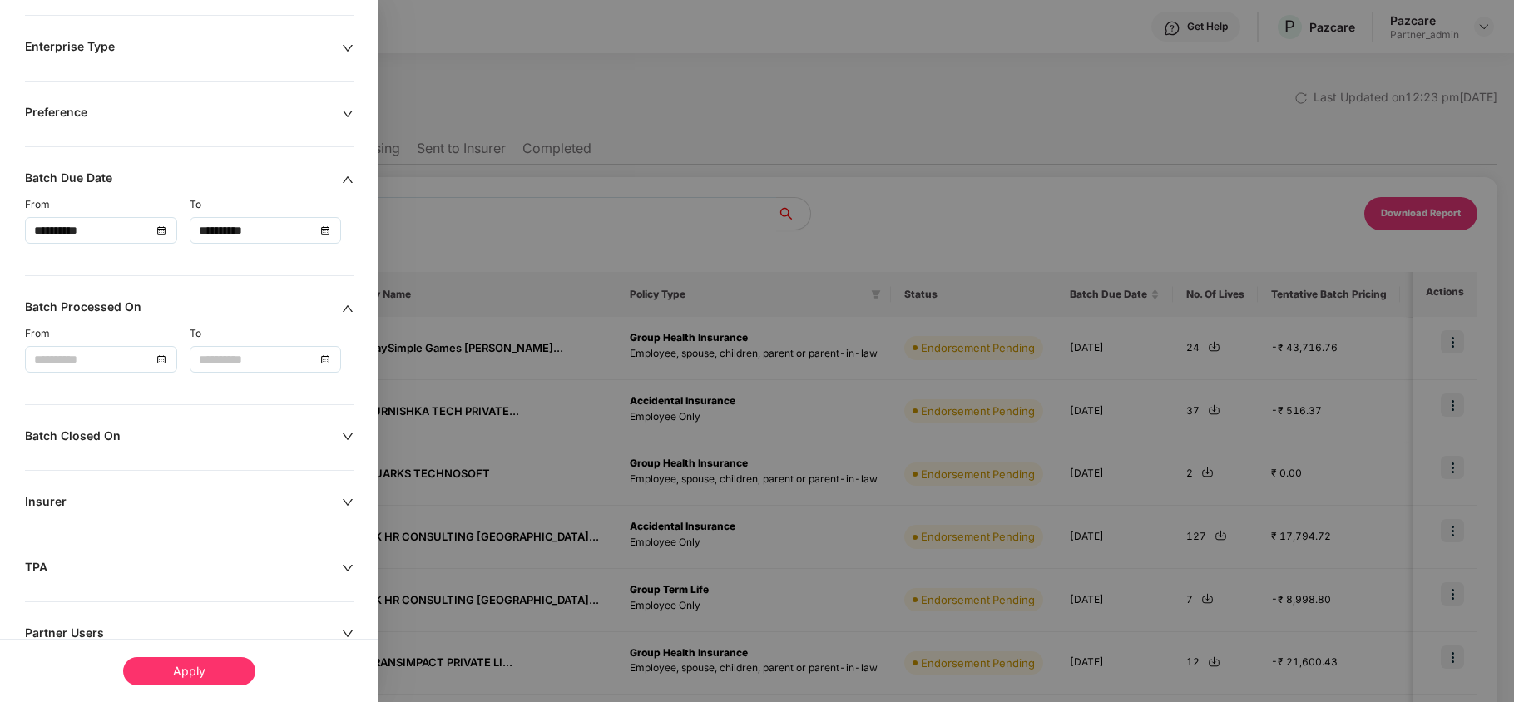
click at [323, 236] on div "**********" at bounding box center [266, 230] width 134 height 18
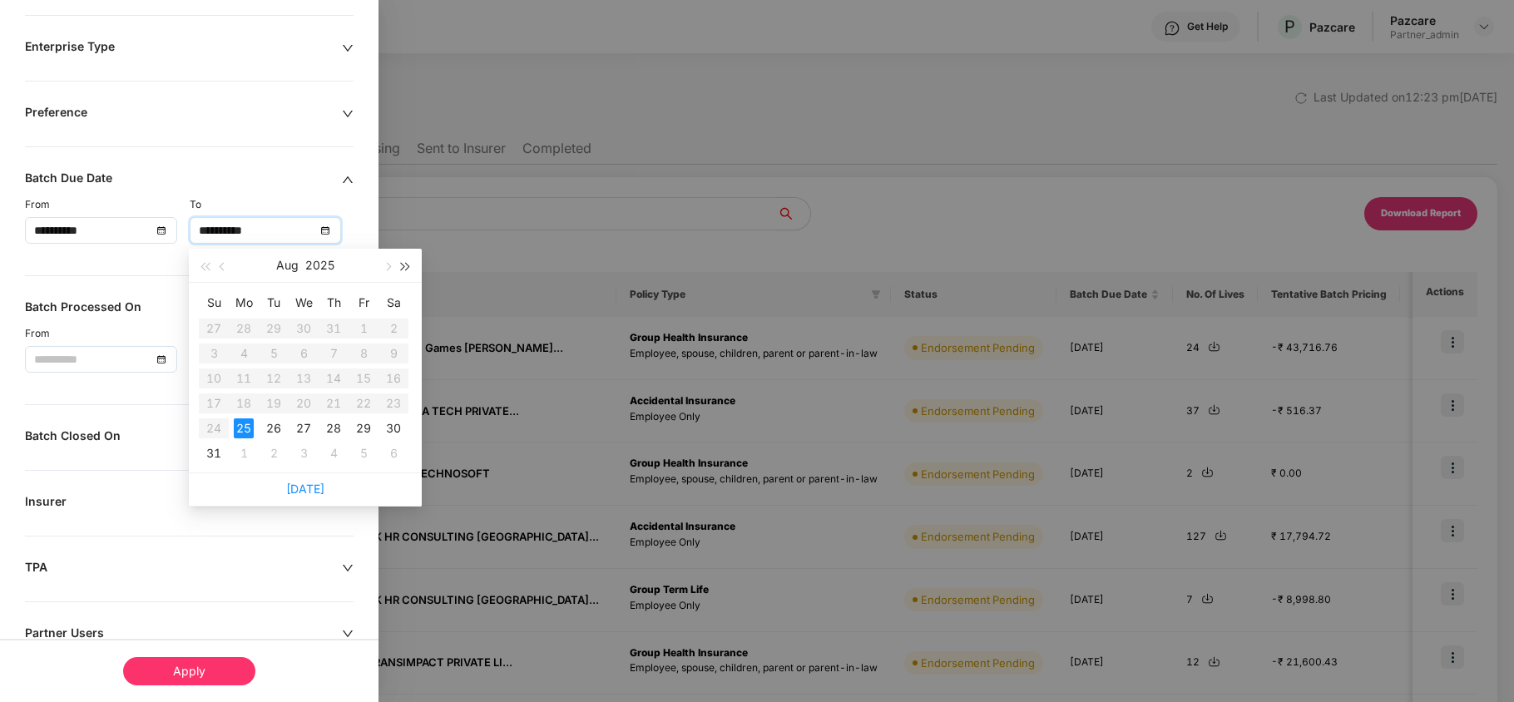
click at [403, 260] on button "button" at bounding box center [406, 265] width 18 height 33
type input "**********"
click at [273, 350] on div "4" at bounding box center [274, 354] width 20 height 20
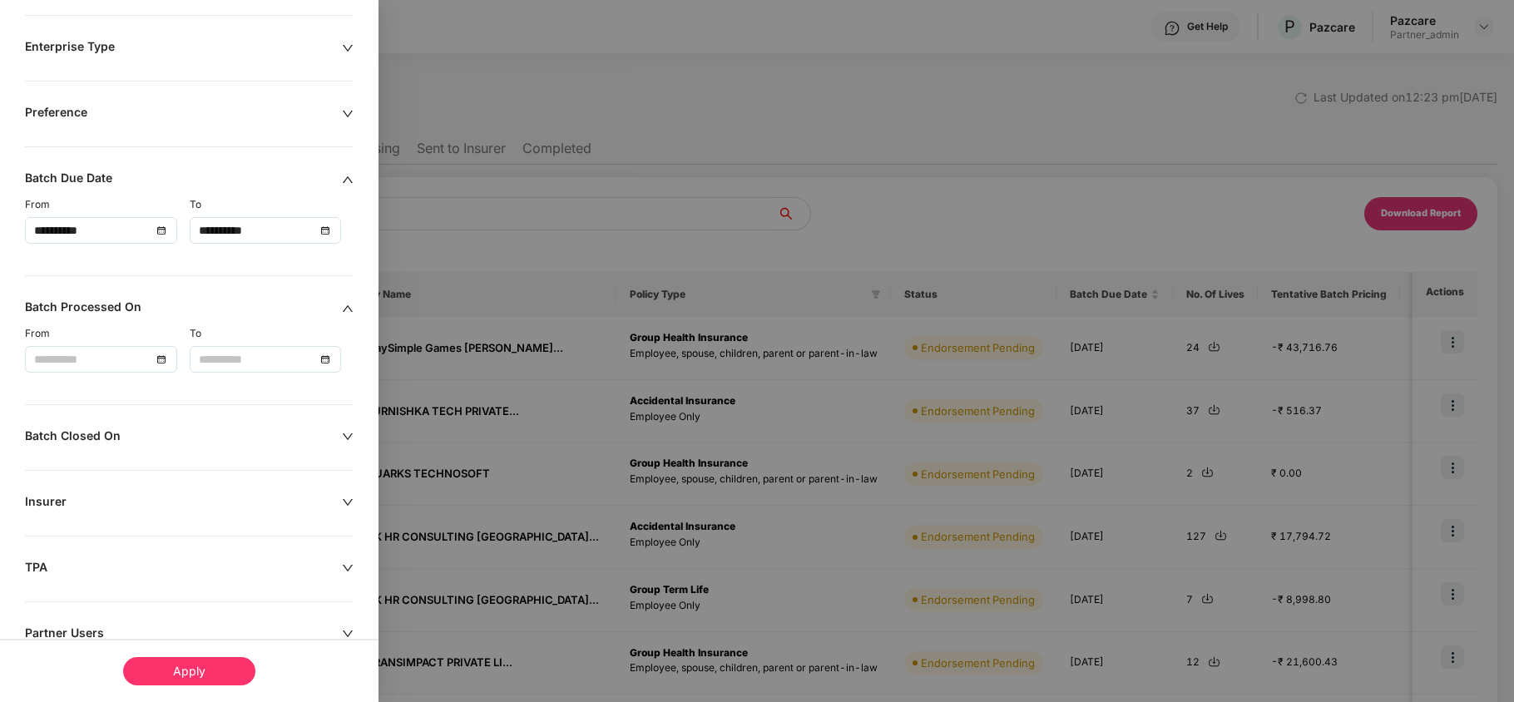
click at [193, 672] on div "Apply" at bounding box center [189, 671] width 132 height 28
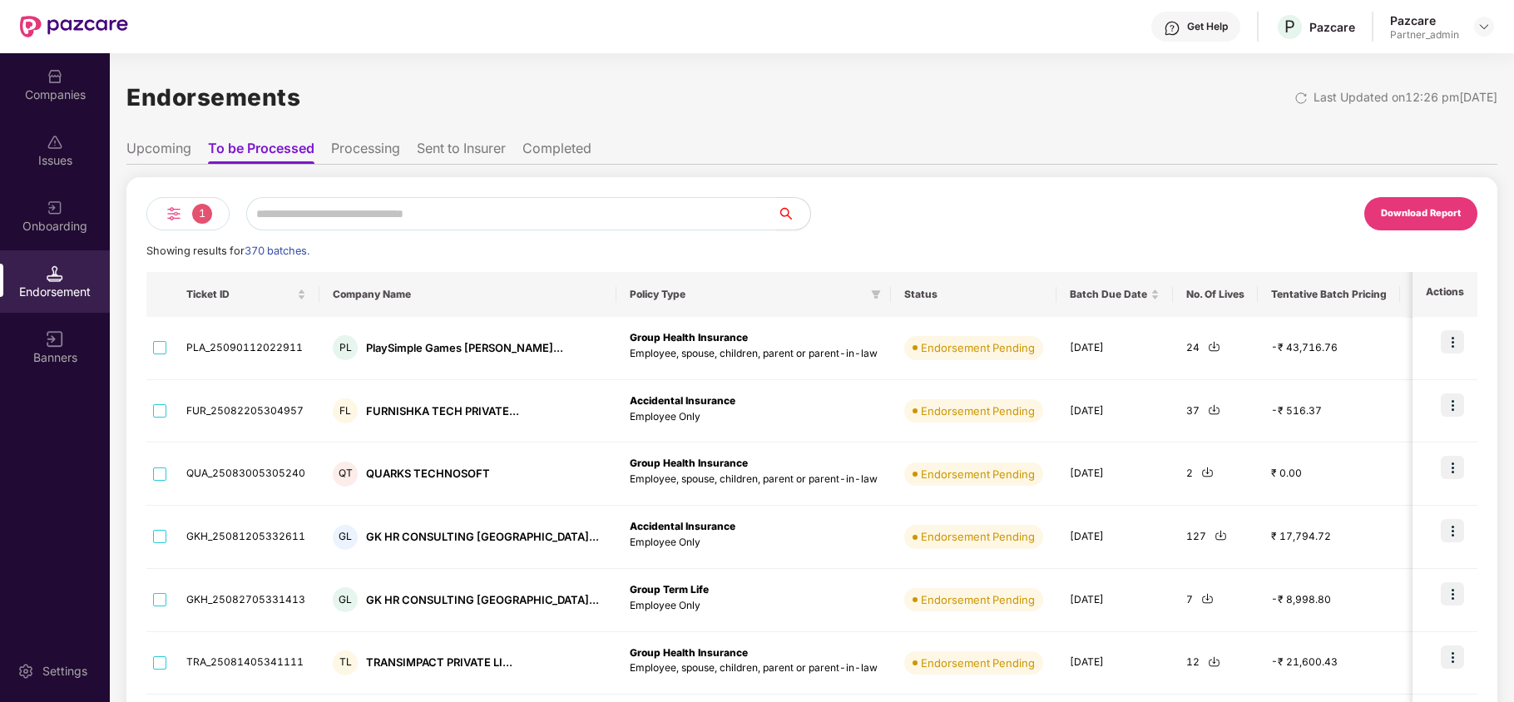
click at [1412, 203] on div "Download Report" at bounding box center [1420, 213] width 113 height 33
click at [42, 78] on div "Companies" at bounding box center [55, 84] width 110 height 62
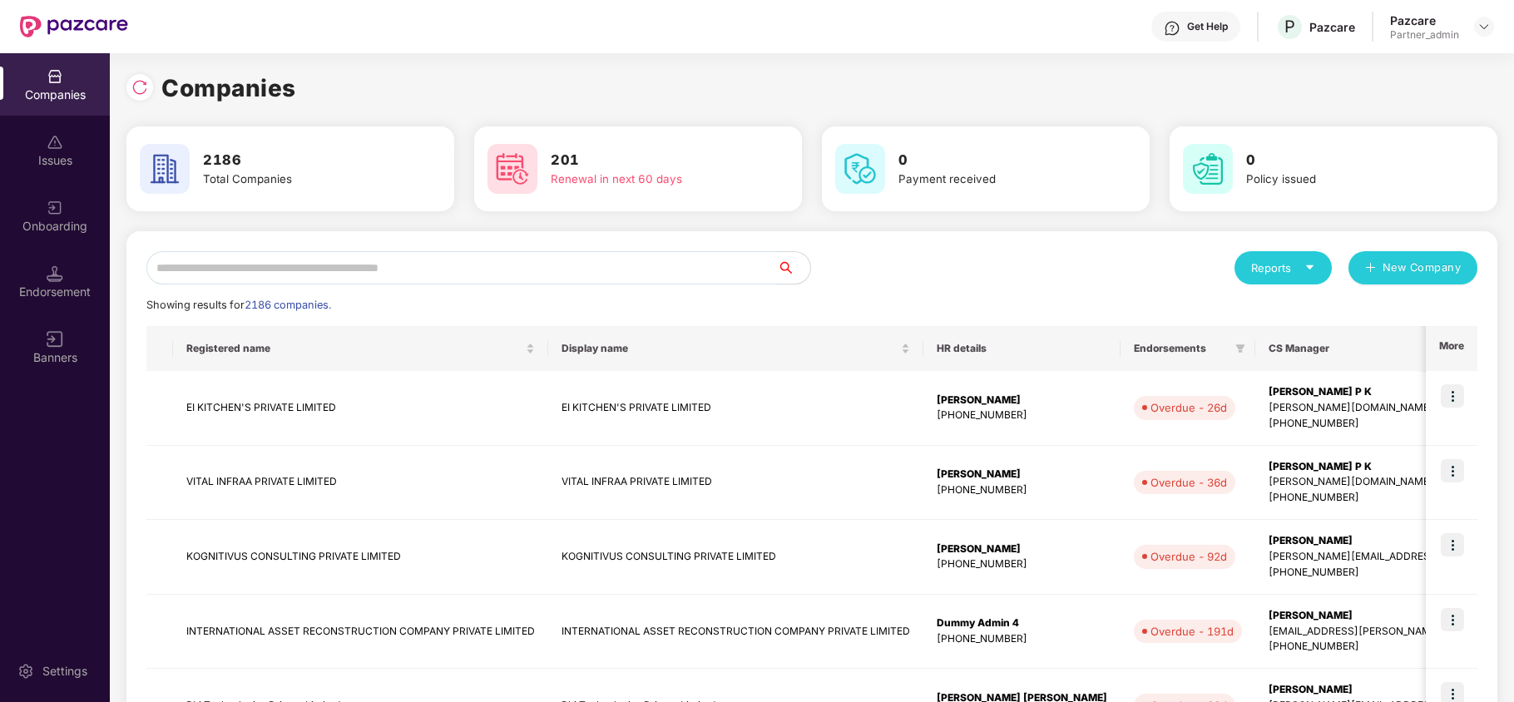
click at [310, 266] on input "text" at bounding box center [461, 267] width 631 height 33
paste input "**********"
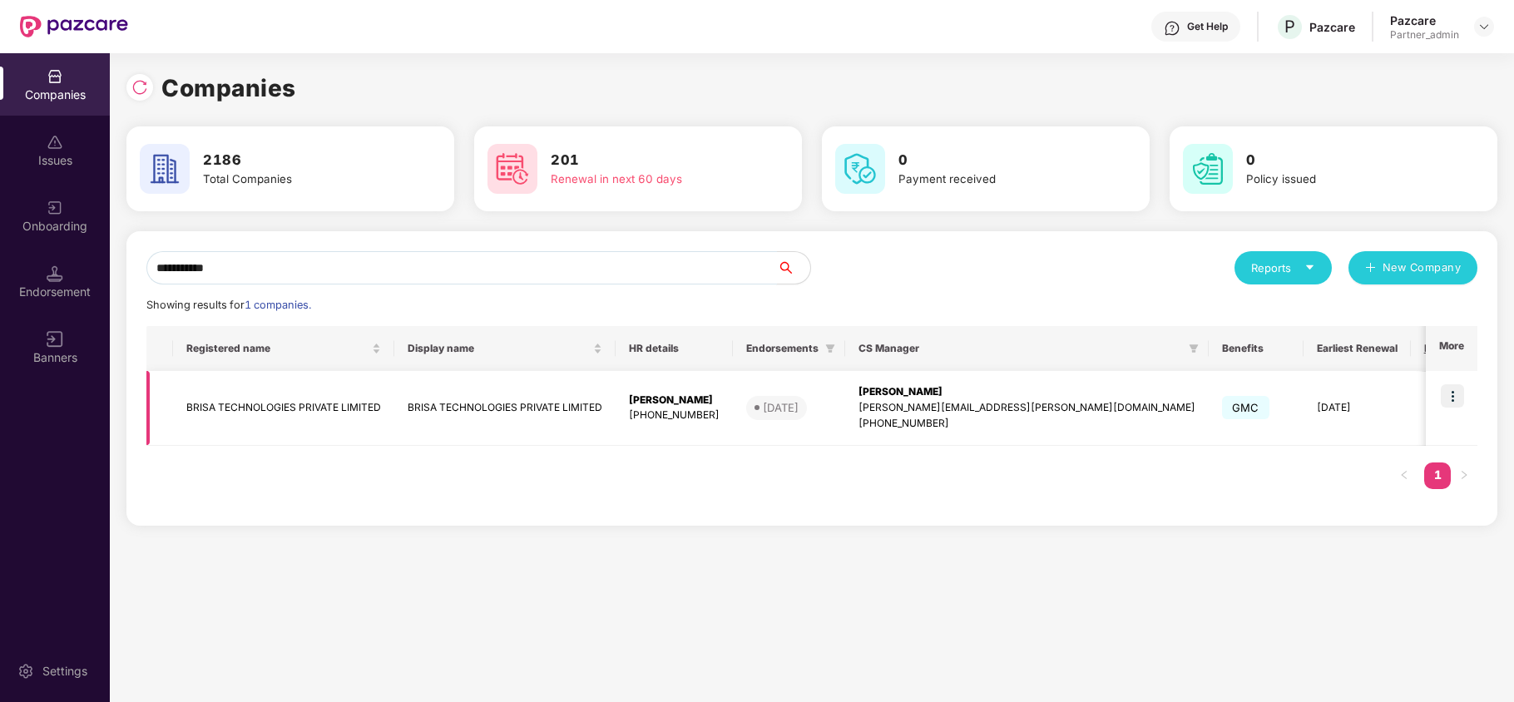
type input "**********"
click at [246, 404] on td "BRISA TECHNOLOGIES PRIVATE LIMITED" at bounding box center [283, 408] width 221 height 75
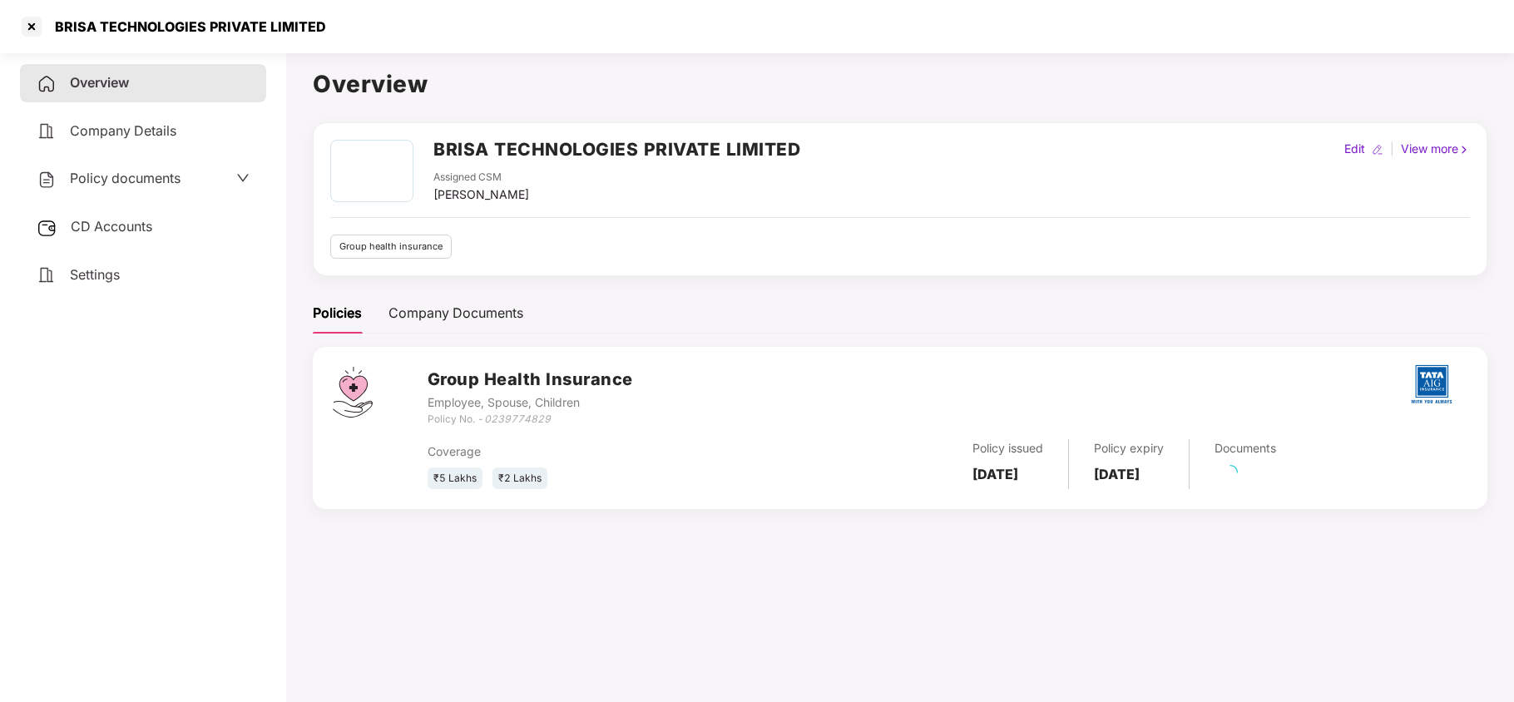
click at [123, 183] on span "Policy documents" at bounding box center [125, 178] width 111 height 17
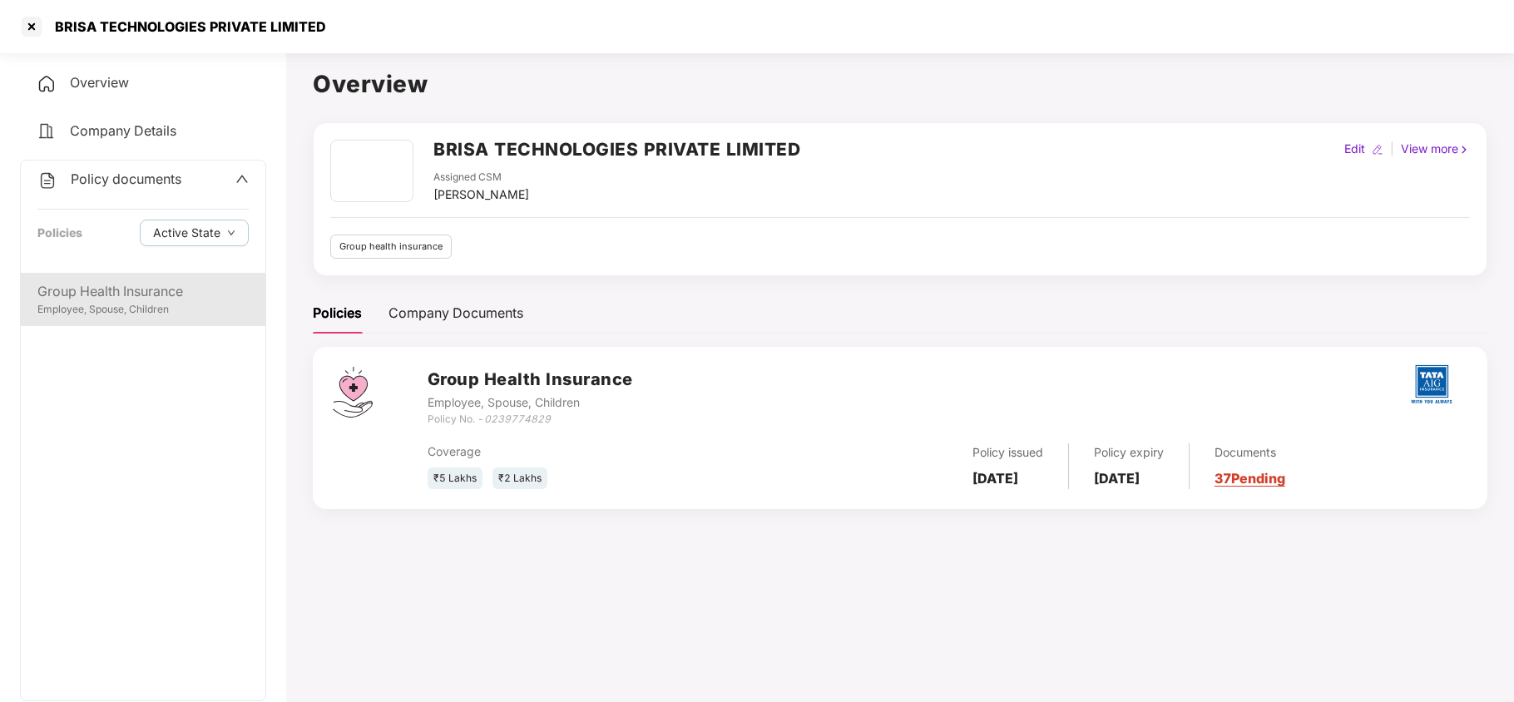
click at [146, 294] on div "Group Health Insurance" at bounding box center [142, 291] width 211 height 21
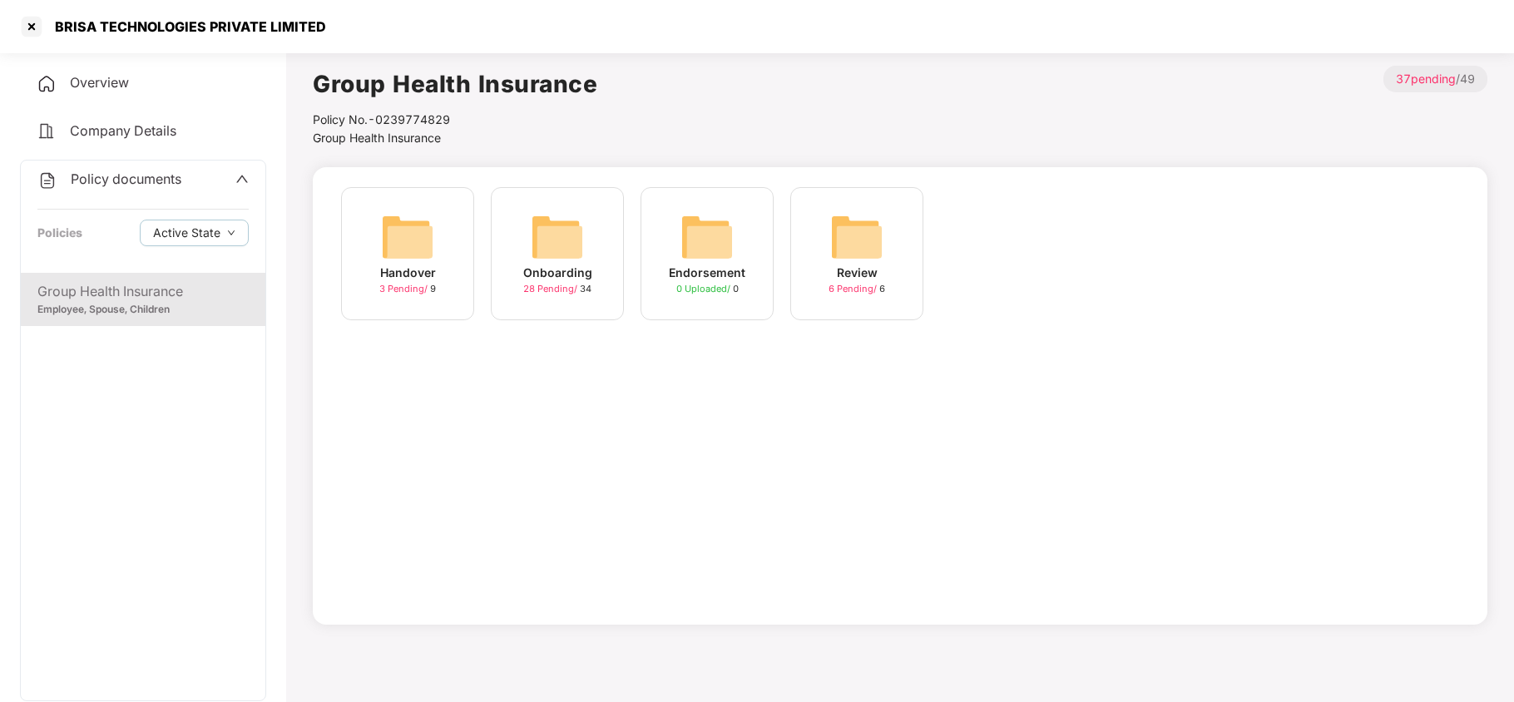
click at [559, 250] on img at bounding box center [557, 236] width 53 height 53
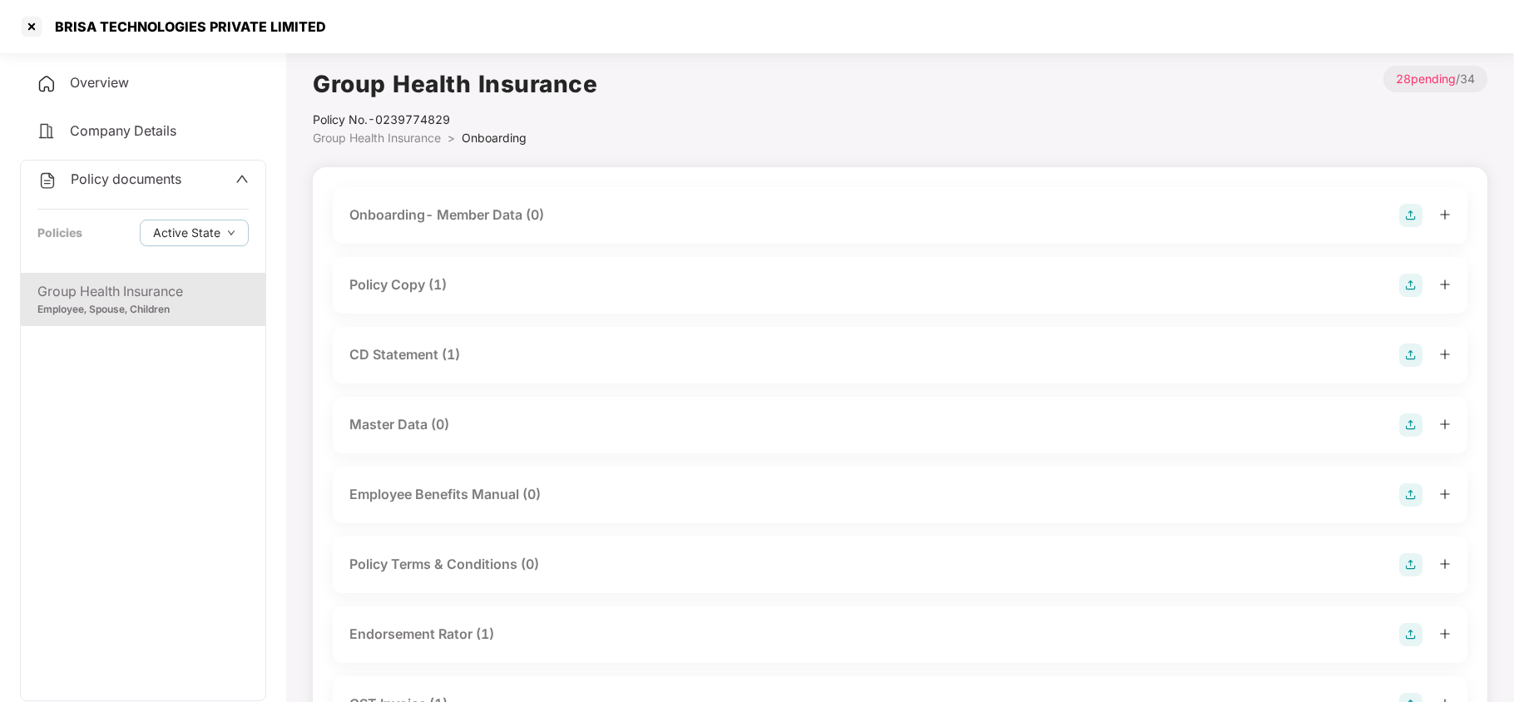
click at [438, 288] on div "Policy Copy (1)" at bounding box center [397, 284] width 97 height 21
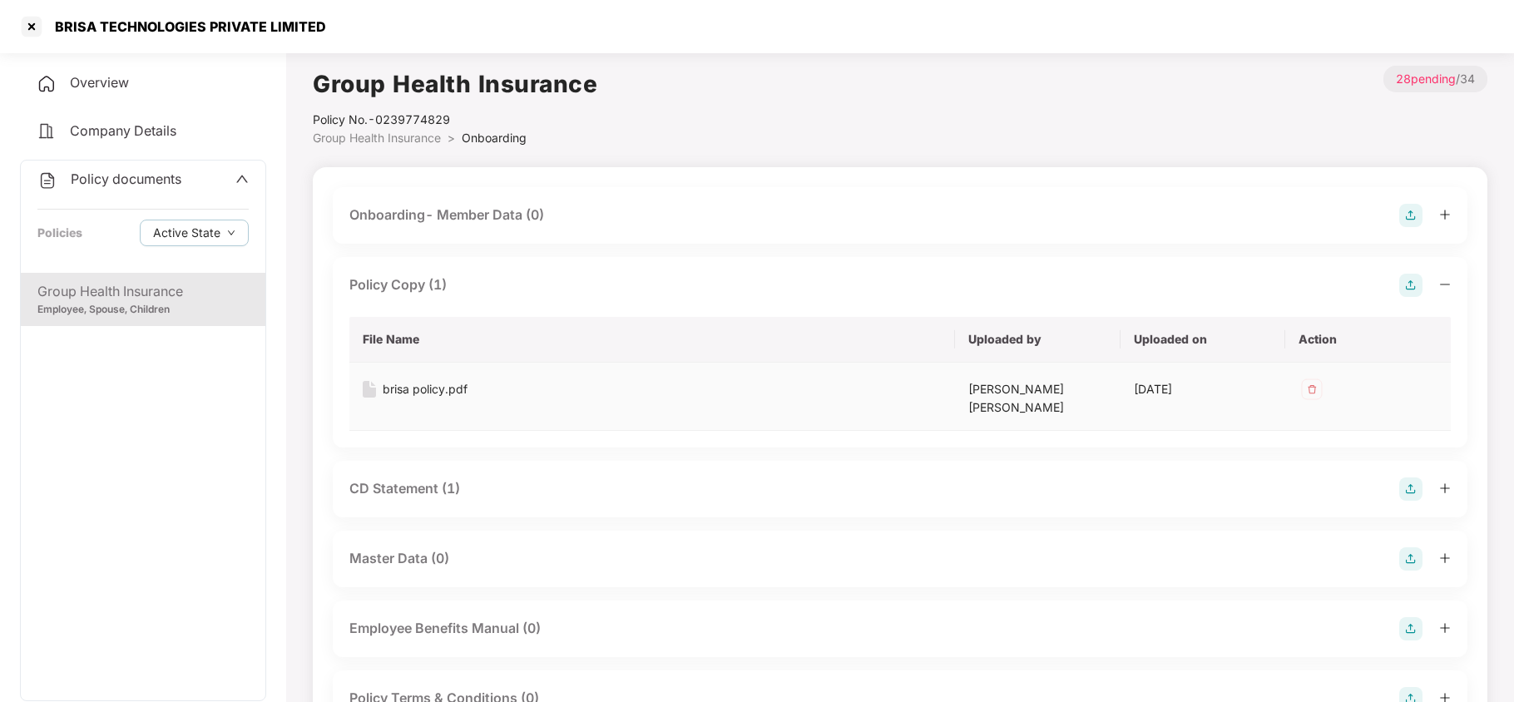
click at [429, 388] on div "brisa policy.pdf" at bounding box center [425, 389] width 85 height 18
drag, startPoint x: 51, startPoint y: 24, endPoint x: 254, endPoint y: 38, distance: 203.5
click at [254, 38] on div "BRISA TECHNOLOGIES PRIVATE LIMITED" at bounding box center [172, 26] width 308 height 27
copy div "BRISA TECHNOLOGIES PRIVAT"
click at [37, 28] on div at bounding box center [31, 26] width 27 height 27
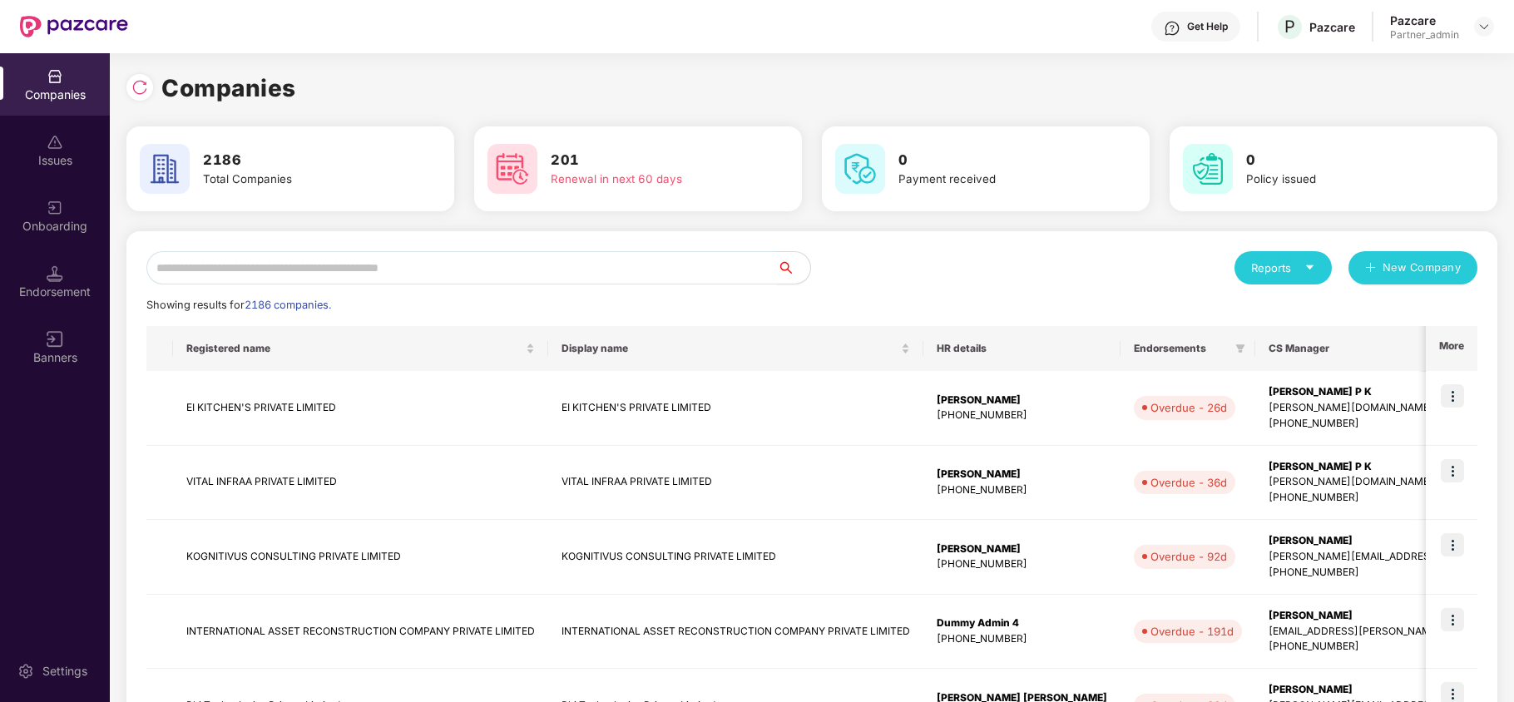
click at [361, 265] on input "text" at bounding box center [461, 267] width 631 height 33
paste input "**********"
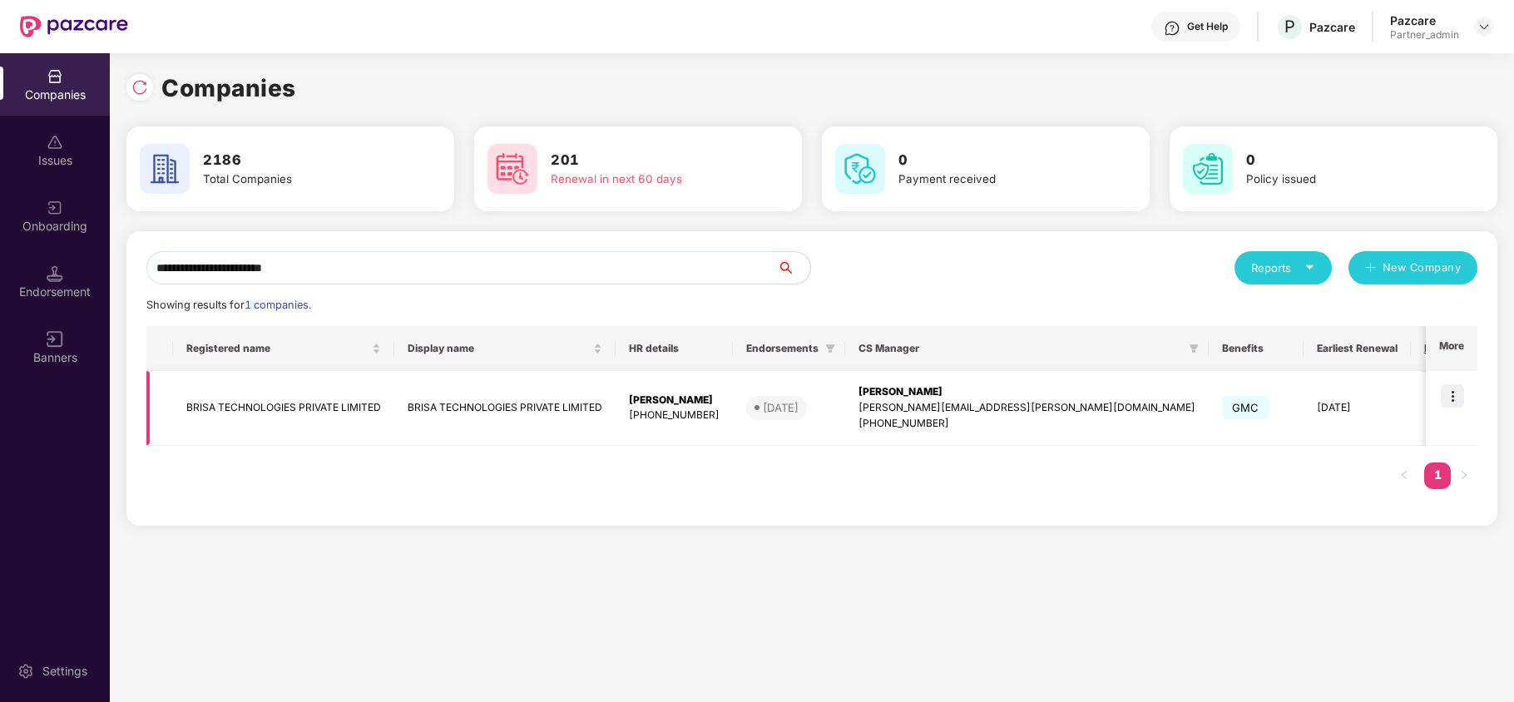
type input "**********"
click at [1461, 400] on img at bounding box center [1452, 395] width 23 height 23
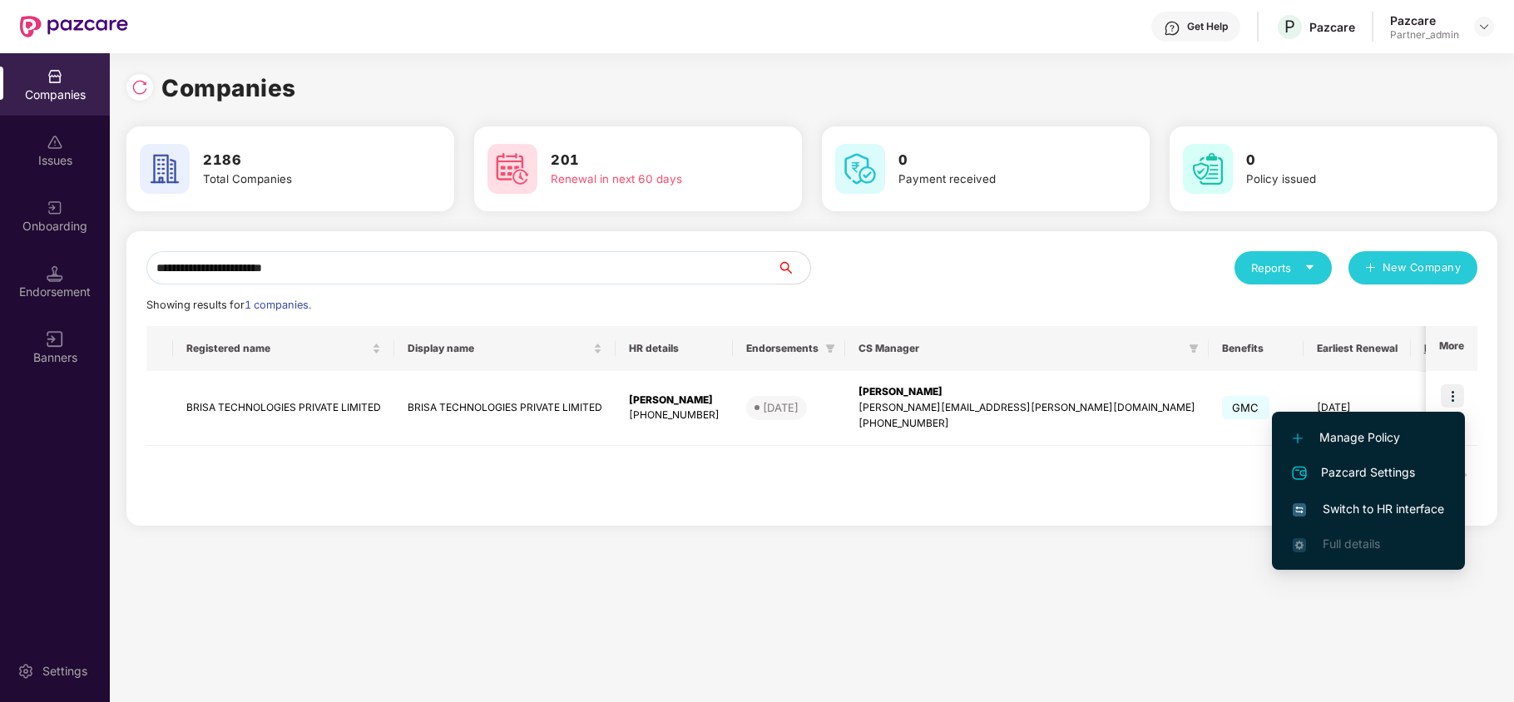
click at [1365, 516] on span "Switch to HR interface" at bounding box center [1368, 509] width 151 height 18
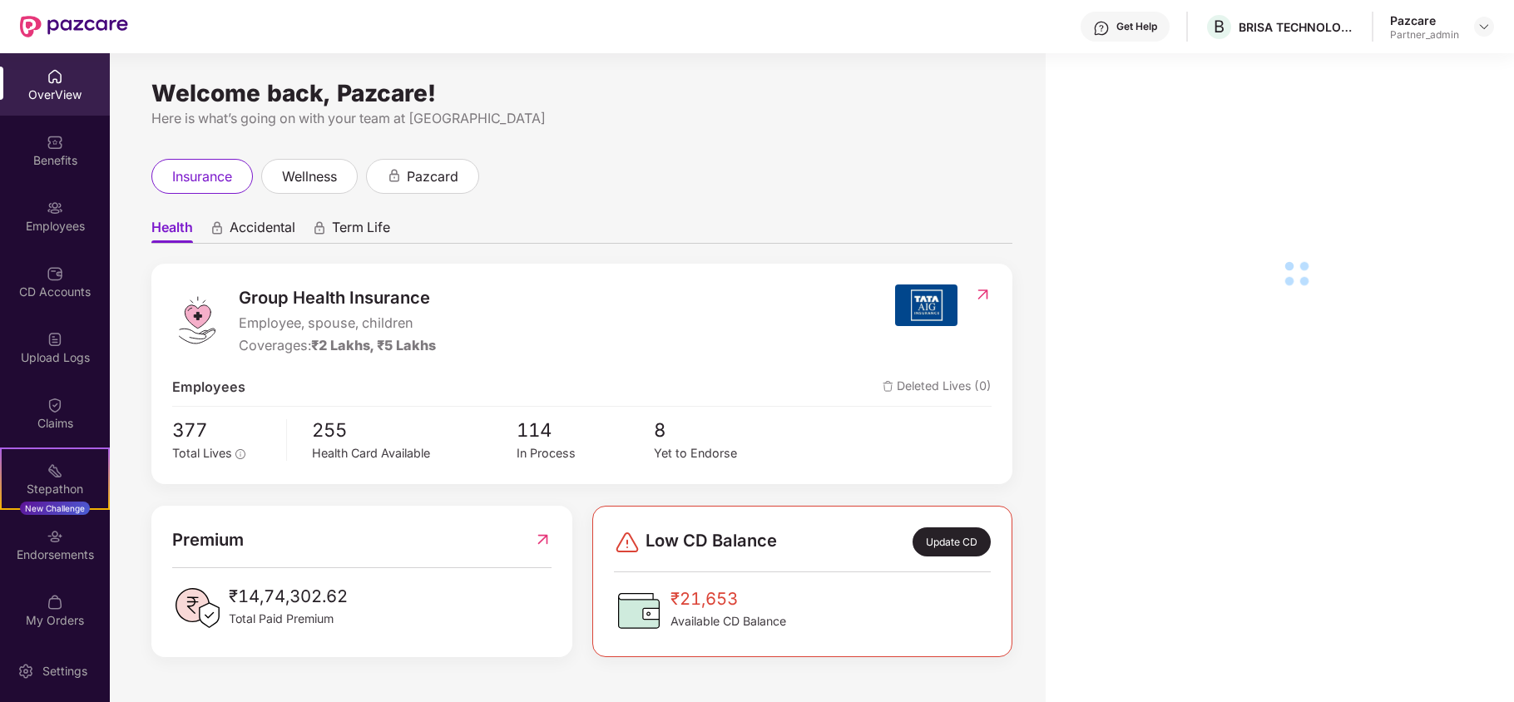
click at [55, 561] on div "Endorsements" at bounding box center [55, 554] width 110 height 17
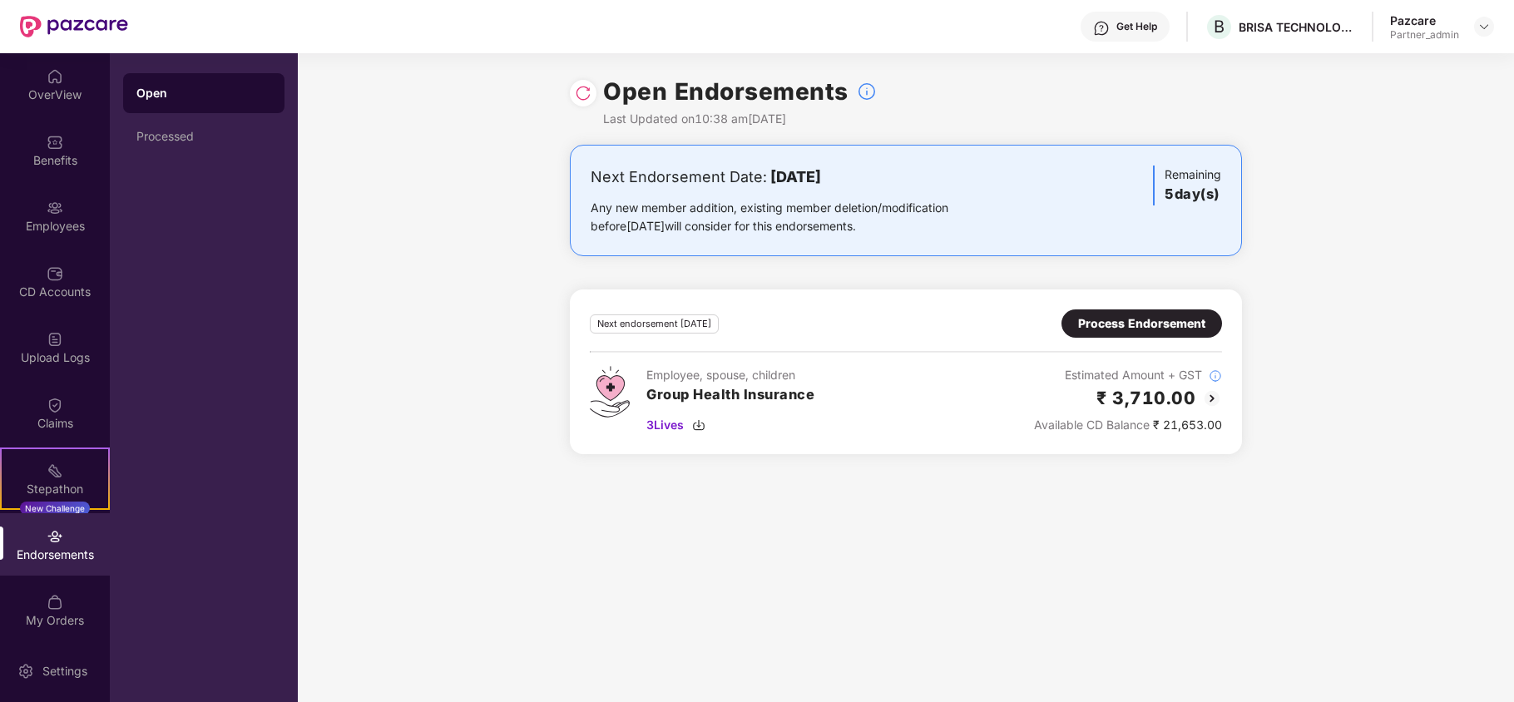
click at [1136, 324] on div "Process Endorsement" at bounding box center [1141, 323] width 127 height 18
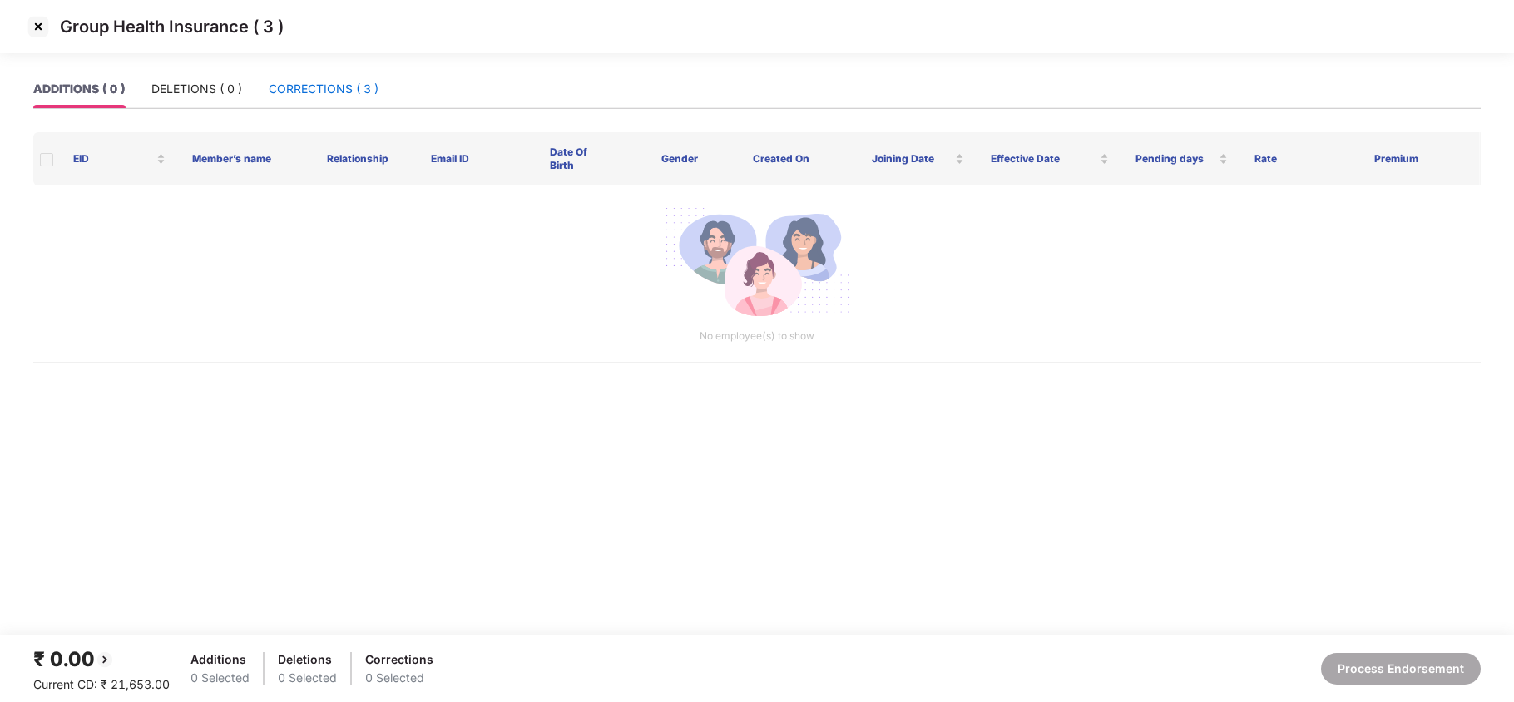
drag, startPoint x: 330, startPoint y: 80, endPoint x: 487, endPoint y: 180, distance: 186.2
click at [330, 83] on div "CORRECTIONS ( 3 )" at bounding box center [324, 89] width 110 height 18
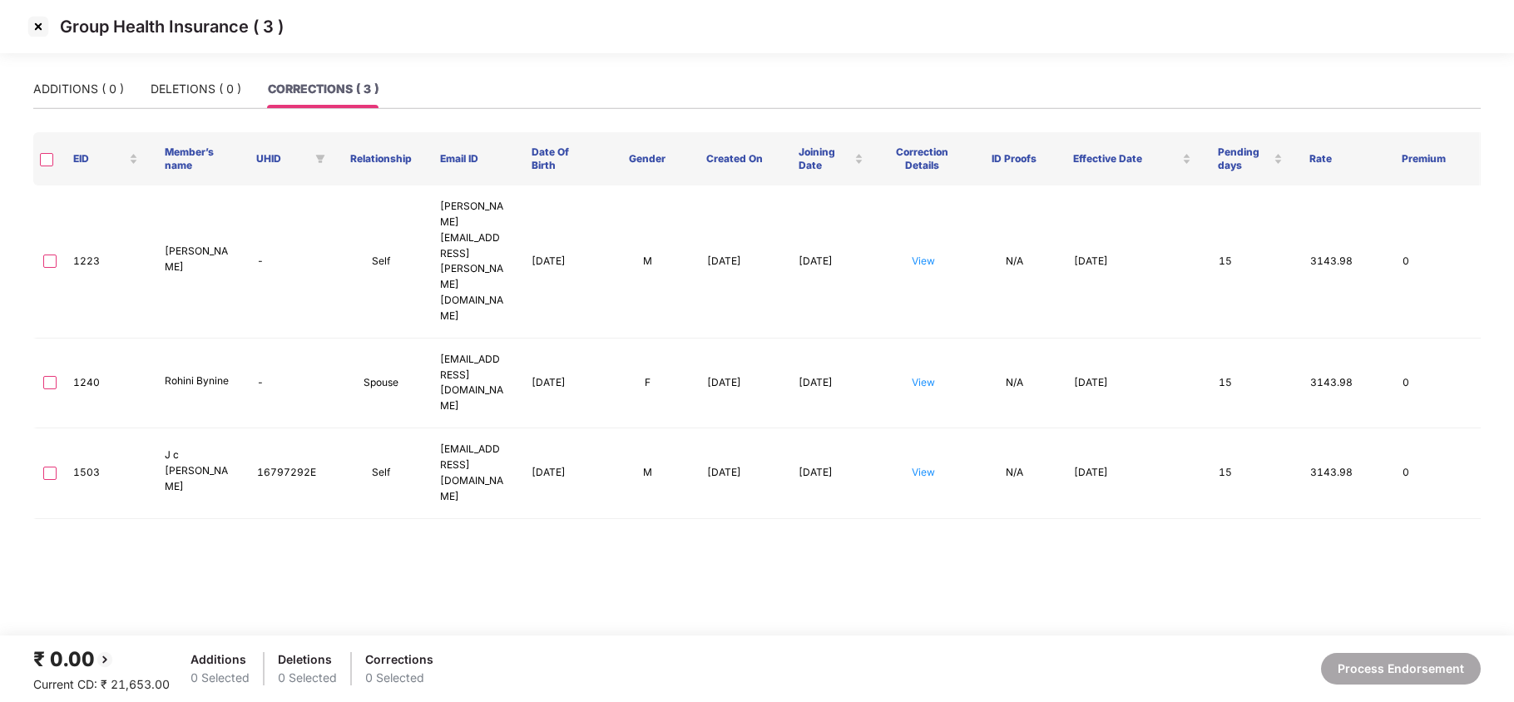
click at [35, 24] on img at bounding box center [38, 26] width 27 height 27
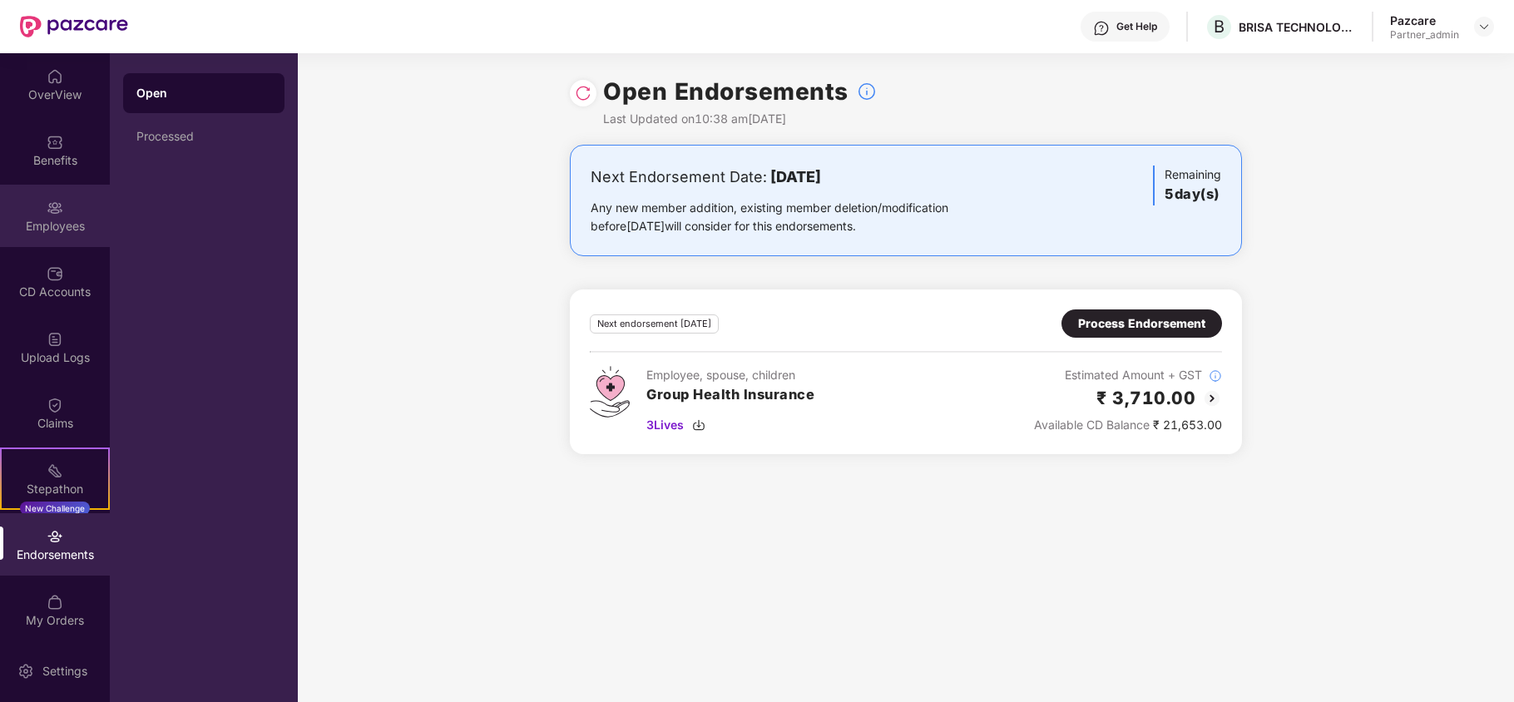
click at [42, 221] on div "Employees" at bounding box center [55, 226] width 110 height 17
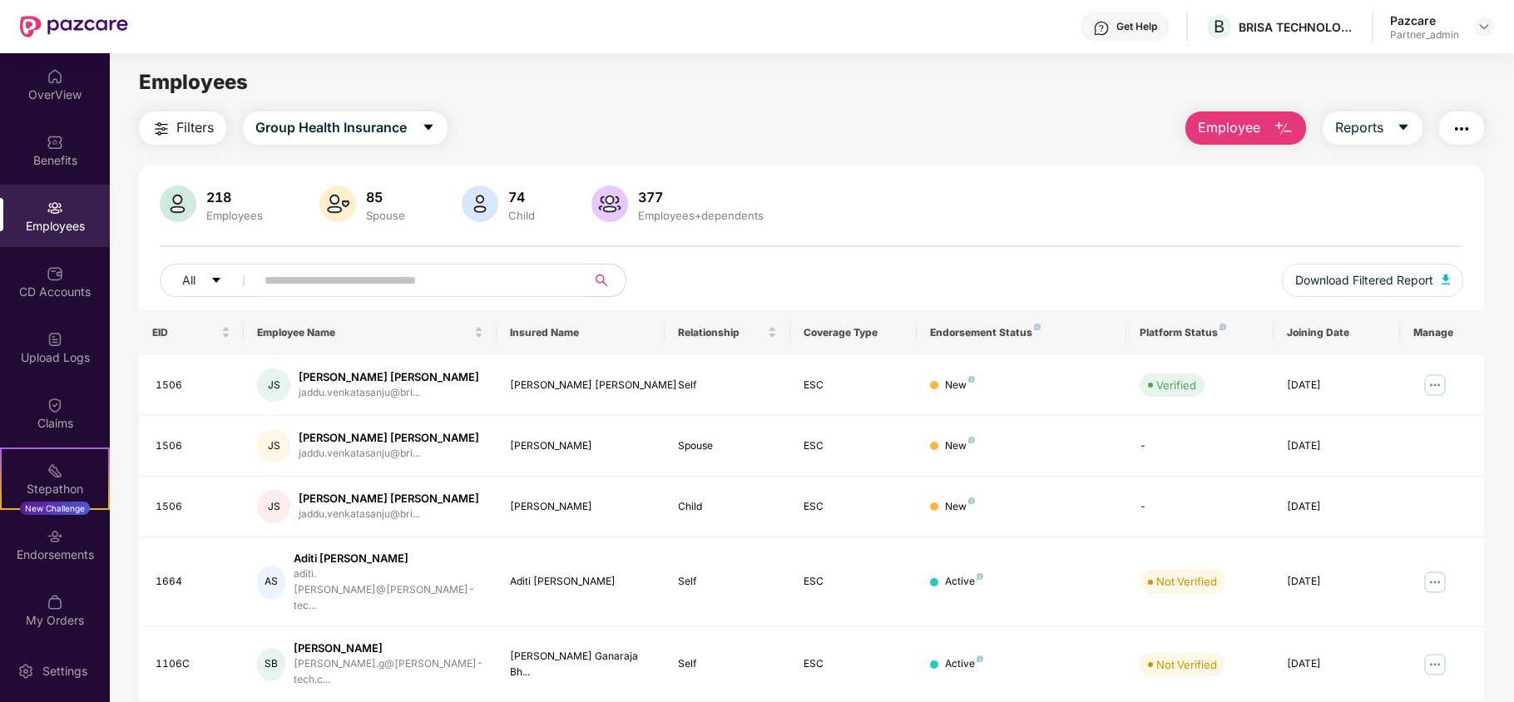
click at [396, 279] on input "text" at bounding box center [414, 280] width 299 height 25
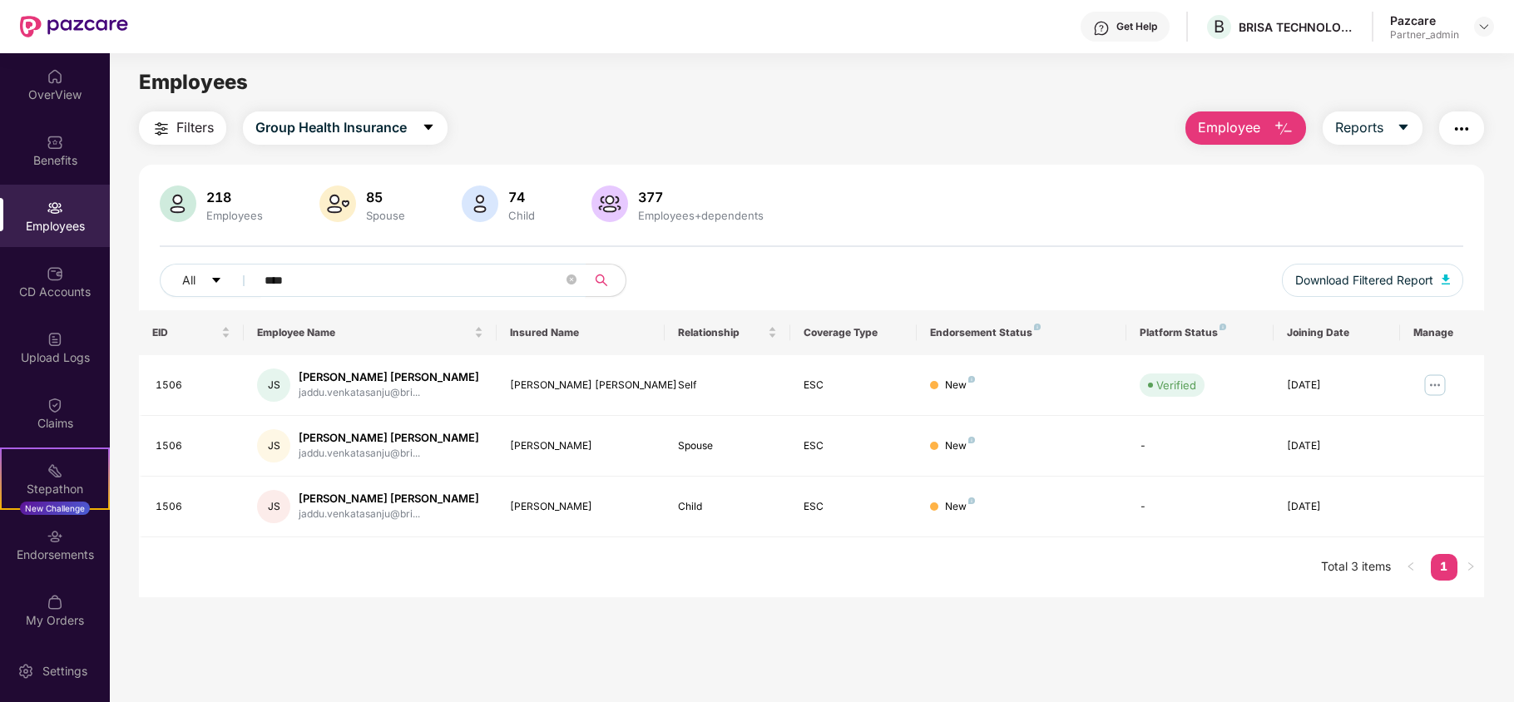
type input "****"
click at [1367, 271] on span "Download Filtered Report" at bounding box center [1364, 280] width 138 height 18
click at [30, 556] on div "Endorsements" at bounding box center [55, 554] width 110 height 17
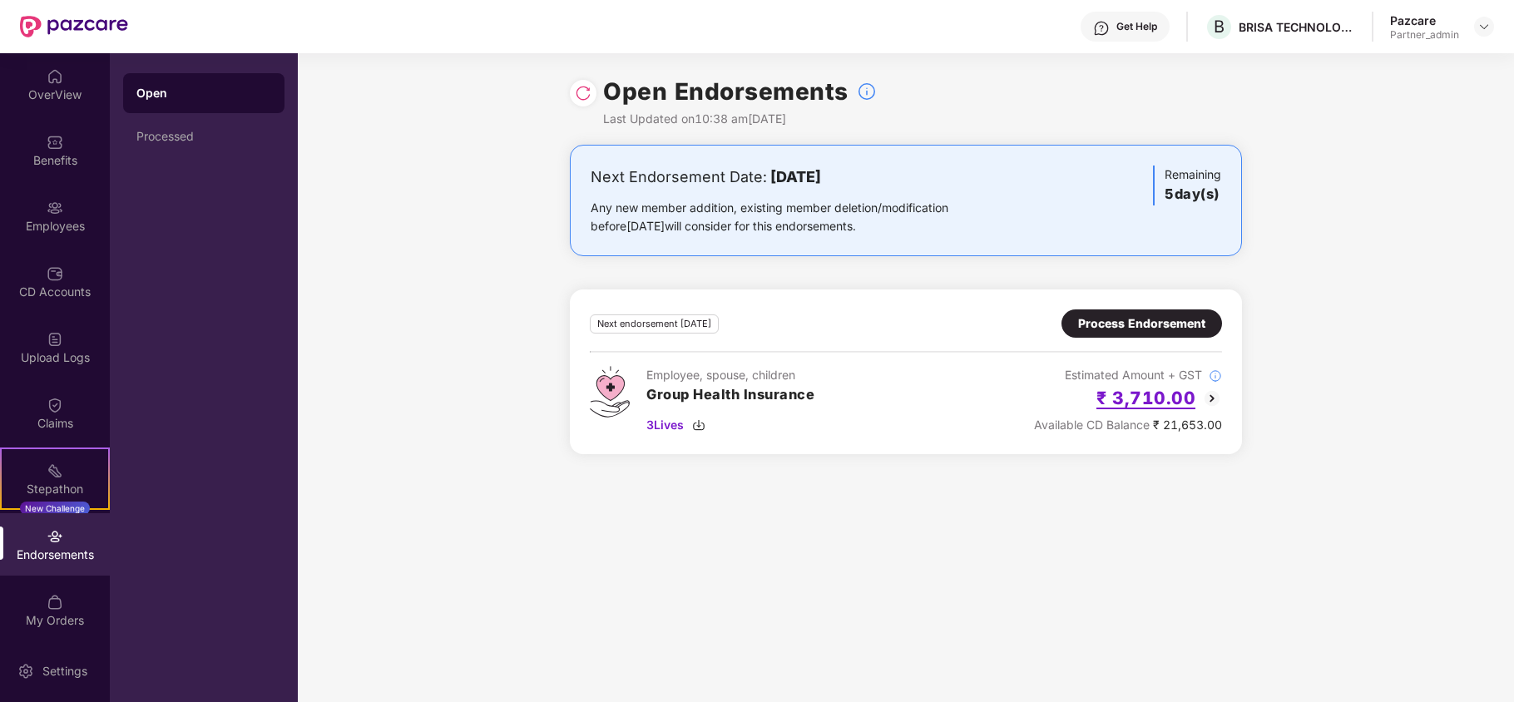
click at [1135, 399] on h2 "₹ 3,710.00" at bounding box center [1145, 397] width 99 height 27
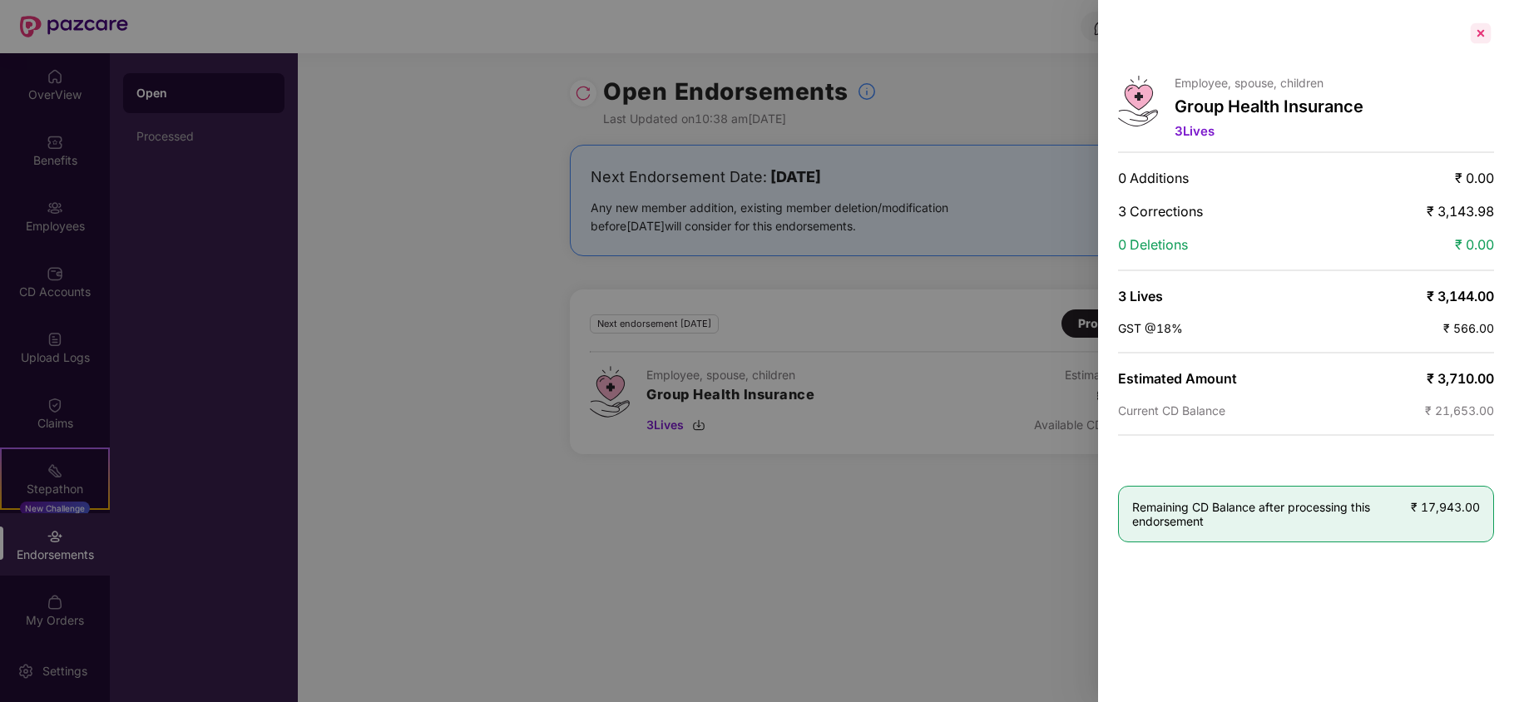
click at [1481, 34] on div at bounding box center [1480, 33] width 27 height 27
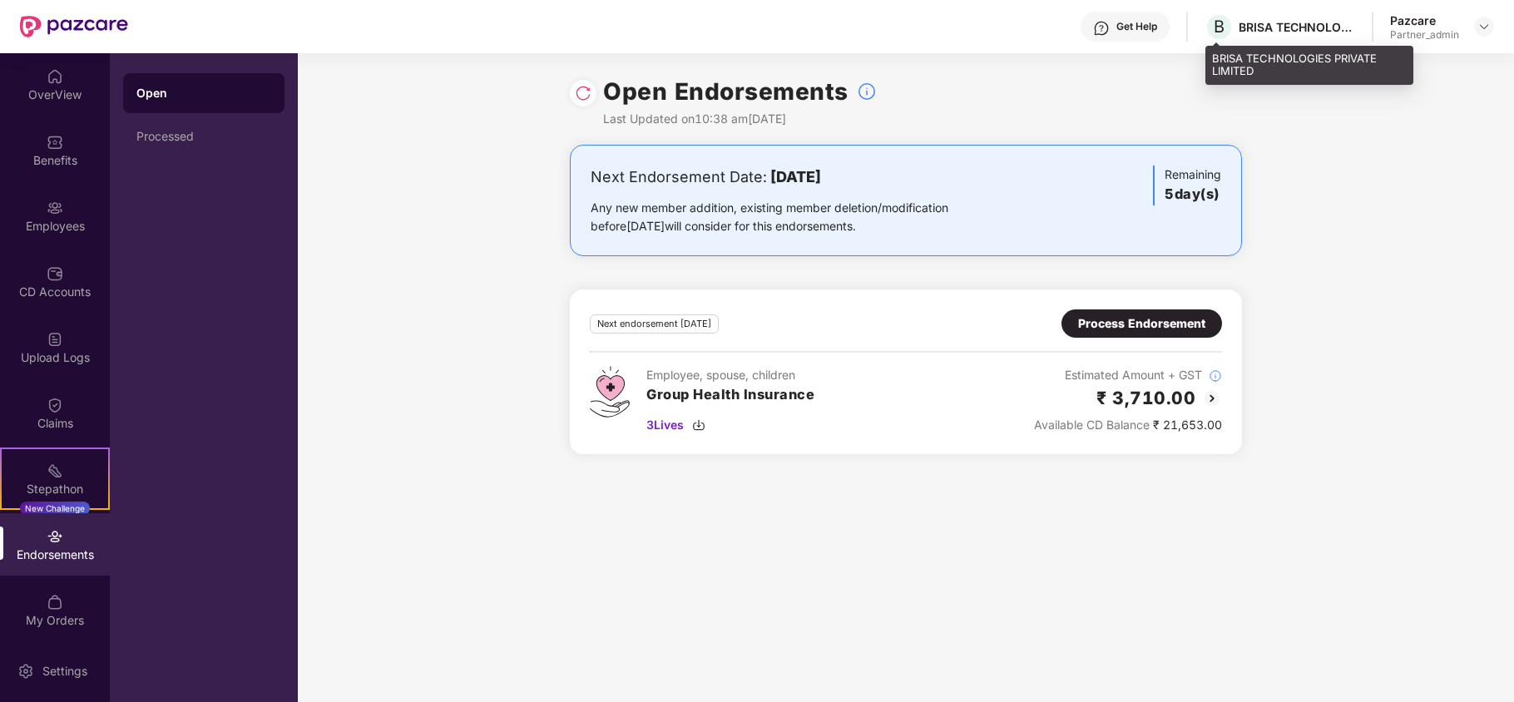
click at [1245, 22] on div "BRISA TECHNOLOGIES PRIVATE LIMITED" at bounding box center [1297, 27] width 116 height 16
copy div "BRISA"
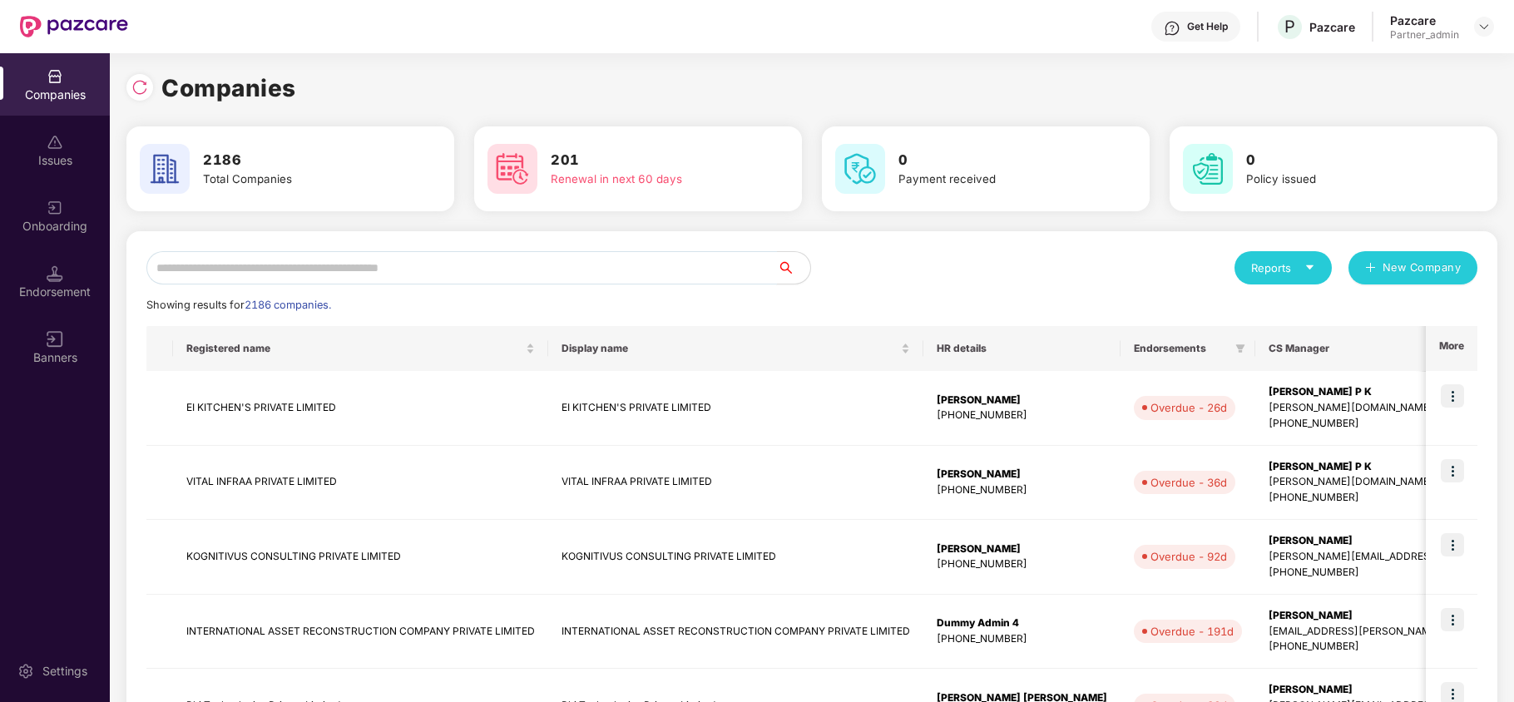
click at [206, 254] on input "text" at bounding box center [461, 267] width 631 height 33
paste input "*****"
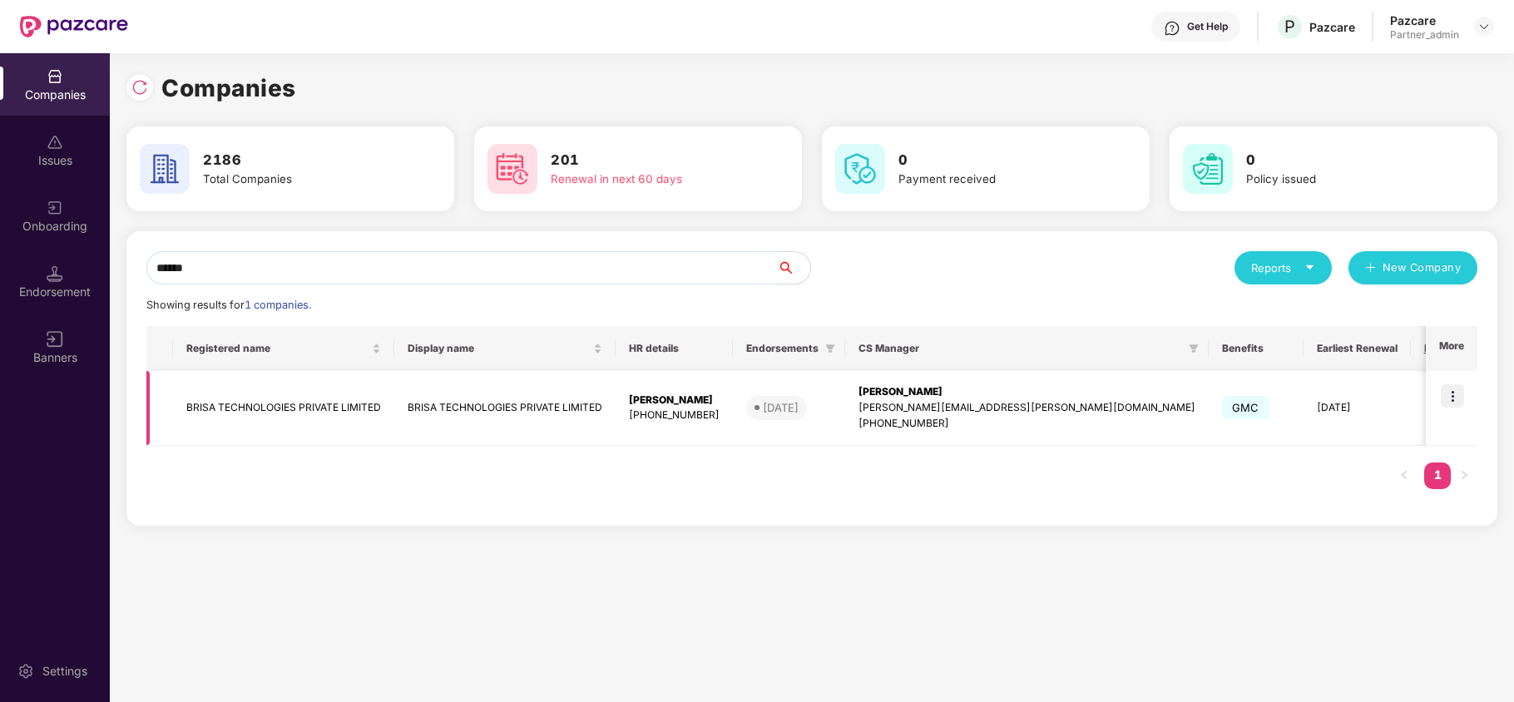
type input "*****"
click at [224, 417] on td "BRISA TECHNOLOGIES PRIVATE LIMITED" at bounding box center [283, 408] width 221 height 75
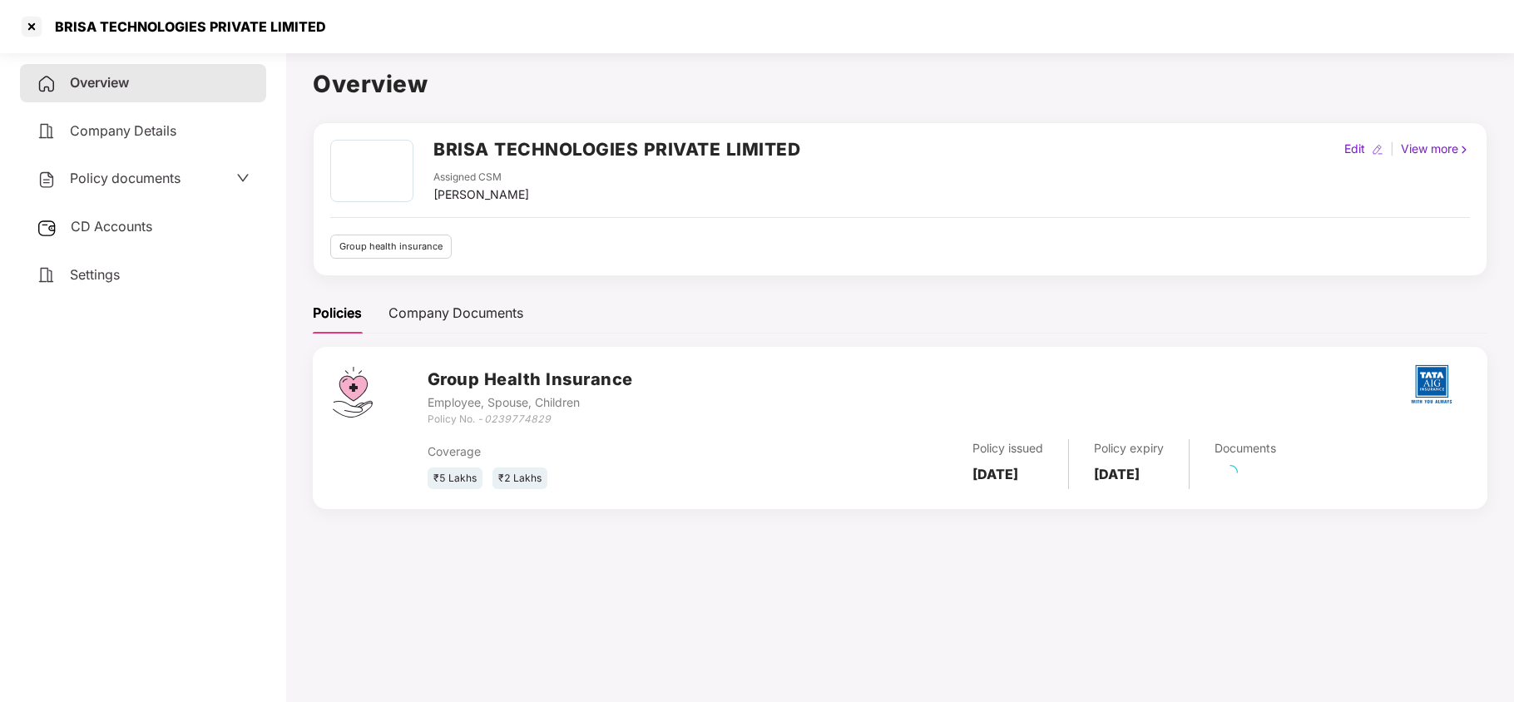
click at [108, 277] on span "Settings" at bounding box center [95, 274] width 50 height 17
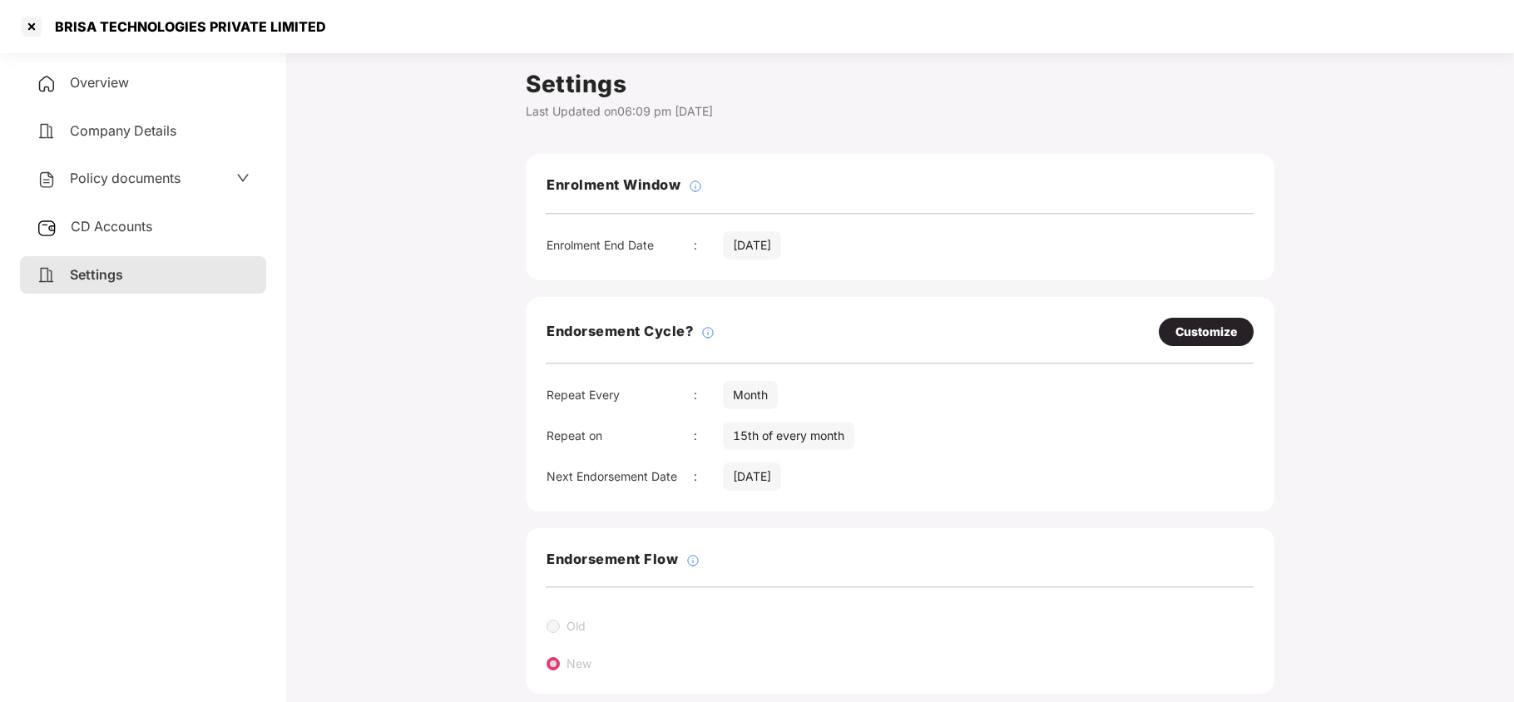
click at [120, 171] on span "Policy documents" at bounding box center [125, 178] width 111 height 17
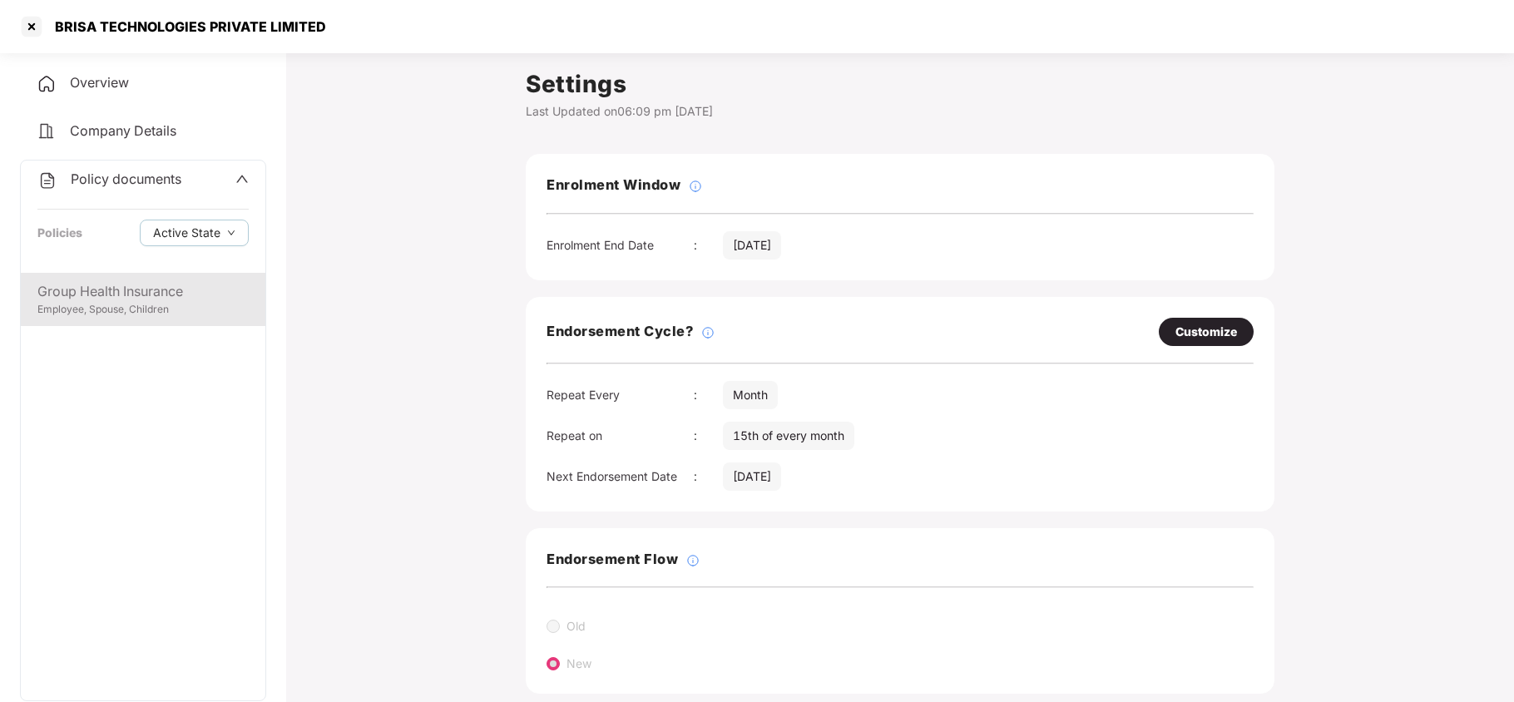
click at [113, 290] on div "Group Health Insurance" at bounding box center [142, 291] width 211 height 21
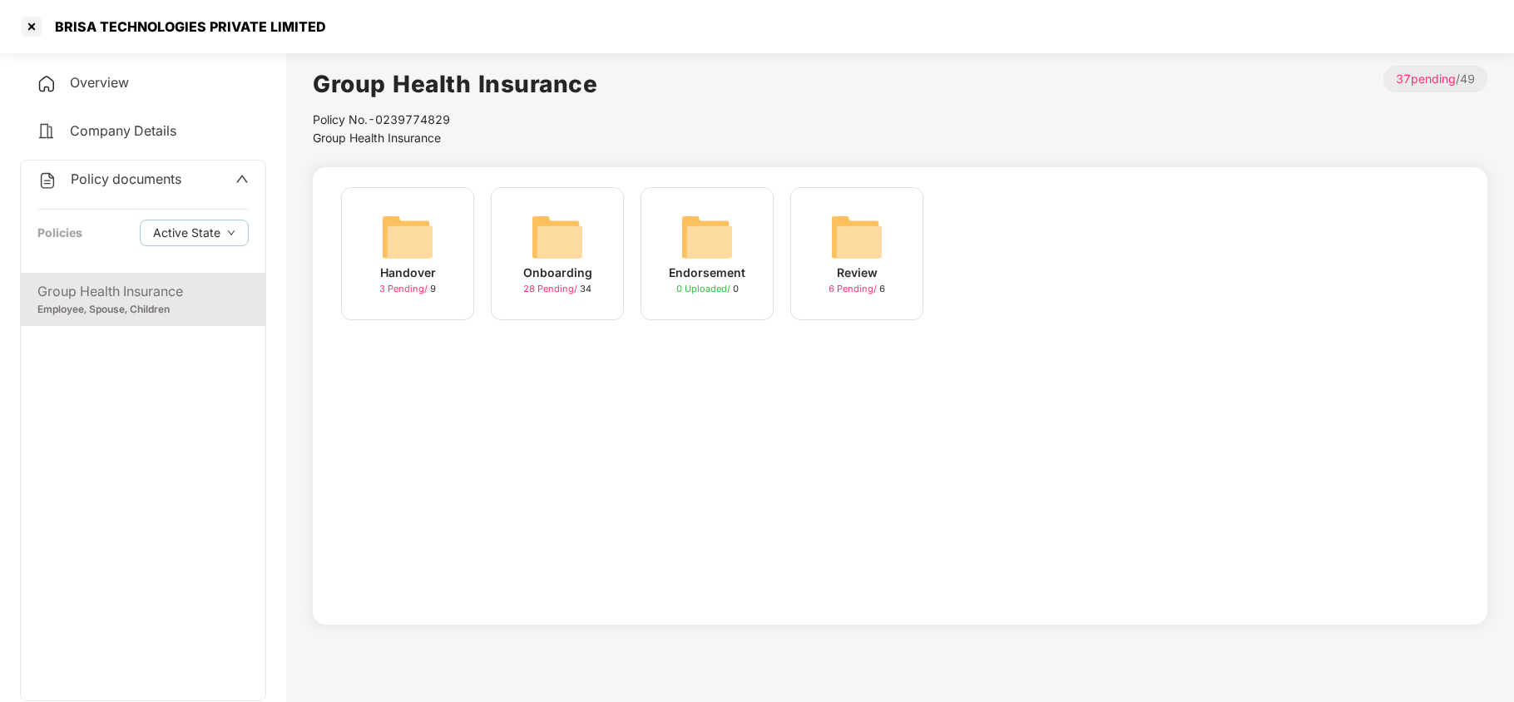
click at [557, 237] on img at bounding box center [557, 236] width 53 height 53
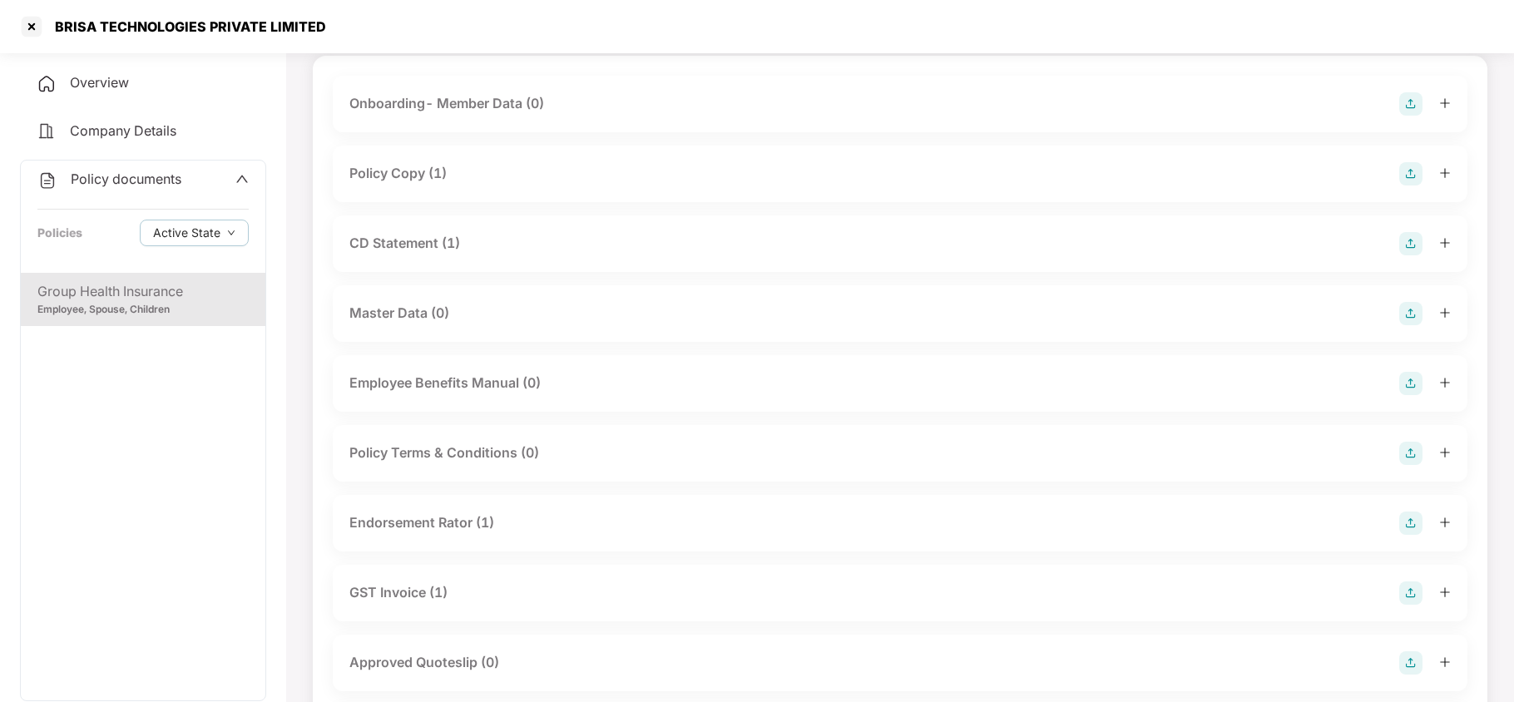
scroll to position [111, 0]
click at [38, 32] on div at bounding box center [31, 26] width 27 height 27
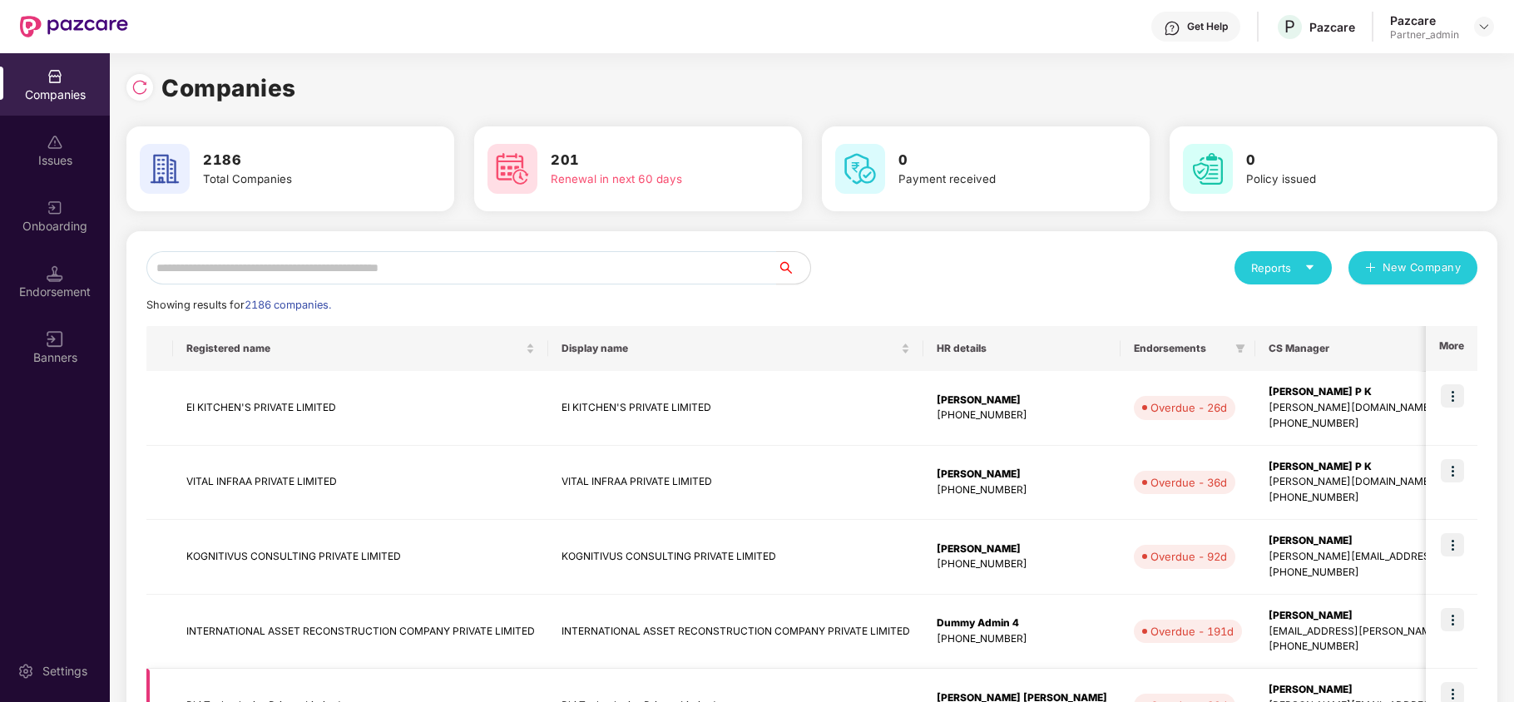
scroll to position [0, 0]
click at [552, 267] on input "text" at bounding box center [461, 267] width 631 height 33
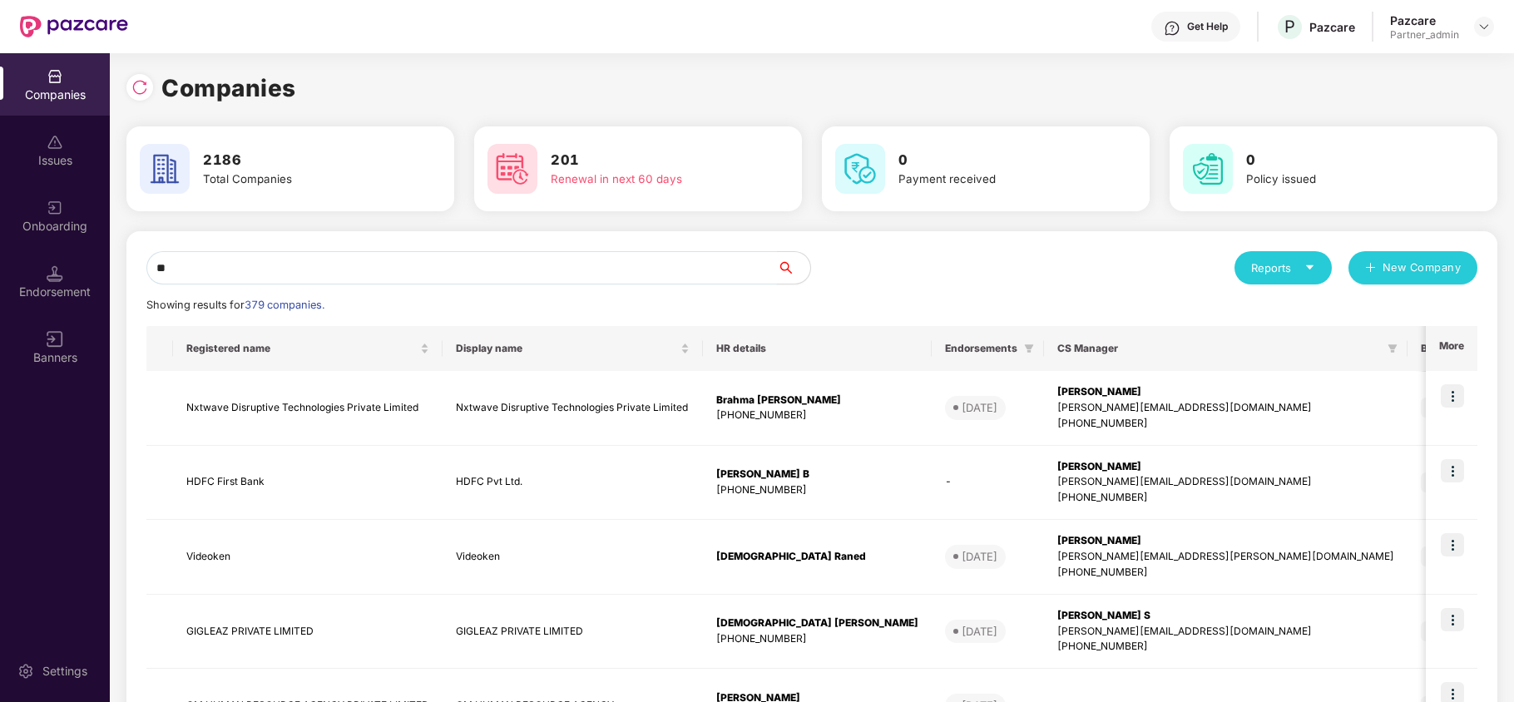
type input "*"
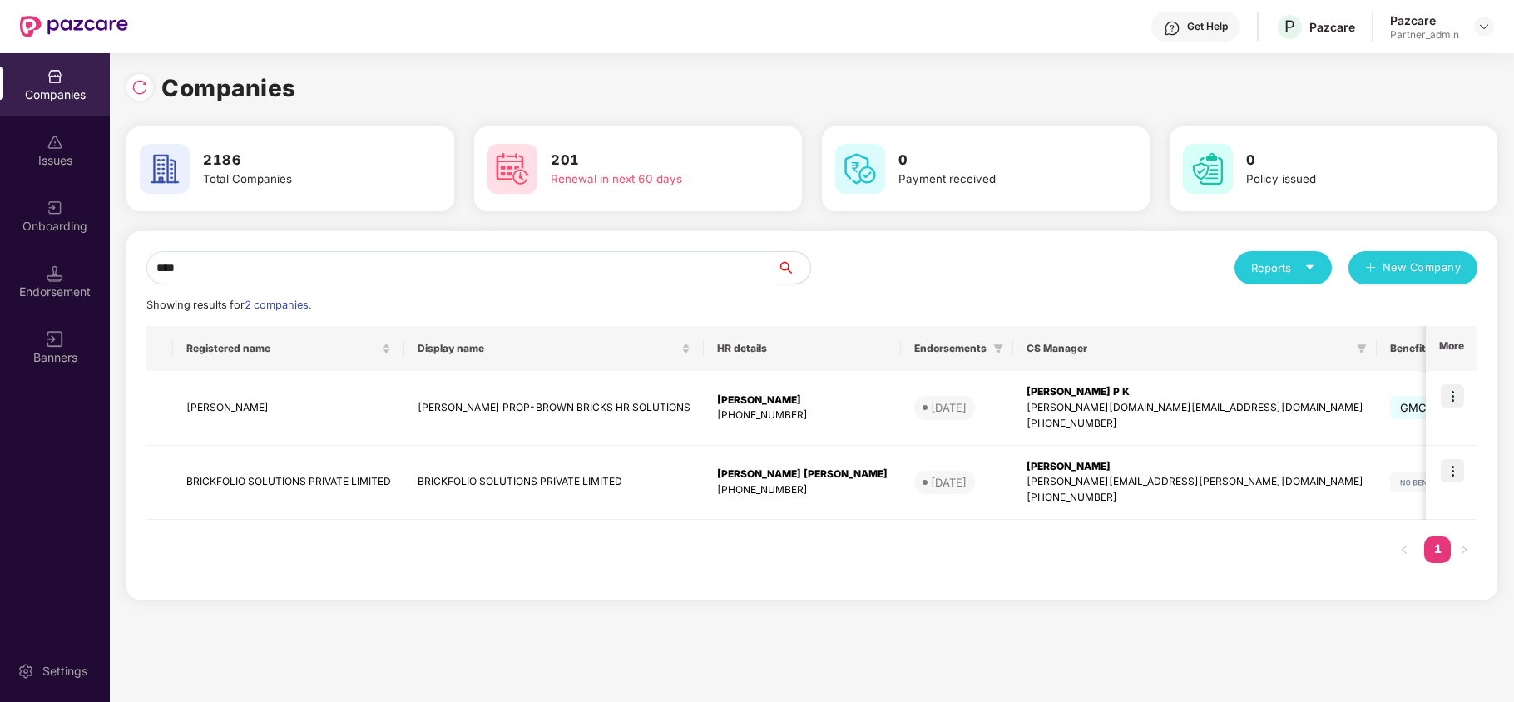
paste input "*"
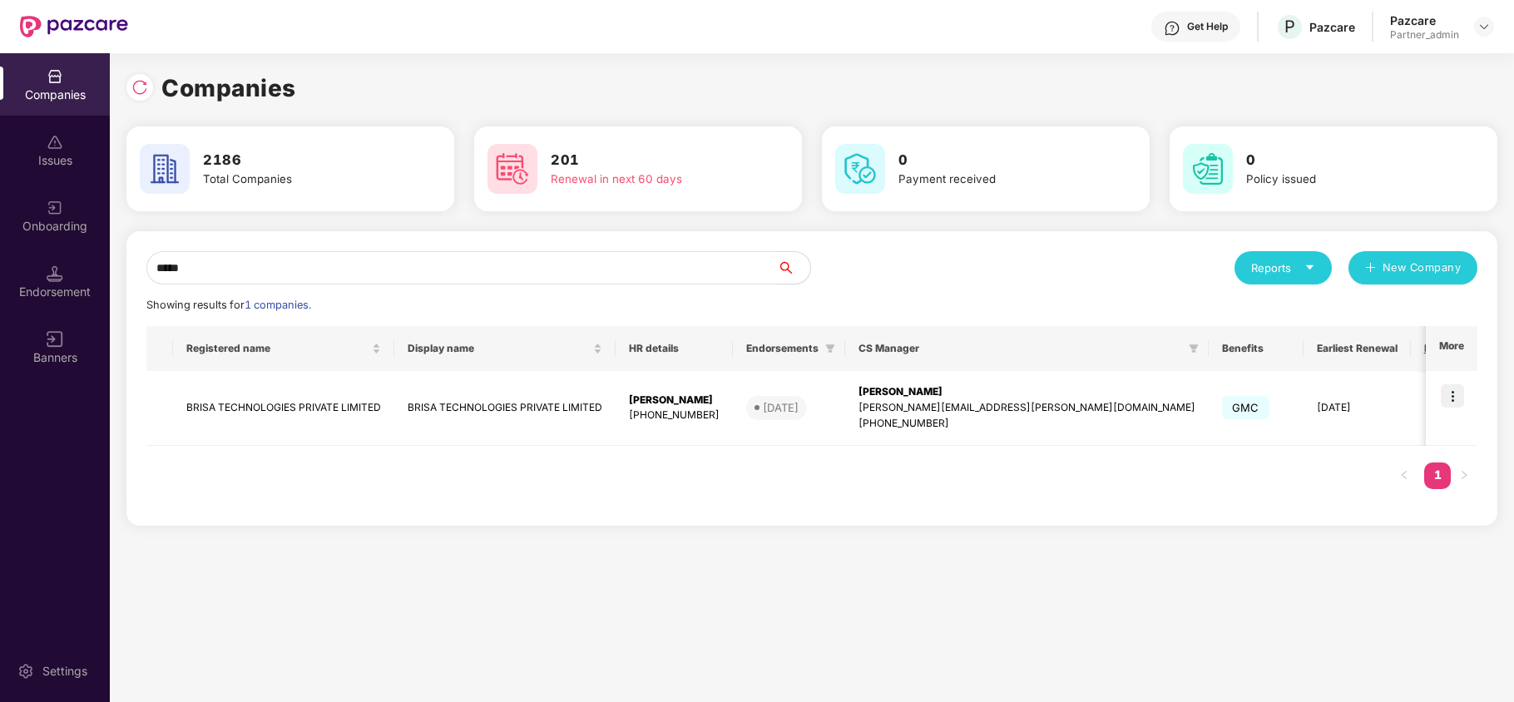
type input "*****"
click at [44, 280] on div "Endorsement" at bounding box center [55, 281] width 110 height 62
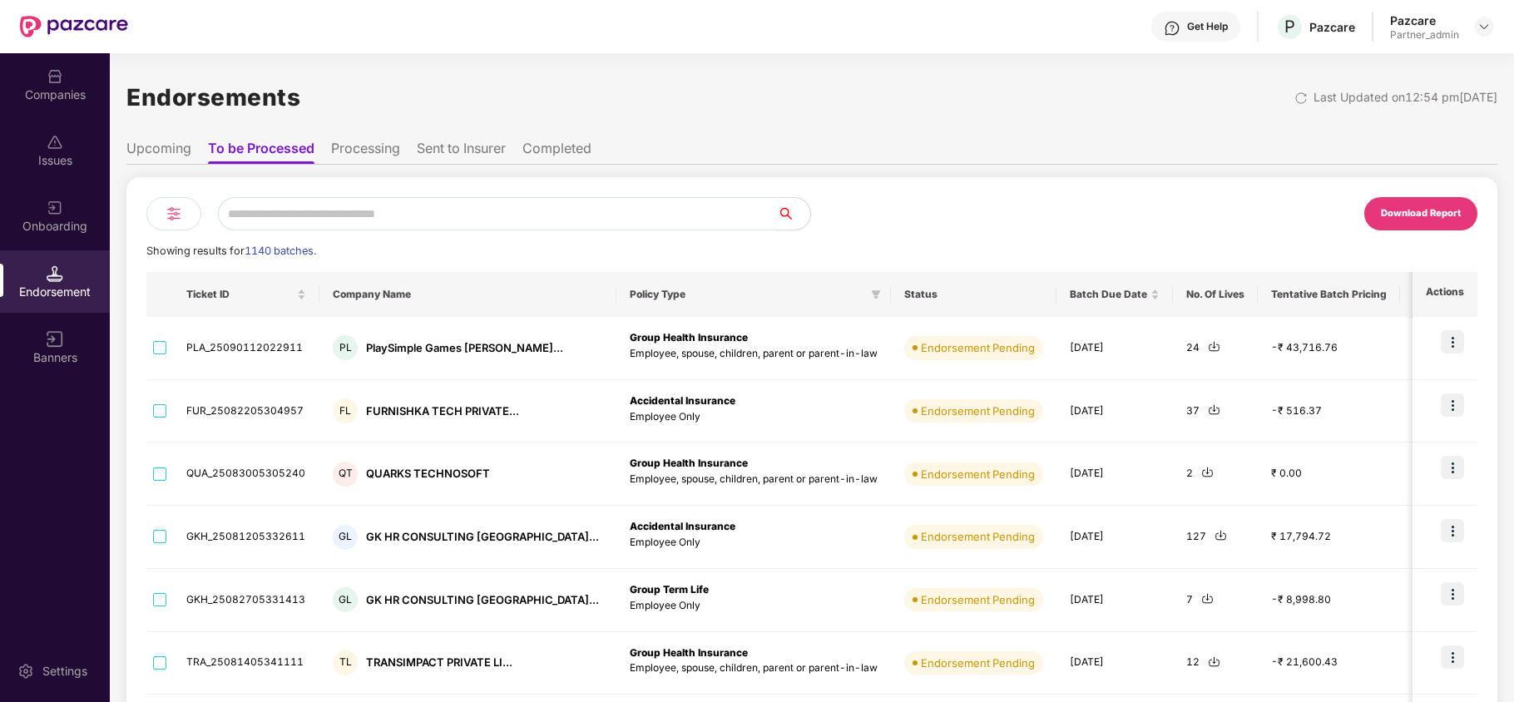
click at [161, 150] on li "Upcoming" at bounding box center [158, 152] width 65 height 24
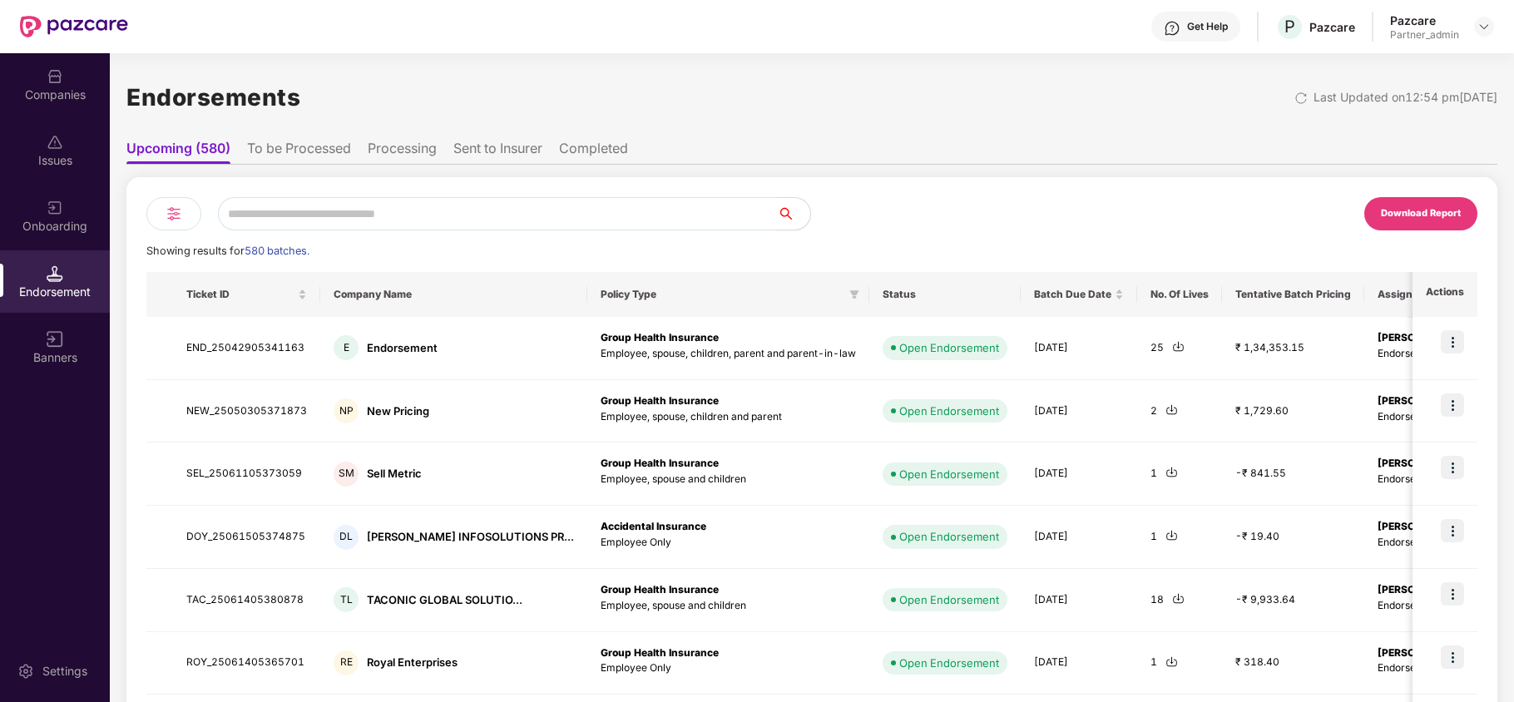
click at [333, 215] on input "text" at bounding box center [497, 213] width 559 height 33
paste input "*****"
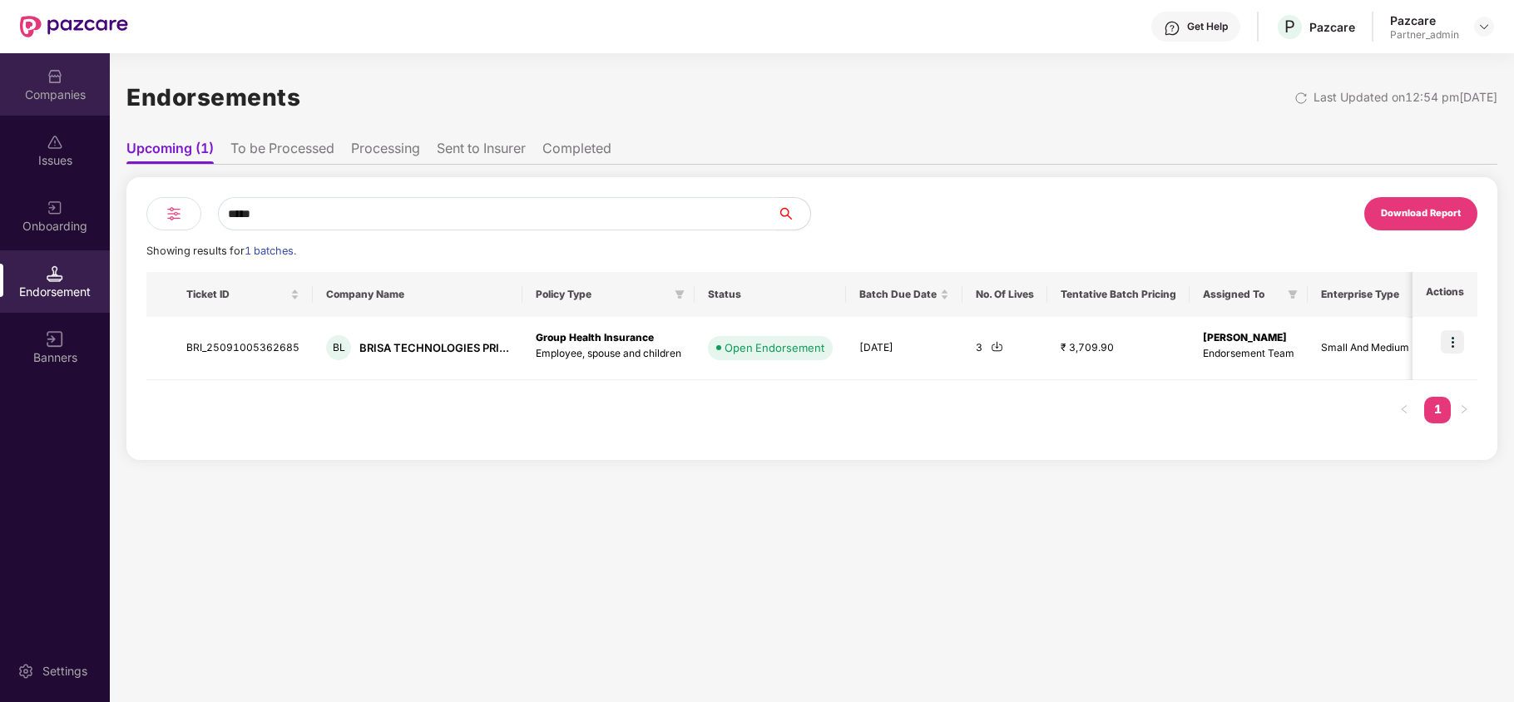
type input "*****"
click at [41, 101] on div "Companies" at bounding box center [55, 95] width 110 height 17
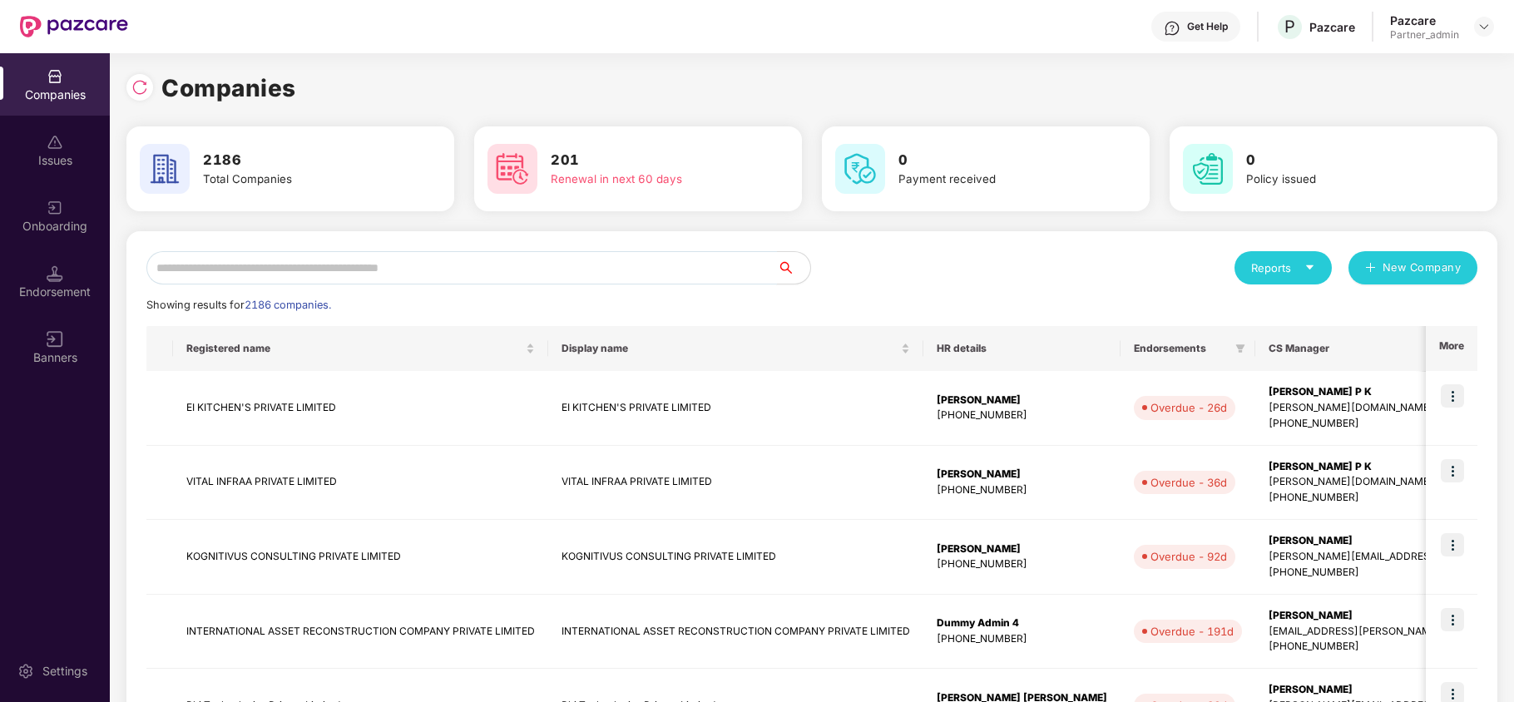
click at [277, 270] on input "text" at bounding box center [461, 267] width 631 height 33
paste input "*****"
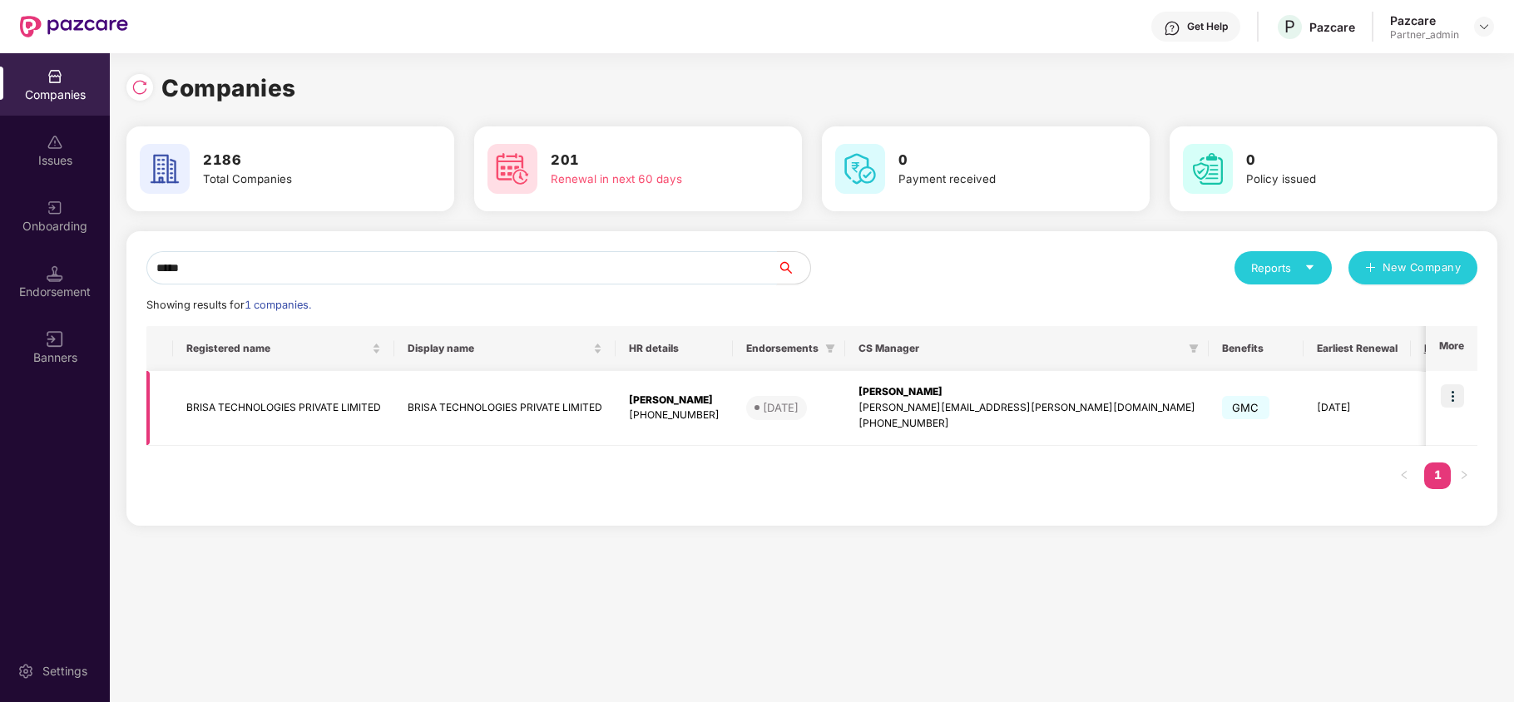
type input "*****"
click at [1451, 394] on img at bounding box center [1452, 395] width 23 height 23
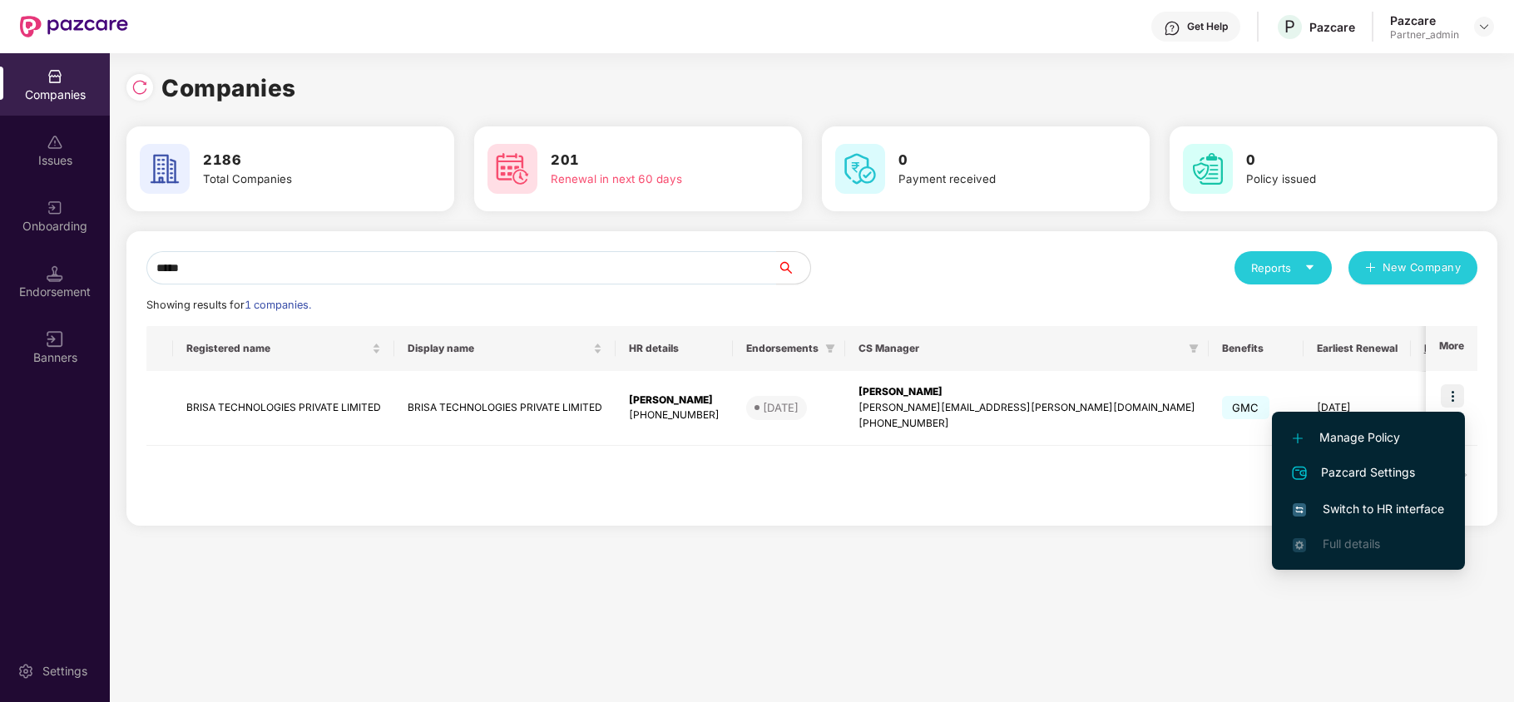
click at [1352, 504] on span "Switch to HR interface" at bounding box center [1368, 509] width 151 height 18
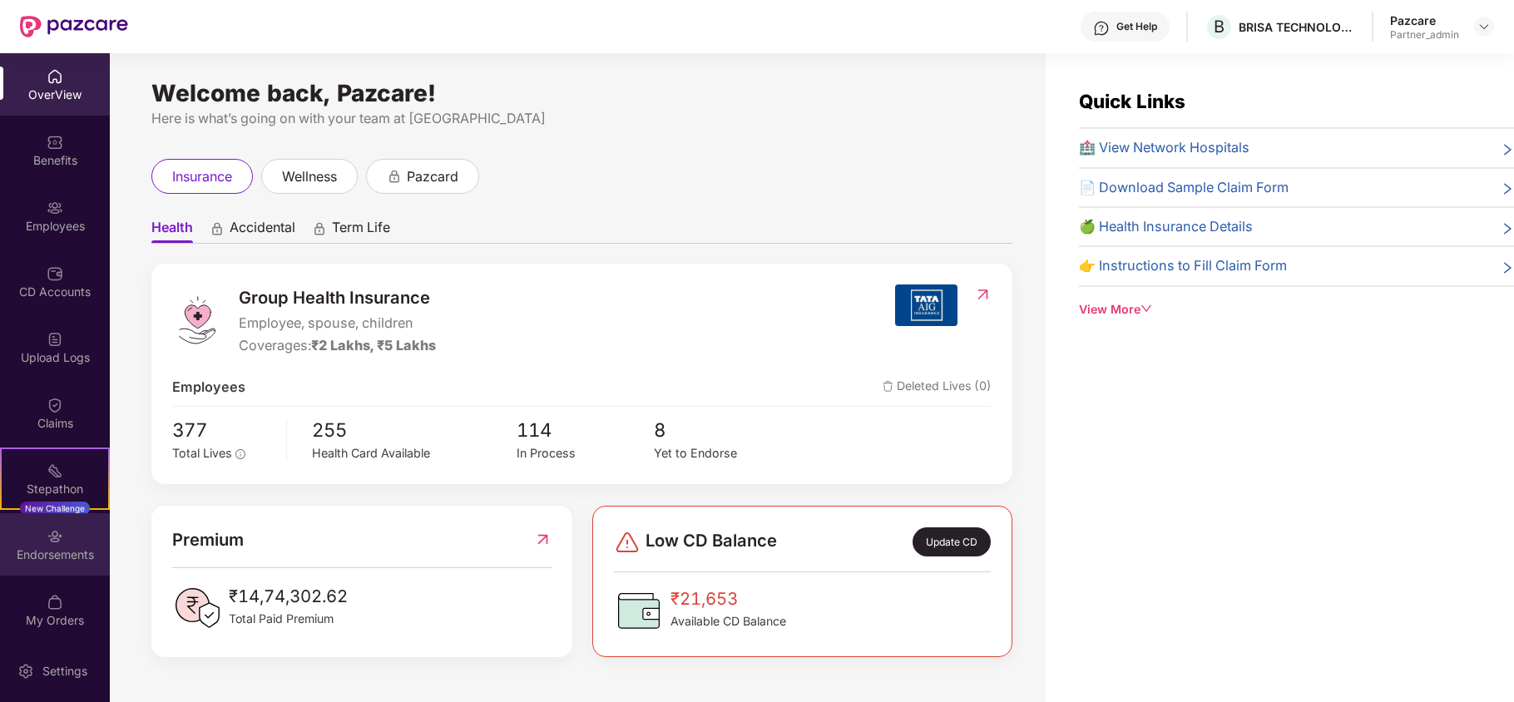
click at [38, 550] on div "Endorsements" at bounding box center [55, 554] width 110 height 17
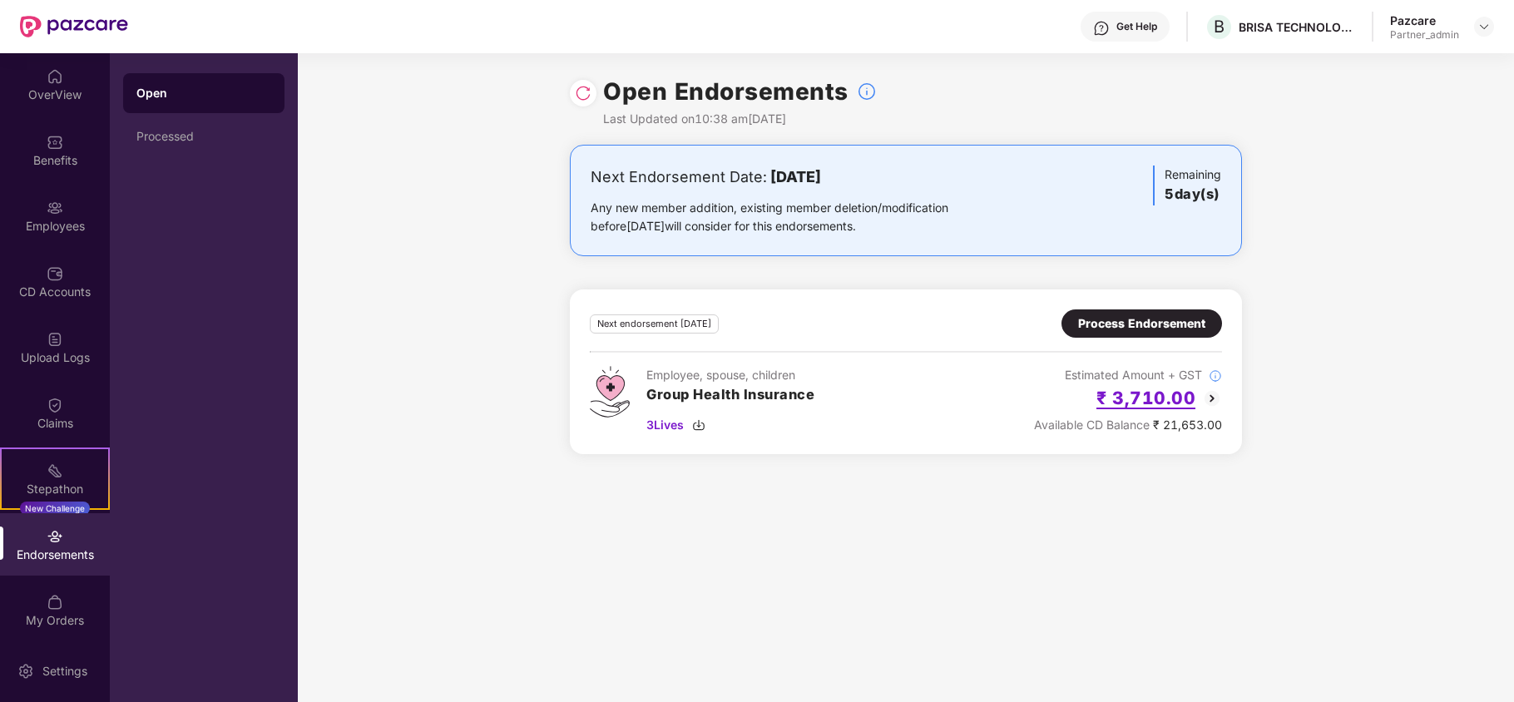
click at [1136, 407] on h2 "₹ 3,710.00" at bounding box center [1145, 397] width 99 height 27
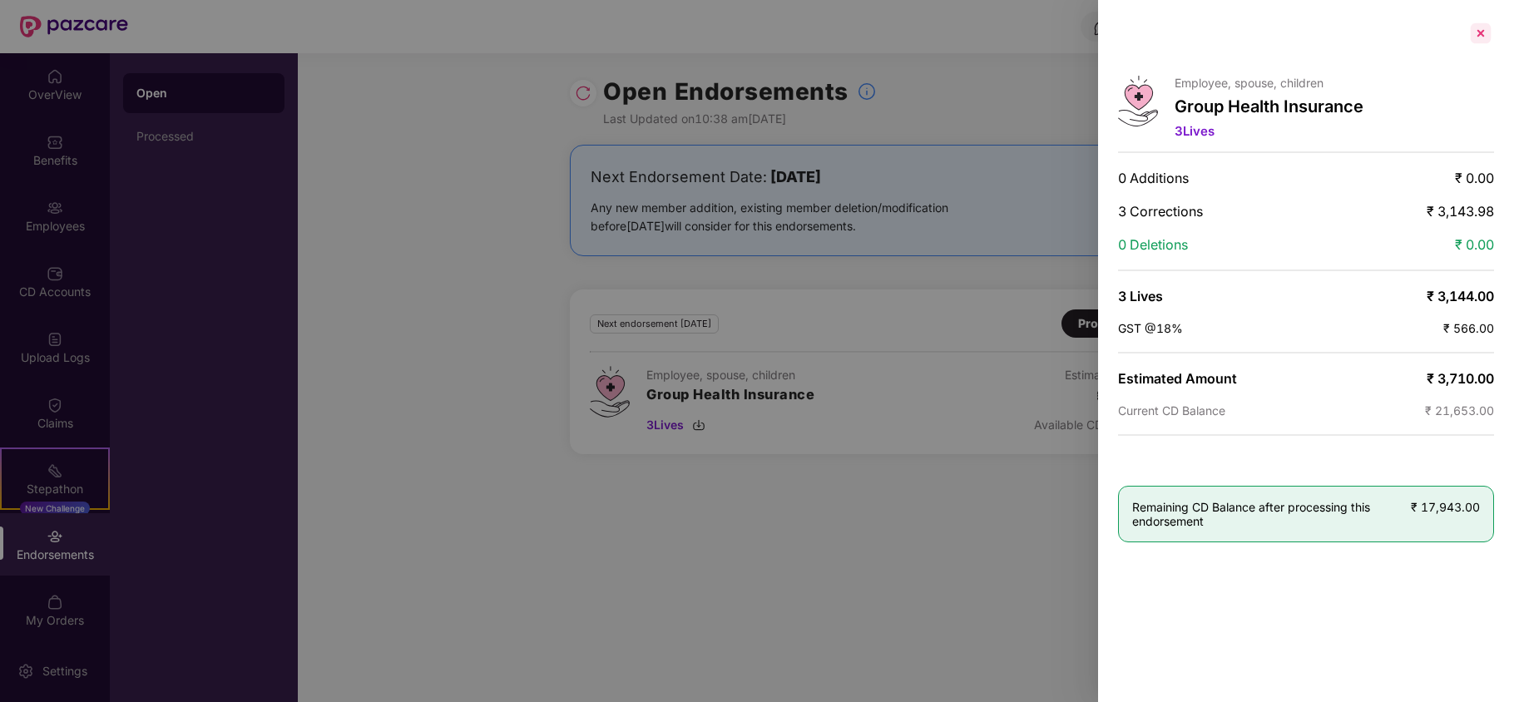
drag, startPoint x: 1476, startPoint y: 24, endPoint x: 1475, endPoint y: 37, distance: 13.3
click at [1476, 25] on div at bounding box center [1480, 33] width 27 height 27
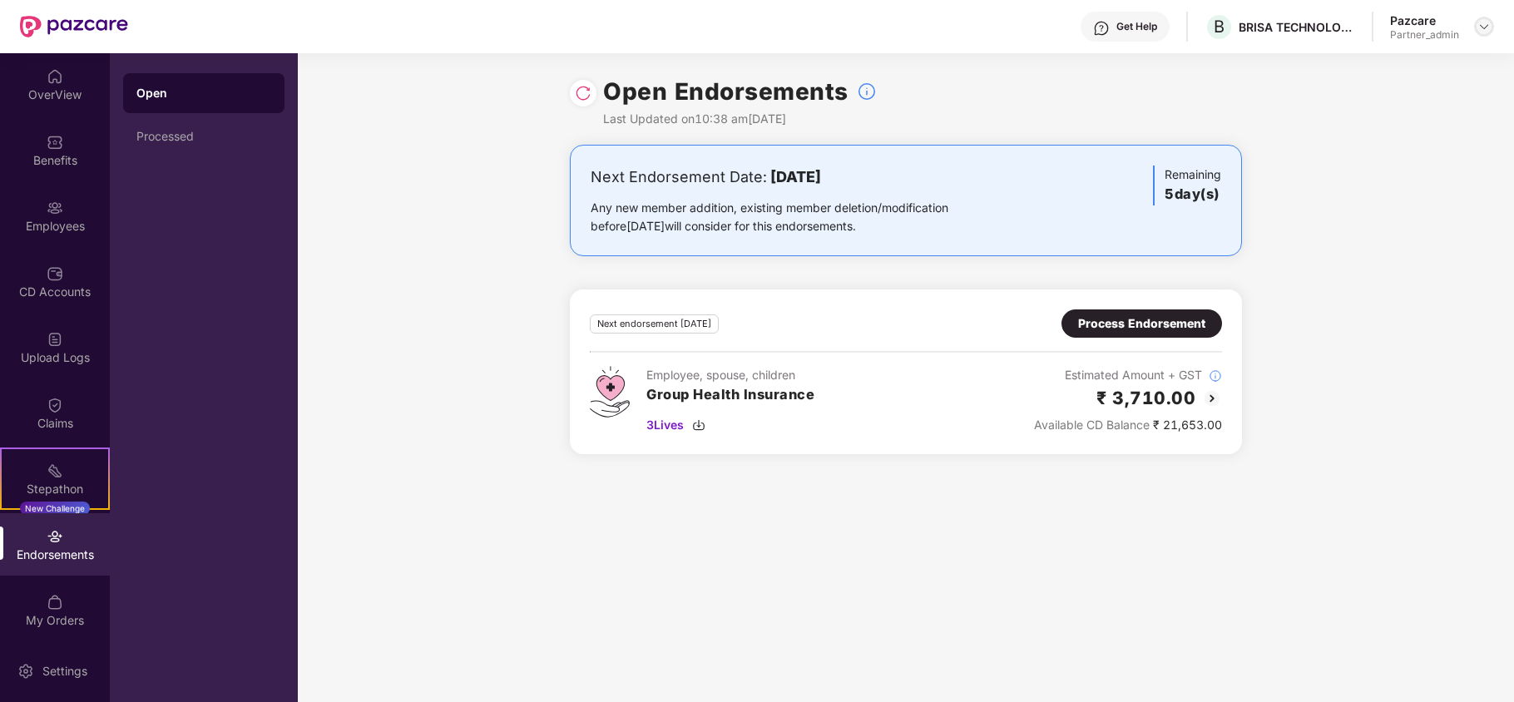
click at [1477, 27] on img at bounding box center [1483, 26] width 13 height 13
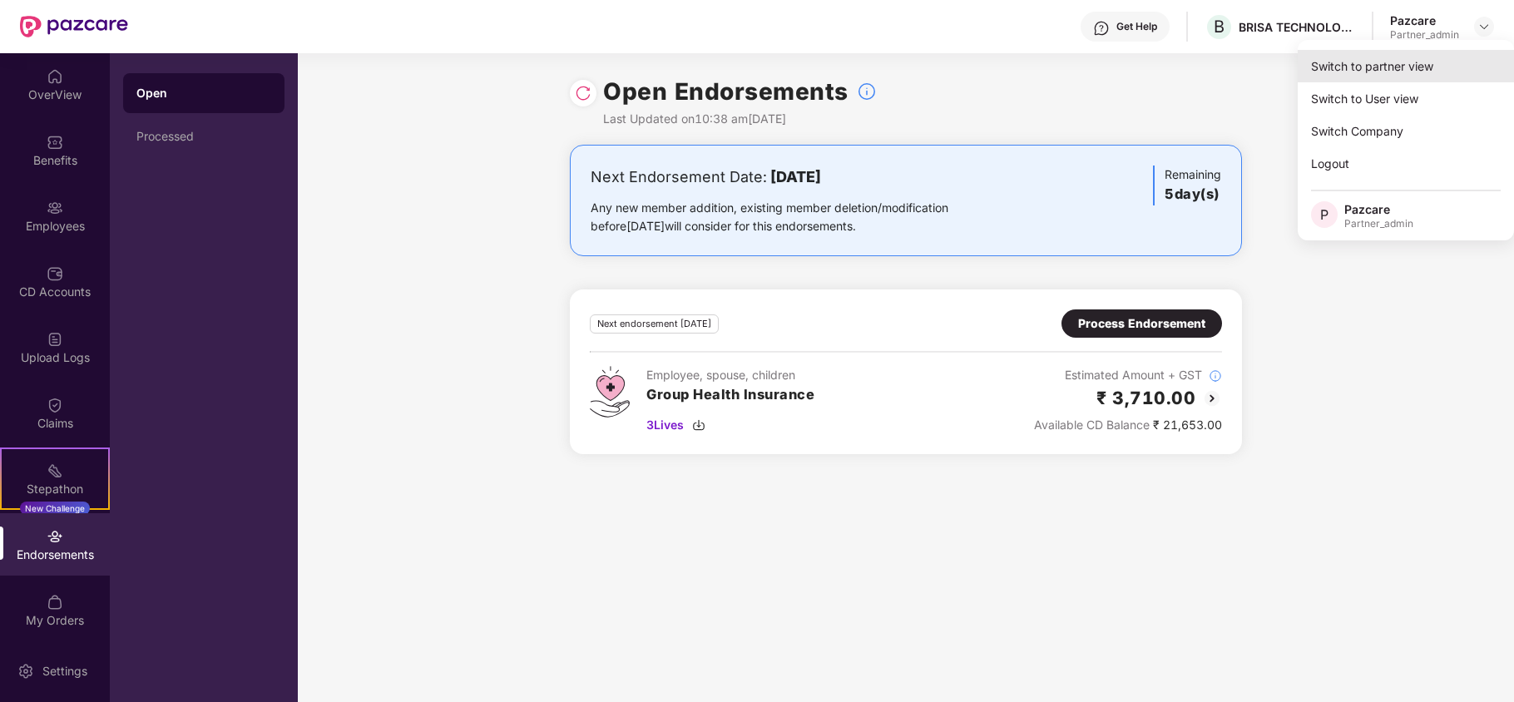
click at [1392, 54] on div "Switch to partner view" at bounding box center [1406, 66] width 216 height 32
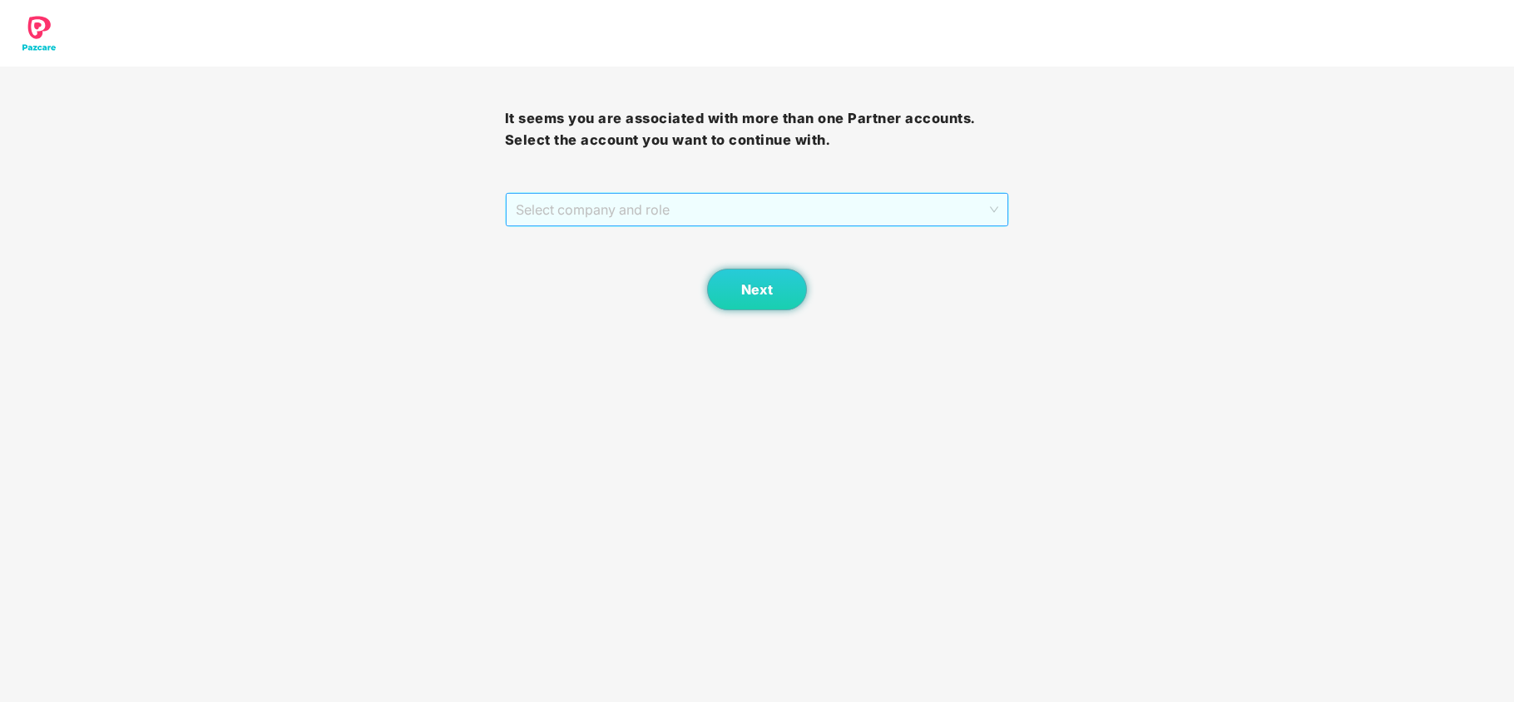
click at [659, 210] on span "Select company and role" at bounding box center [757, 210] width 483 height 32
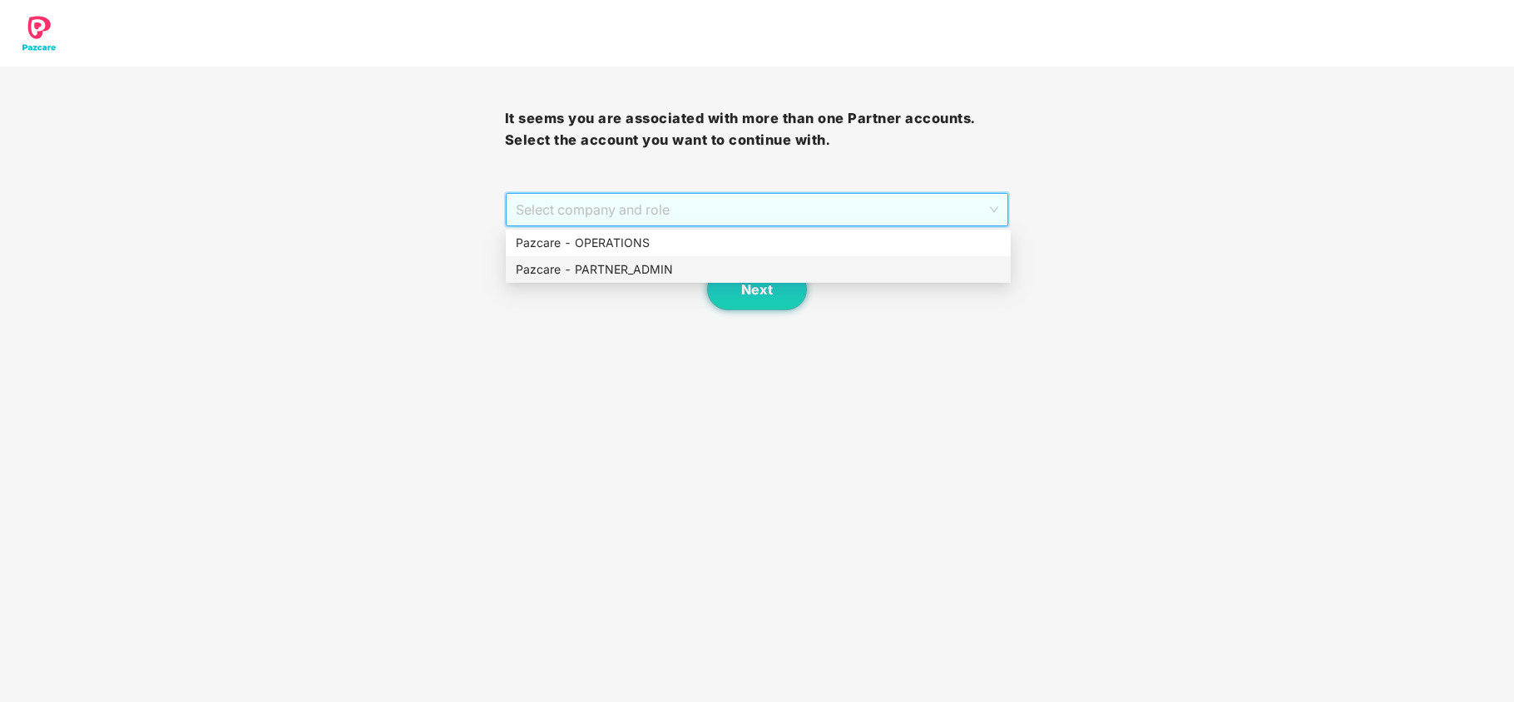
click at [583, 270] on div "Pazcare - PARTNER_ADMIN" at bounding box center [758, 269] width 485 height 18
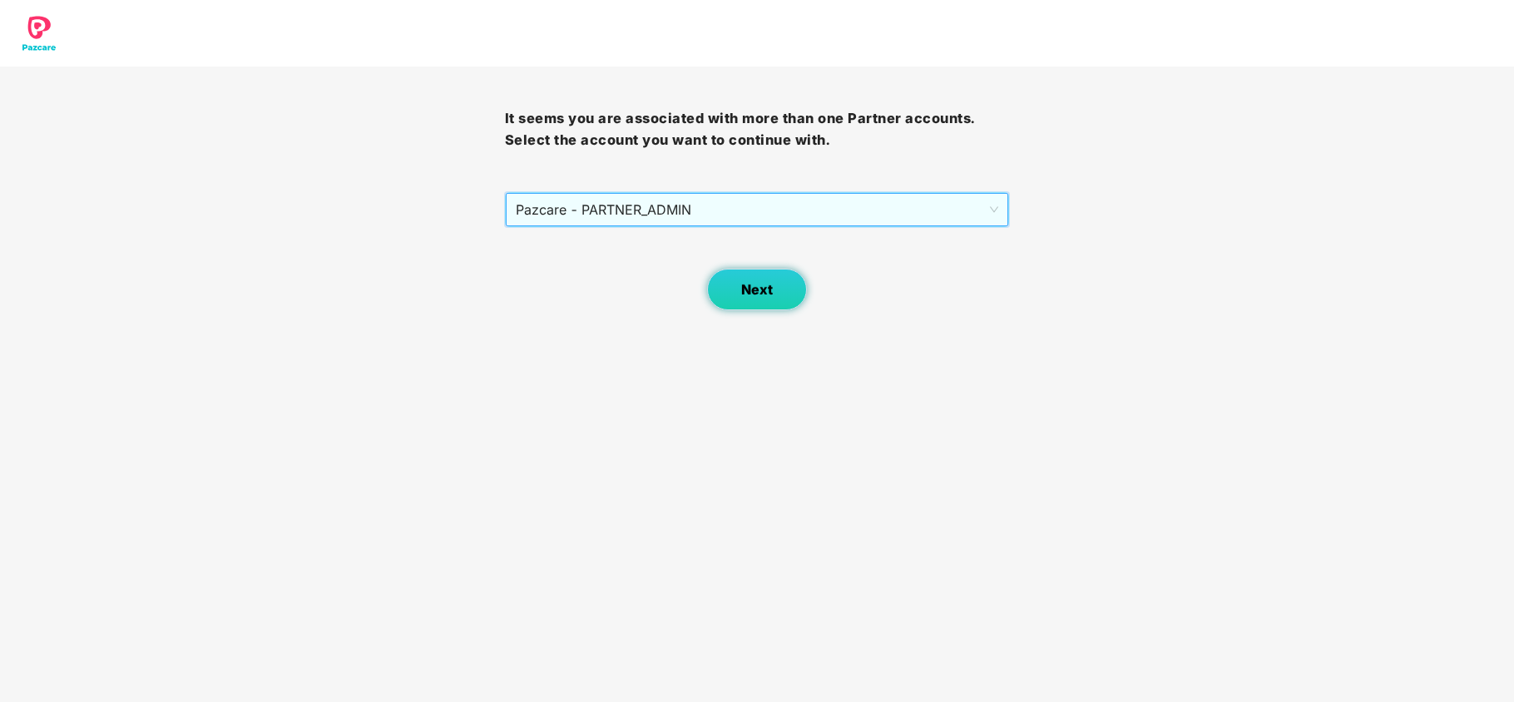
click at [750, 304] on button "Next" at bounding box center [757, 290] width 100 height 42
